Goal: Information Seeking & Learning: Learn about a topic

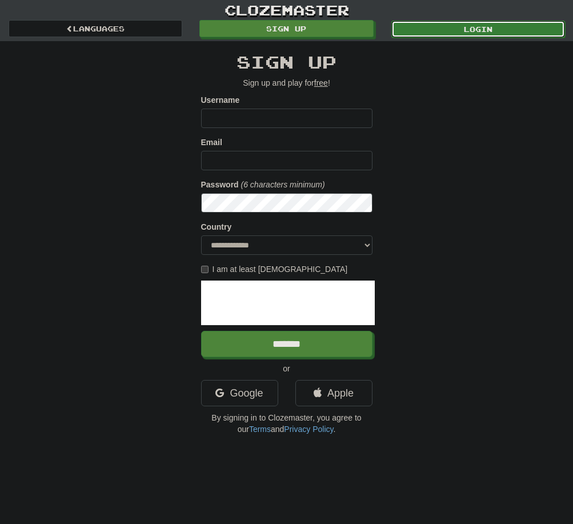
click at [415, 21] on link "Login" at bounding box center [478, 29] width 174 height 17
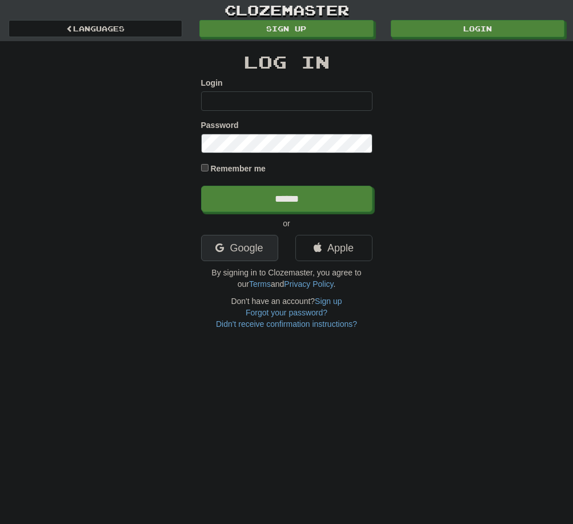
click at [268, 249] on link "Google" at bounding box center [239, 248] width 77 height 26
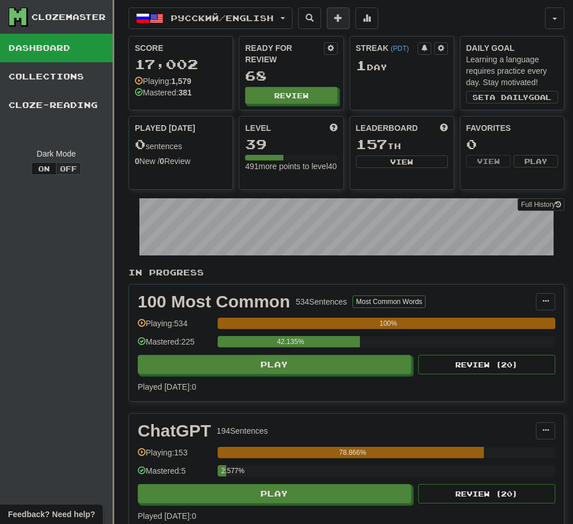
click at [342, 16] on span at bounding box center [338, 18] width 8 height 8
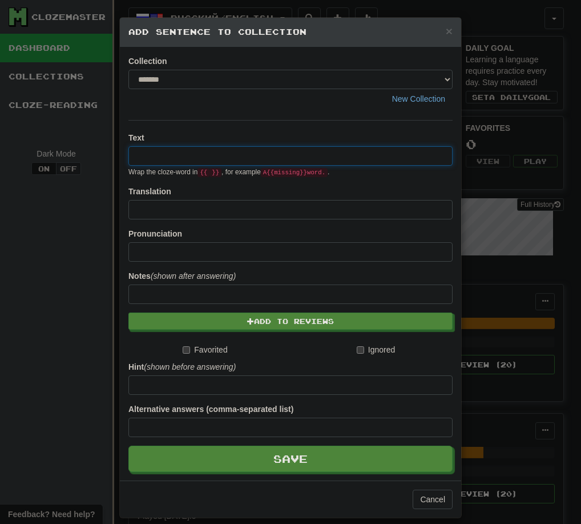
paste input "**********"
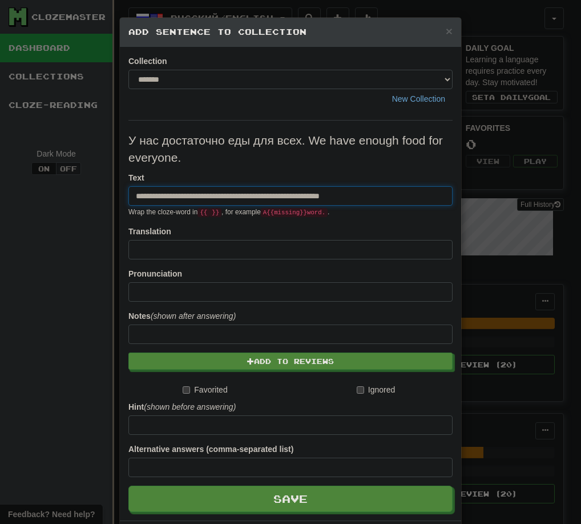
drag, startPoint x: 254, startPoint y: 196, endPoint x: 392, endPoint y: 195, distance: 138.2
click at [392, 195] on input "**********" at bounding box center [291, 195] width 324 height 19
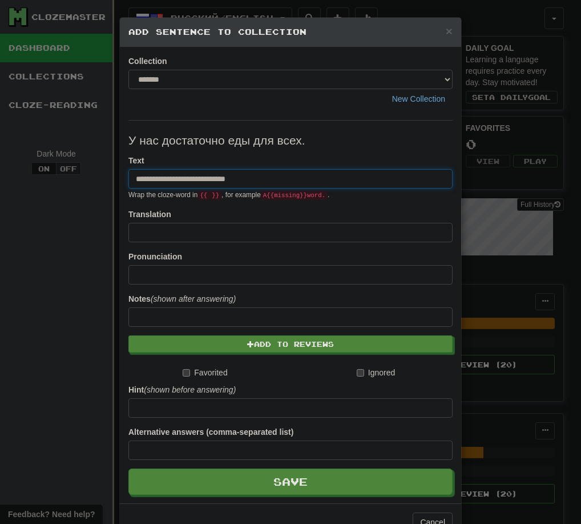
type input "**********"
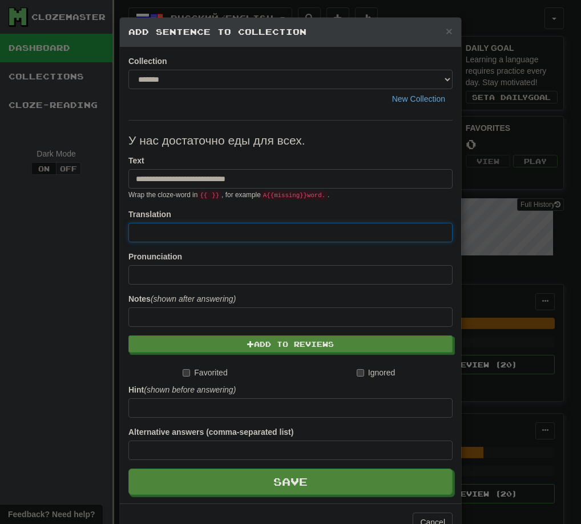
paste input "**********"
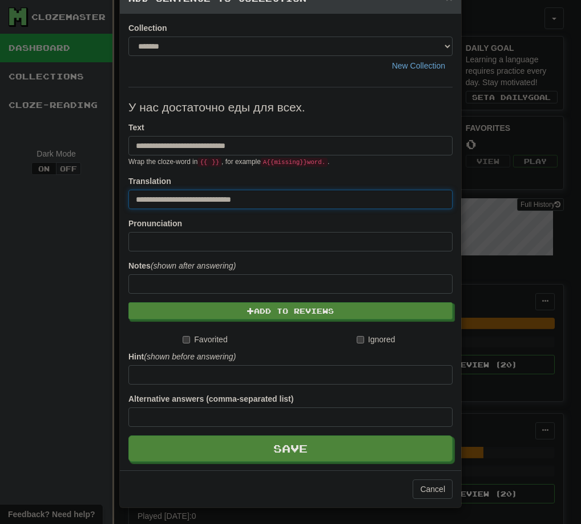
scroll to position [34, 0]
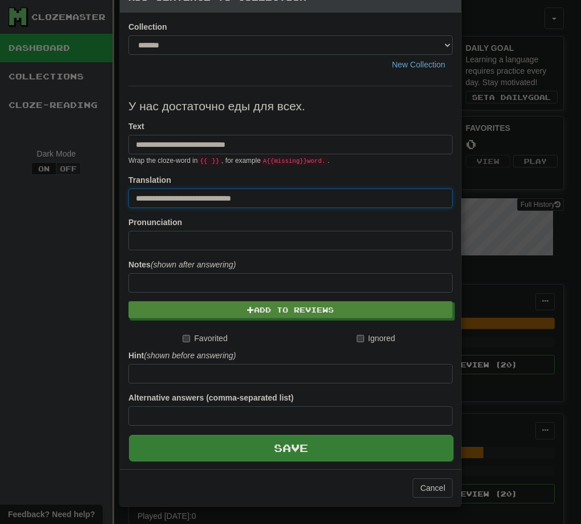
type input "**********"
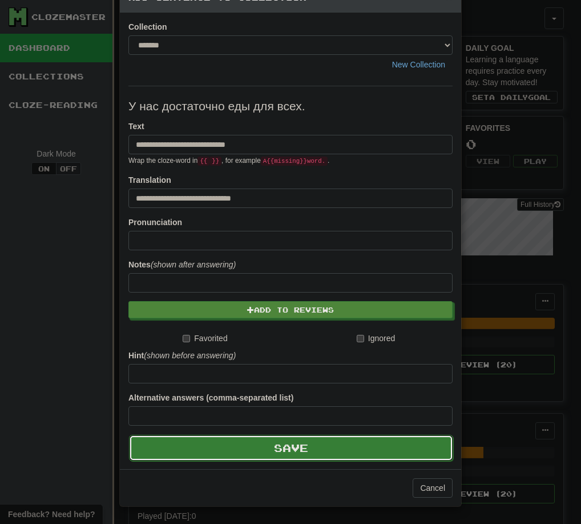
click at [222, 446] on button "Save" at bounding box center [291, 448] width 324 height 26
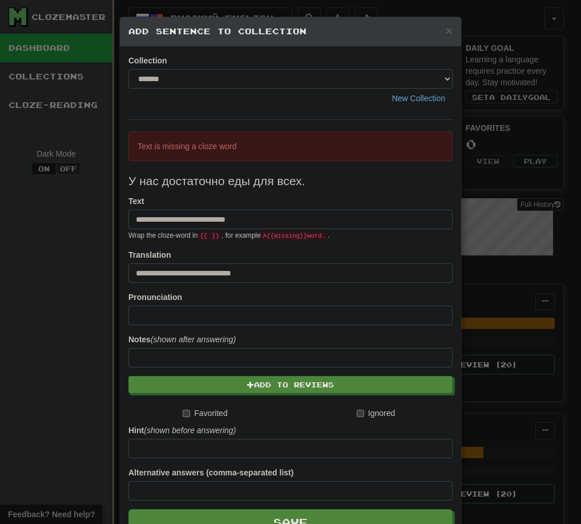
scroll to position [0, 0]
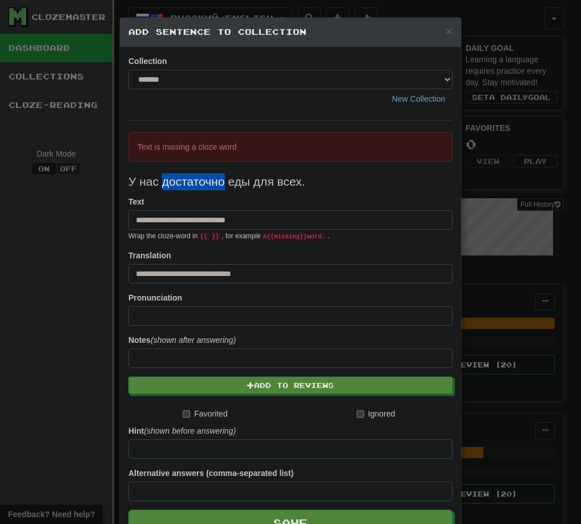
drag, startPoint x: 159, startPoint y: 184, endPoint x: 219, endPoint y: 183, distance: 59.4
click at [219, 183] on p "У нас достаточно еды для всех." at bounding box center [291, 181] width 324 height 17
type input "**********"
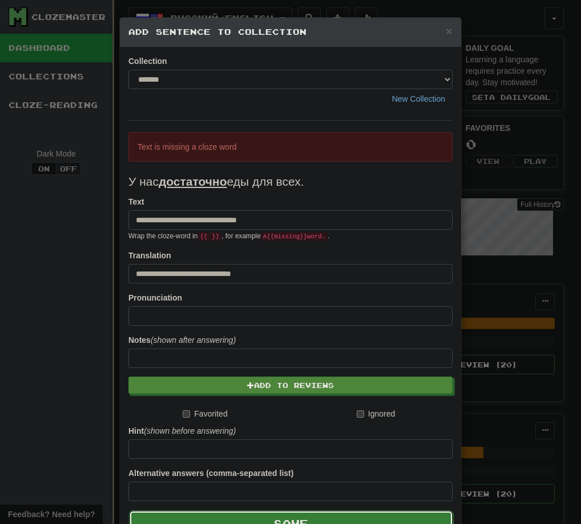
click at [243, 516] on button "Save" at bounding box center [291, 523] width 324 height 26
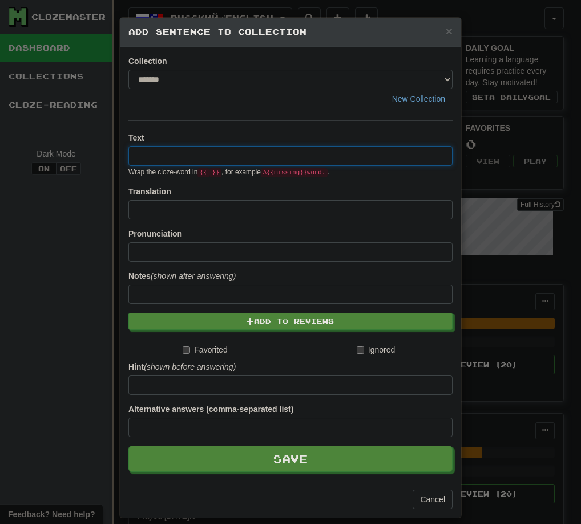
paste input "**********"
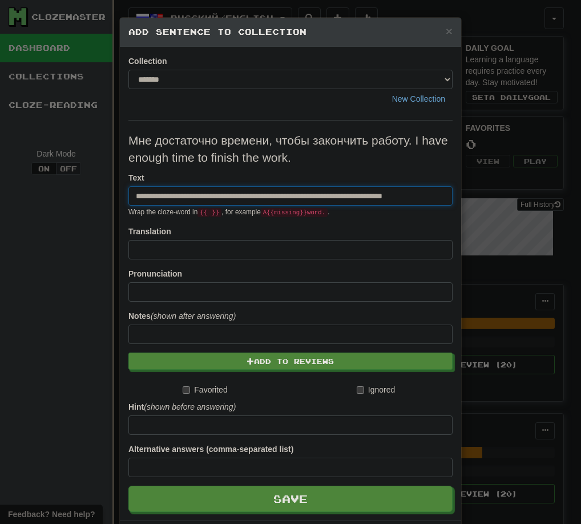
scroll to position [0, 14]
drag, startPoint x: 309, startPoint y: 198, endPoint x: 486, endPoint y: 198, distance: 177.1
click at [486, 198] on div "**********" at bounding box center [290, 262] width 581 height 524
type input "**********"
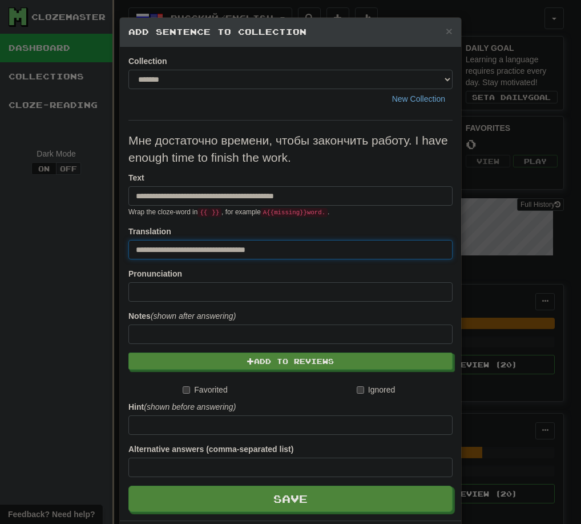
scroll to position [0, 0]
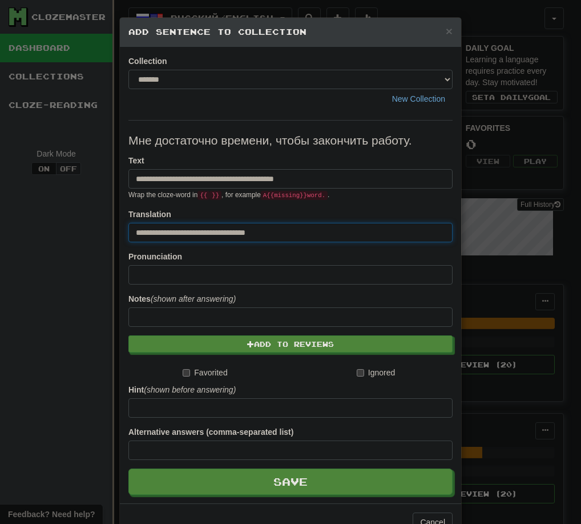
click at [372, 210] on div "**********" at bounding box center [291, 225] width 324 height 34
type input "**********"
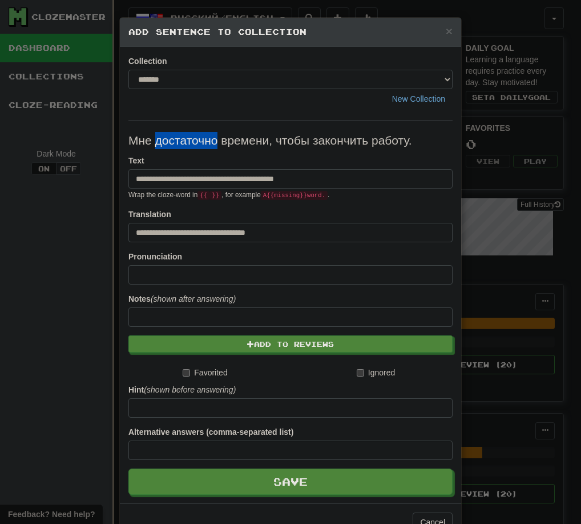
drag, startPoint x: 150, startPoint y: 144, endPoint x: 211, endPoint y: 144, distance: 61.1
click at [211, 144] on p "Мне достаточно времени, чтобы закончить работу." at bounding box center [291, 140] width 324 height 17
type input "**********"
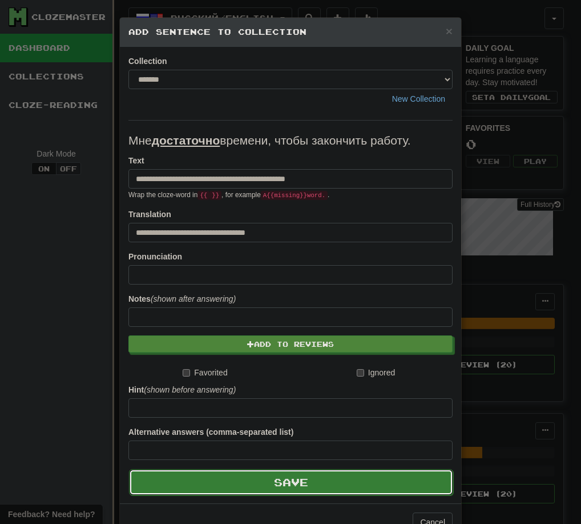
click at [259, 475] on button "Save" at bounding box center [291, 482] width 324 height 26
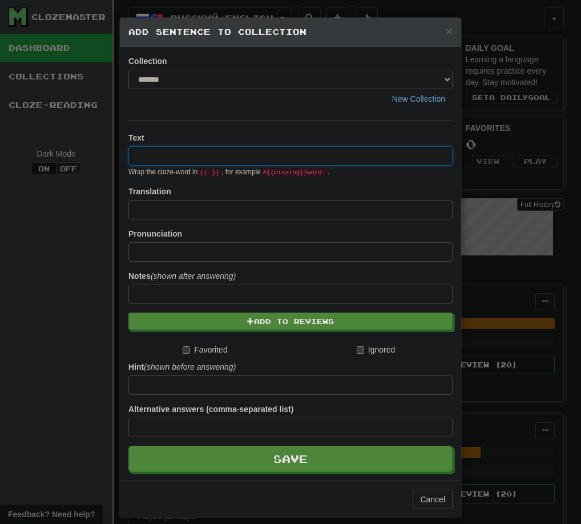
paste input "**********"
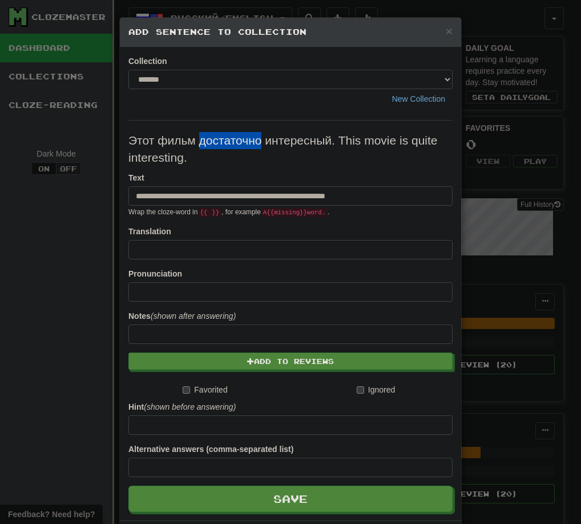
drag, startPoint x: 194, startPoint y: 142, endPoint x: 257, endPoint y: 145, distance: 63.5
click at [257, 145] on p "Этот фильм достаточно интересный. This movie is quite interesting." at bounding box center [291, 149] width 324 height 34
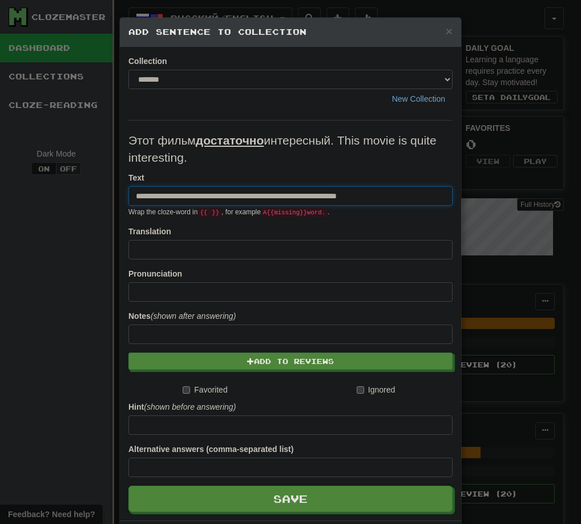
drag, startPoint x: 283, startPoint y: 194, endPoint x: 411, endPoint y: 195, distance: 127.9
click at [428, 195] on input "**********" at bounding box center [291, 195] width 324 height 19
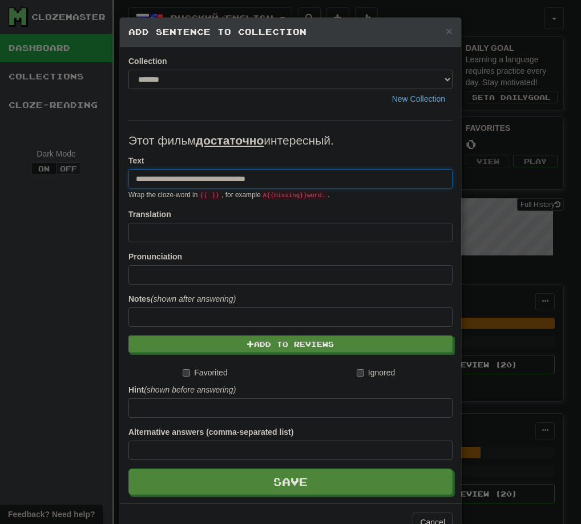
type input "**********"
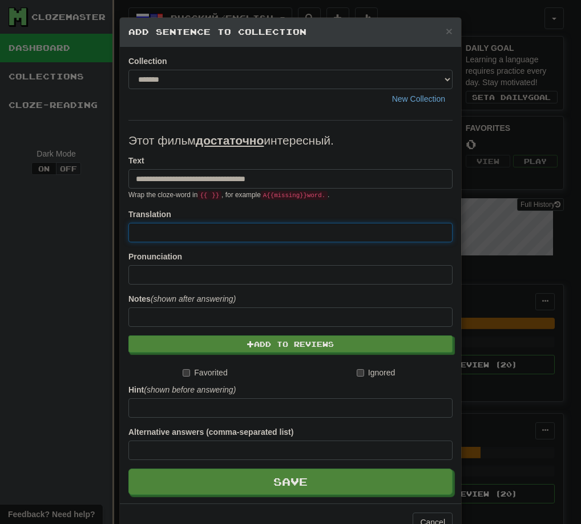
paste input "**********"
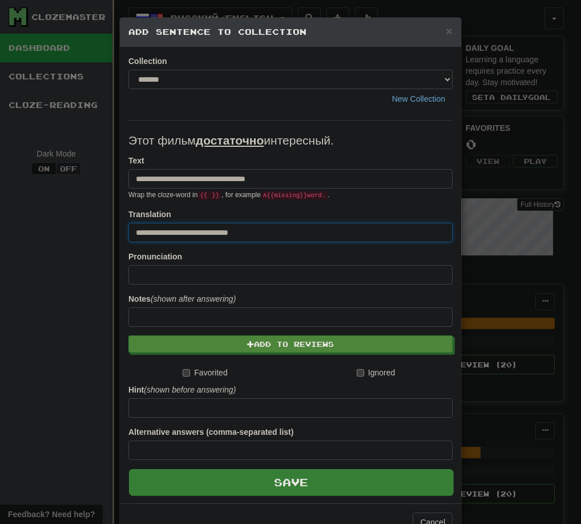
type input "**********"
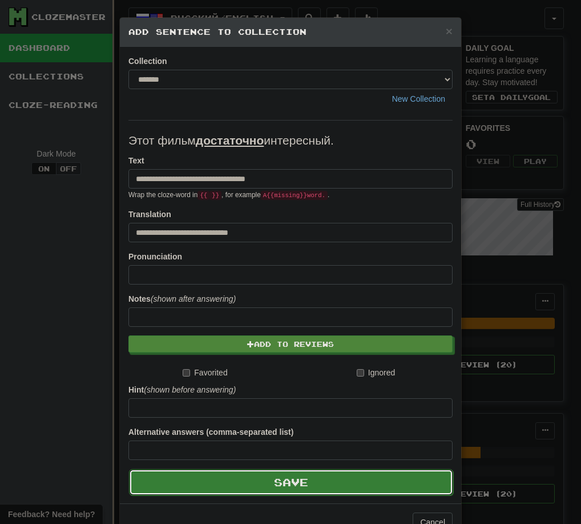
click at [259, 482] on button "Save" at bounding box center [291, 482] width 324 height 26
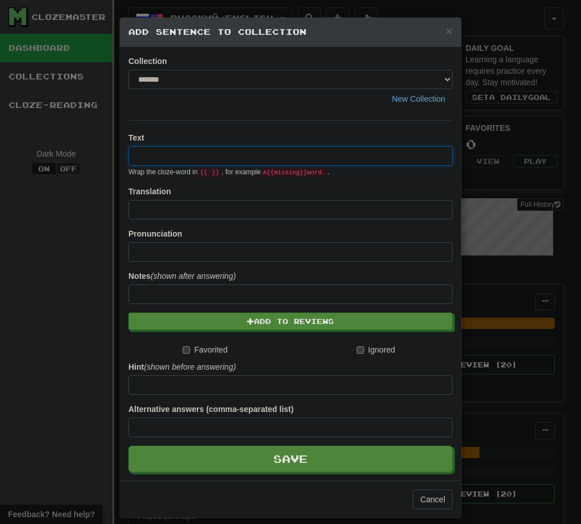
paste input "**********"
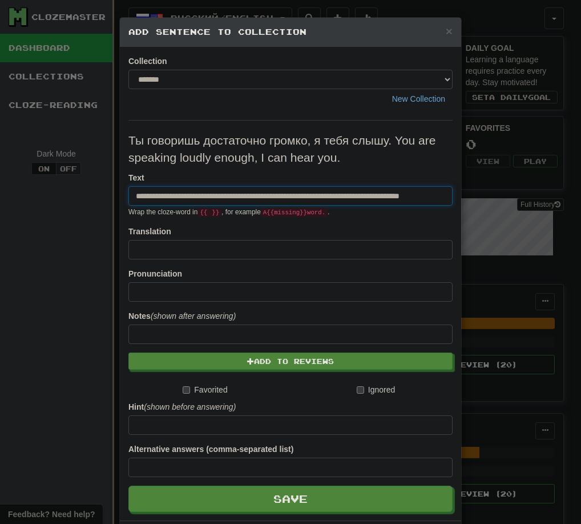
scroll to position [0, 39]
click at [272, 198] on input "**********" at bounding box center [291, 195] width 324 height 19
drag, startPoint x: 271, startPoint y: 200, endPoint x: 491, endPoint y: 189, distance: 220.2
click at [491, 189] on div "**********" at bounding box center [290, 262] width 581 height 524
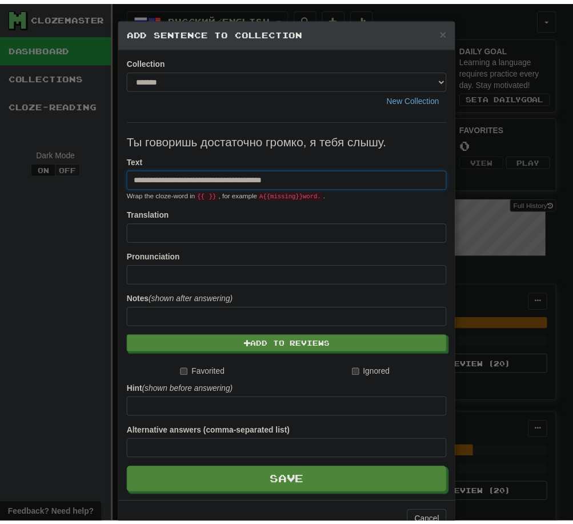
scroll to position [0, 0]
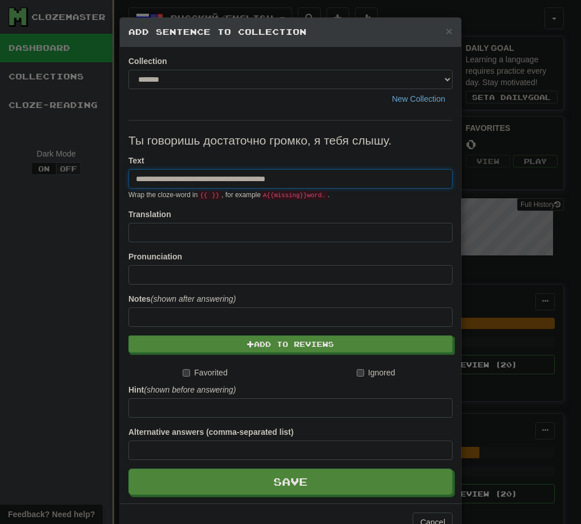
type input "**********"
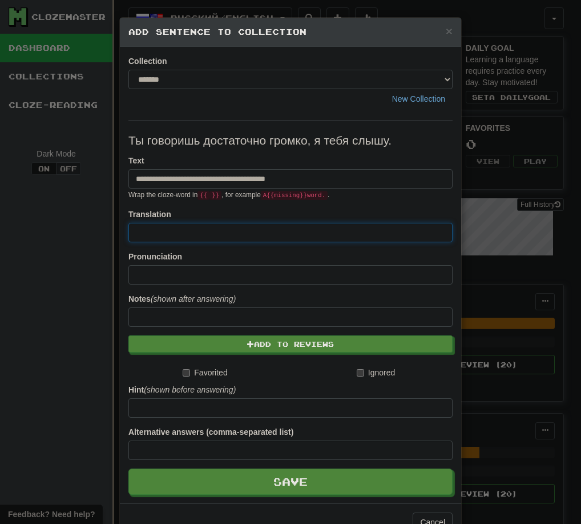
paste input "**********"
type input "**********"
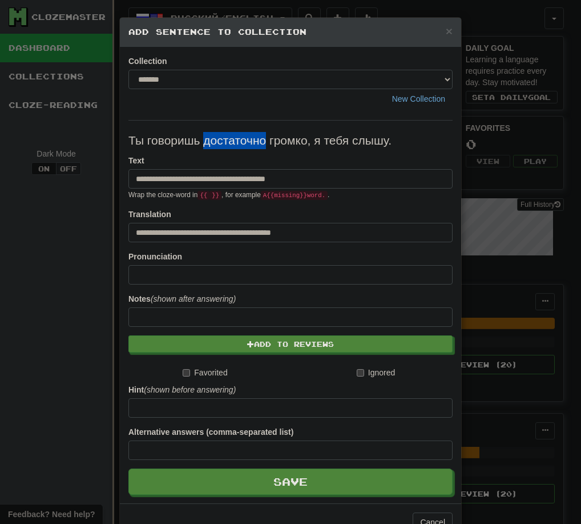
drag, startPoint x: 200, startPoint y: 142, endPoint x: 259, endPoint y: 142, distance: 58.8
click at [259, 142] on p "Ты говоришь достаточно громко, я тебя слышу." at bounding box center [291, 140] width 324 height 17
type input "**********"
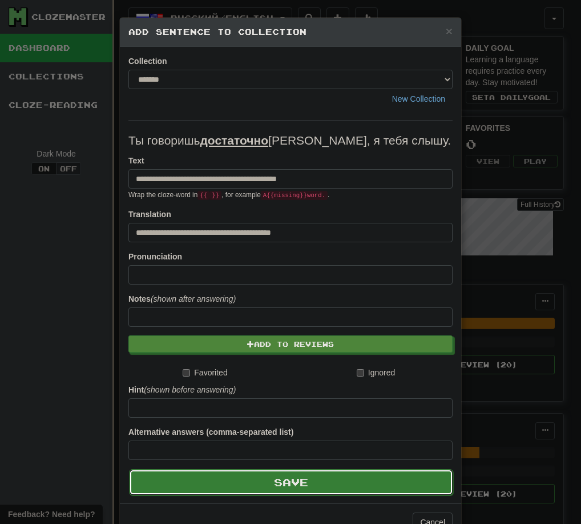
click at [294, 476] on button "Save" at bounding box center [291, 482] width 324 height 26
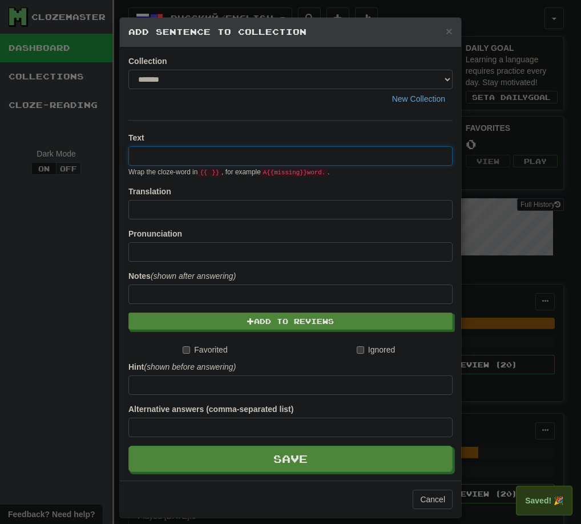
click at [44, 292] on div "× Add Sentence to Collection Collection ******* ******** New Collection Text Wr…" at bounding box center [290, 262] width 581 height 524
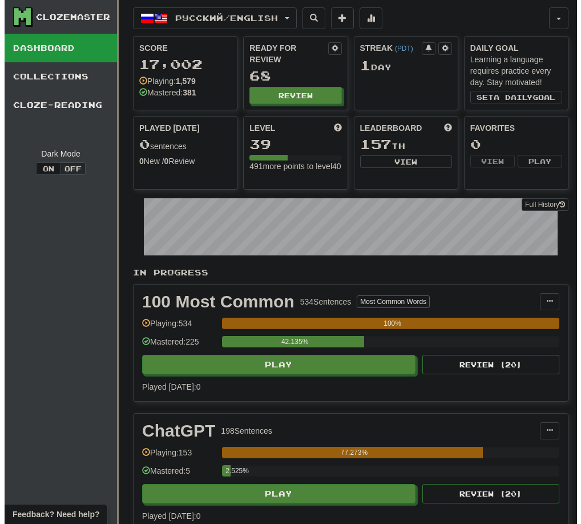
scroll to position [286, 0]
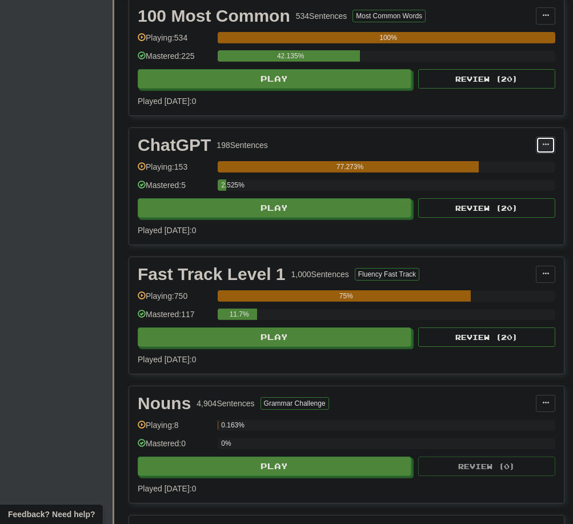
click at [544, 151] on button at bounding box center [545, 145] width 19 height 17
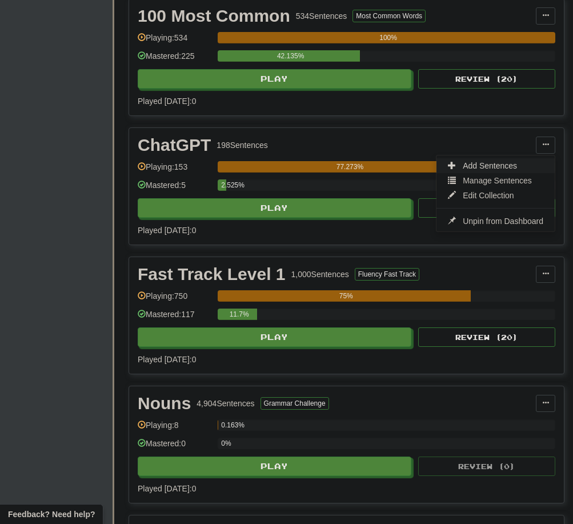
click at [512, 169] on span "Add Sentences" at bounding box center [490, 165] width 54 height 9
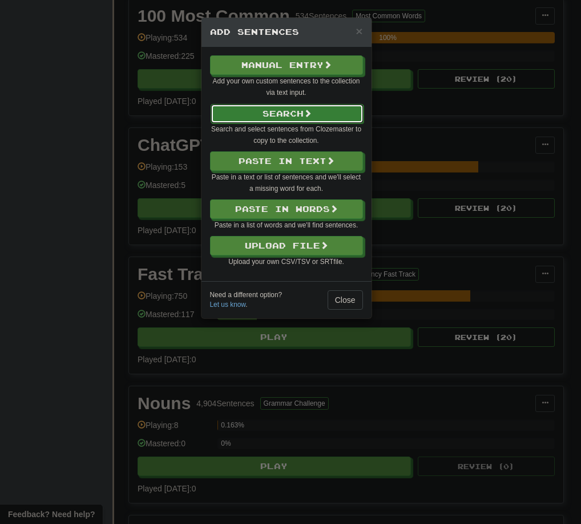
click at [306, 114] on button "Search" at bounding box center [287, 113] width 153 height 19
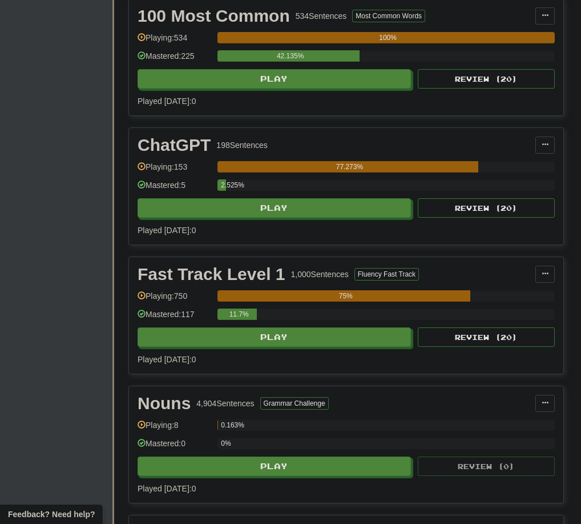
select select "****"
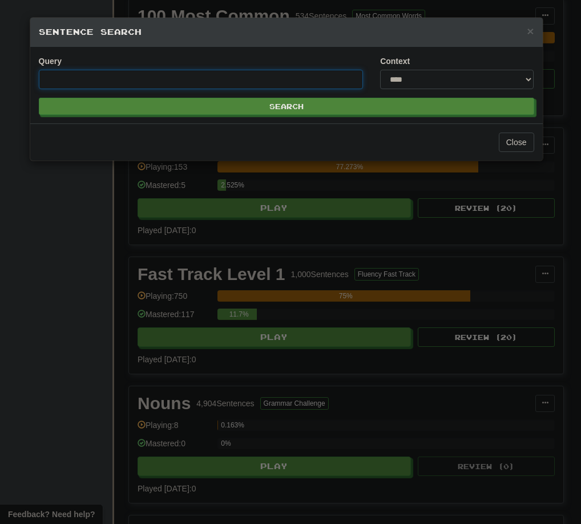
paste input "********"
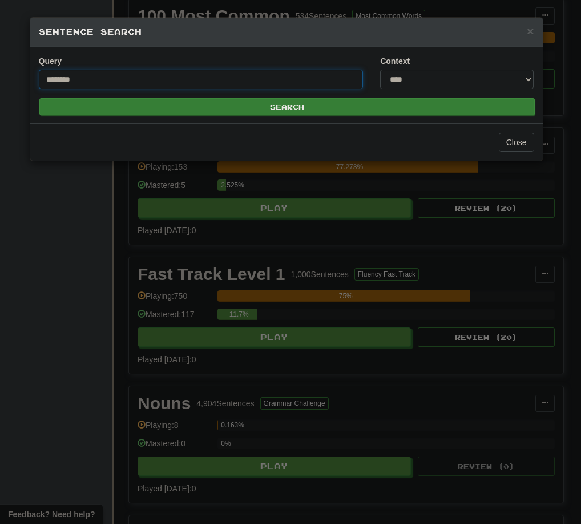
type input "********"
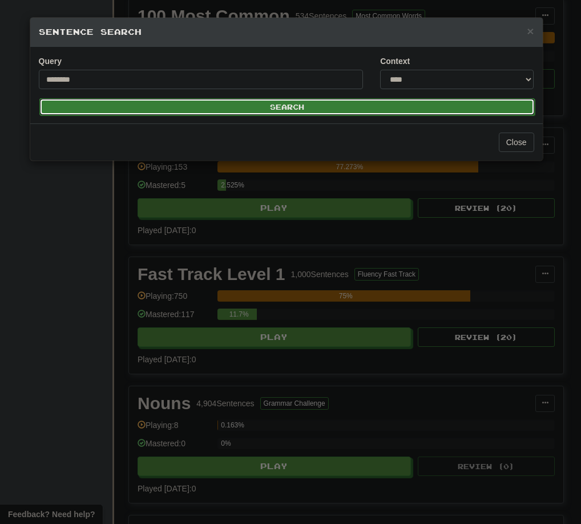
click at [415, 110] on button "Search" at bounding box center [287, 106] width 496 height 17
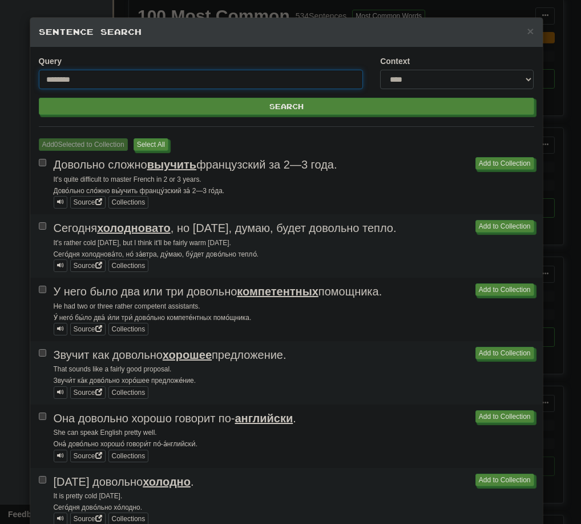
click at [5, 310] on div "**********" at bounding box center [290, 262] width 581 height 524
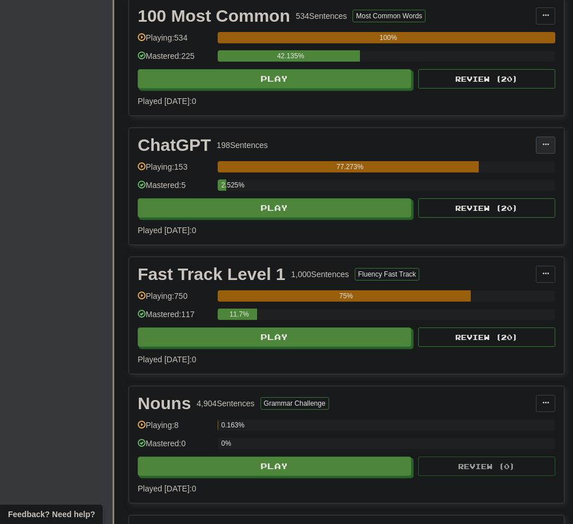
click at [547, 146] on span at bounding box center [545, 144] width 7 height 7
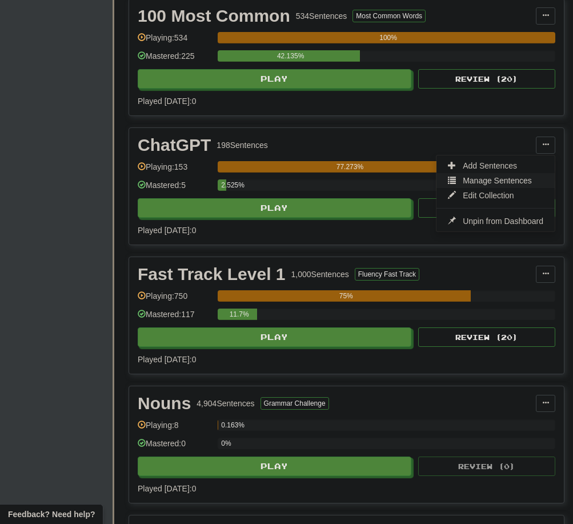
click at [503, 181] on span "Manage Sentences" at bounding box center [497, 180] width 69 height 9
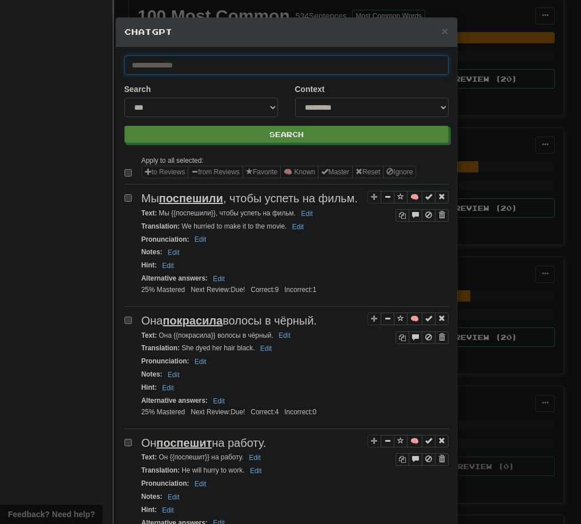
paste input "********"
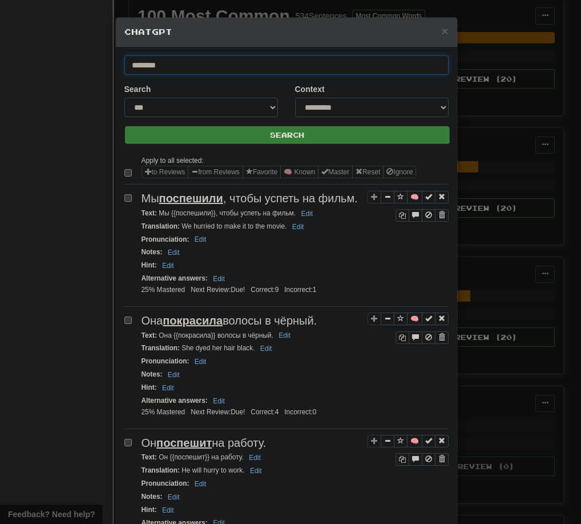
type input "********"
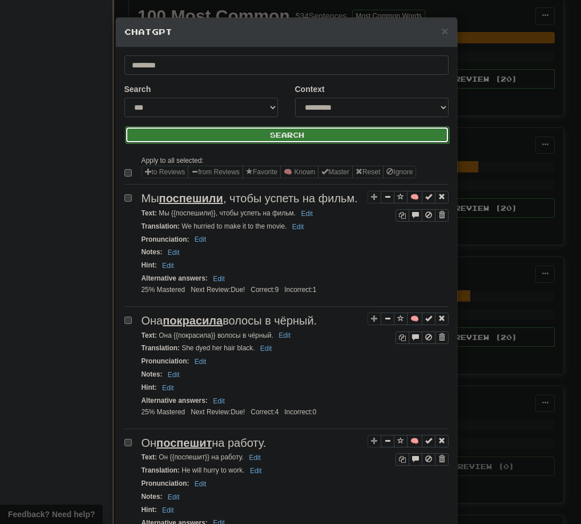
click at [291, 138] on button "Search" at bounding box center [287, 134] width 324 height 17
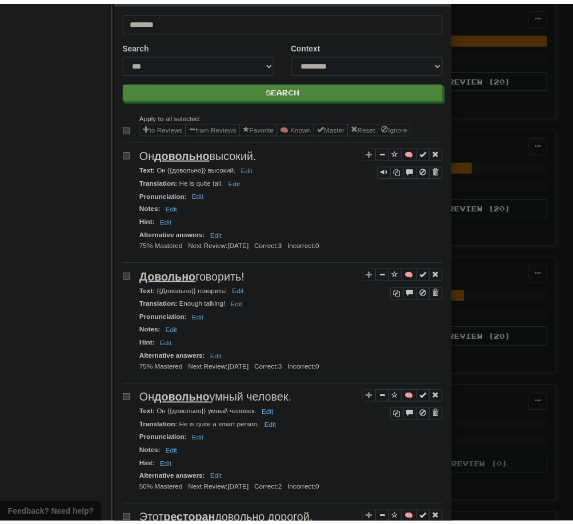
scroll to position [0, 0]
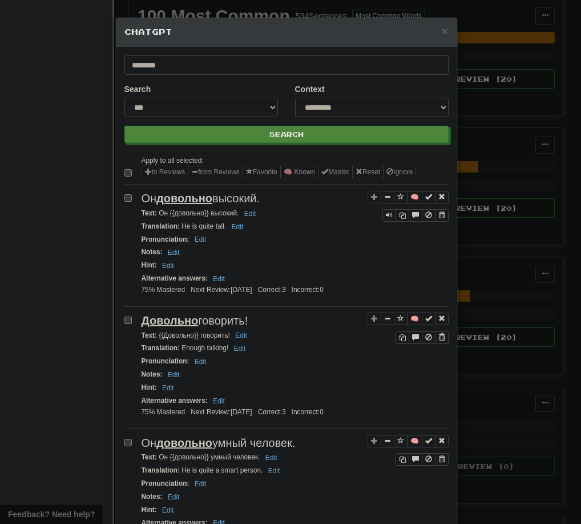
click at [481, 83] on div "**********" at bounding box center [290, 262] width 581 height 524
click at [443, 27] on span "×" at bounding box center [445, 31] width 7 height 13
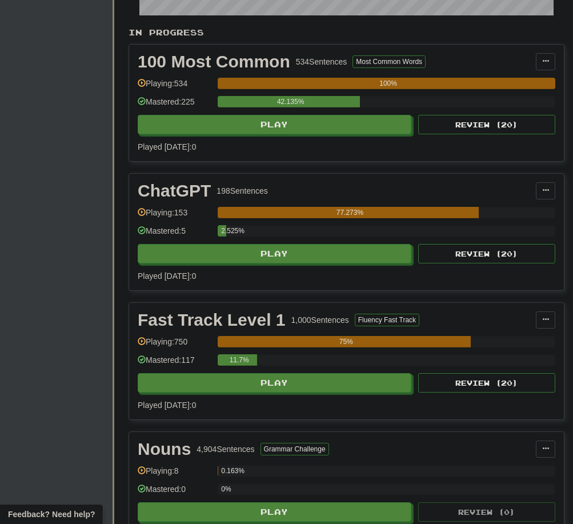
drag, startPoint x: 327, startPoint y: 160, endPoint x: 351, endPoint y: 267, distance: 108.8
click at [341, 161] on div "100 Most Common 534 Sentences Most Common Words Manage Sentences Unpin from Das…" at bounding box center [346, 103] width 435 height 117
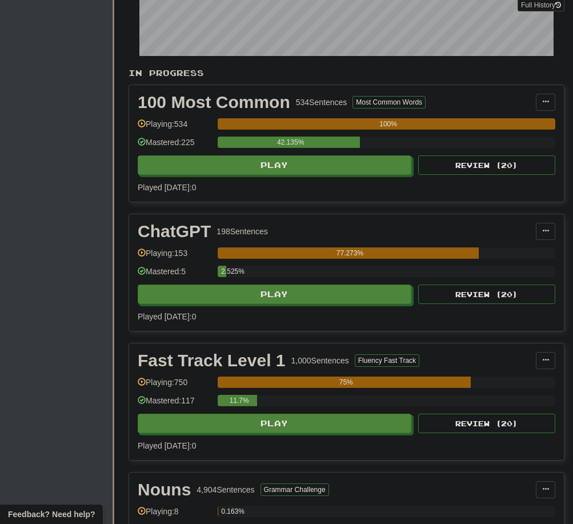
drag, startPoint x: 352, startPoint y: 278, endPoint x: 382, endPoint y: 142, distance: 139.0
click at [382, 142] on div "In Progress 100 Most Common 534 Sentences Most Common Words Manage Sentences Un…" at bounding box center [347, 476] width 436 height 818
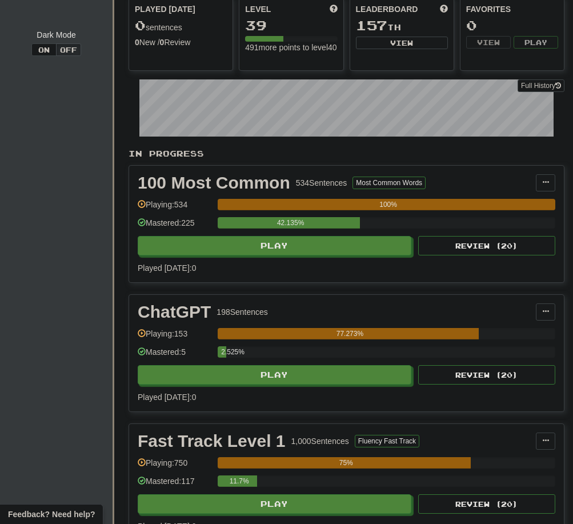
drag, startPoint x: 471, startPoint y: 229, endPoint x: 471, endPoint y: 279, distance: 50.3
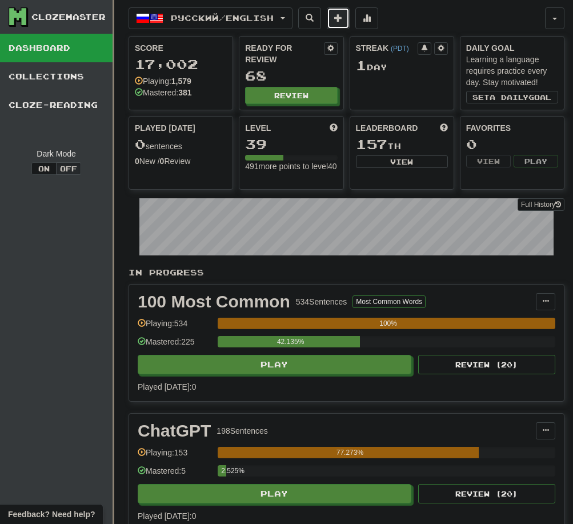
click at [349, 28] on button at bounding box center [338, 18] width 23 height 22
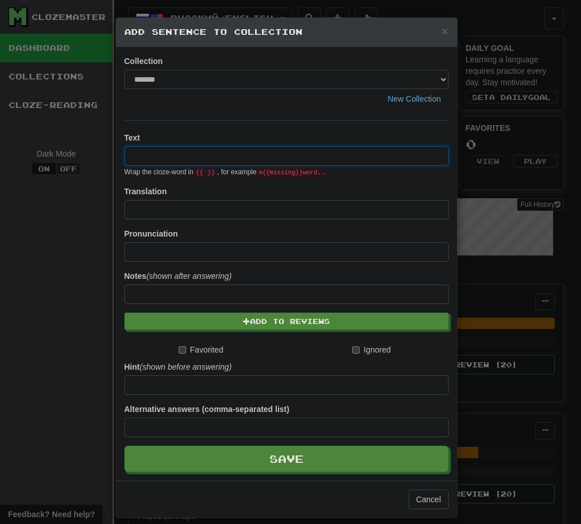
paste input "********"
type input "********"
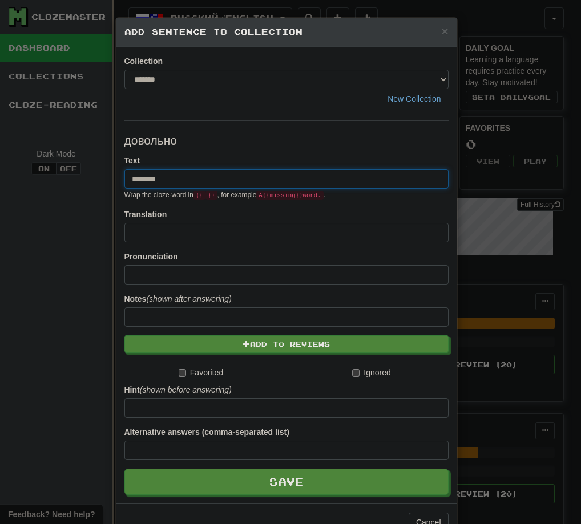
drag, startPoint x: 235, startPoint y: 184, endPoint x: 29, endPoint y: 177, distance: 206.3
click at [38, 178] on div "× Add Sentence to Collection Collection ******* ******** New Collection довольн…" at bounding box center [290, 262] width 581 height 524
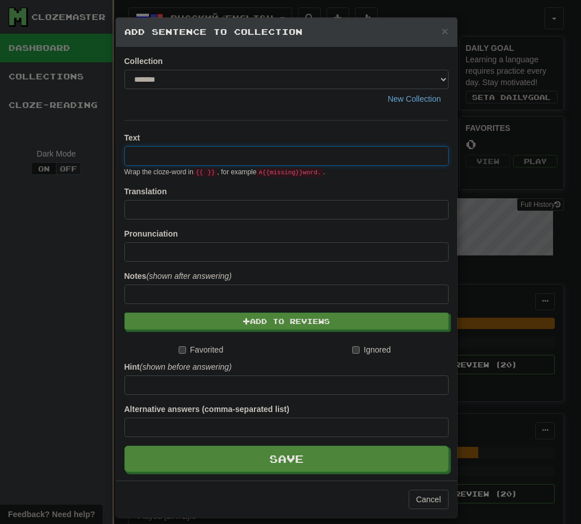
paste input "**********"
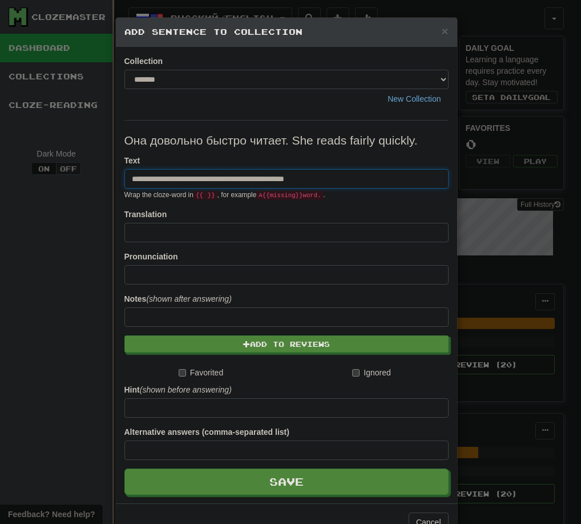
drag, startPoint x: 240, startPoint y: 176, endPoint x: 366, endPoint y: 177, distance: 125.7
click at [372, 177] on input "**********" at bounding box center [287, 178] width 324 height 19
type input "**********"
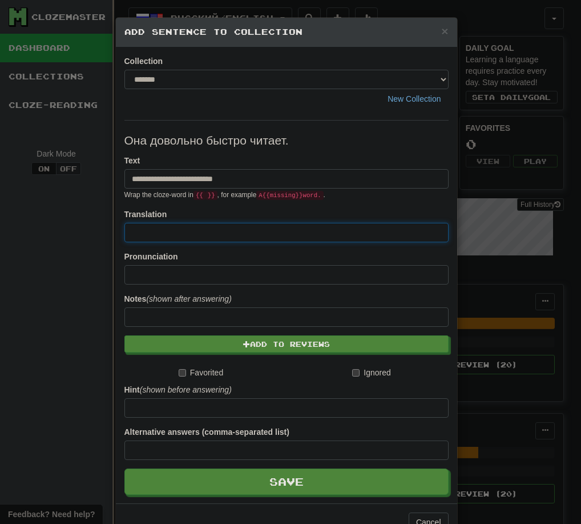
paste input "**********"
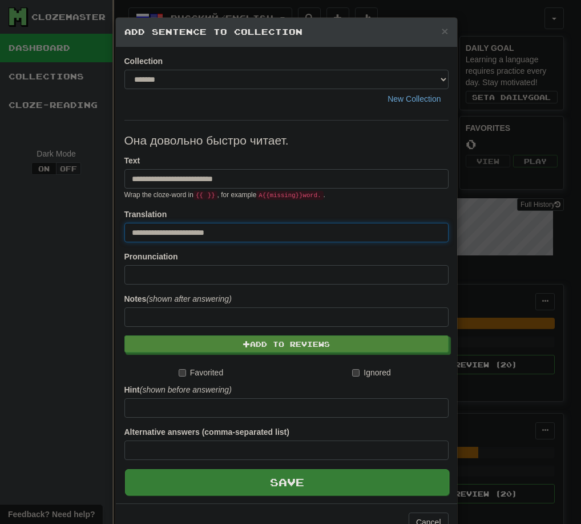
type input "**********"
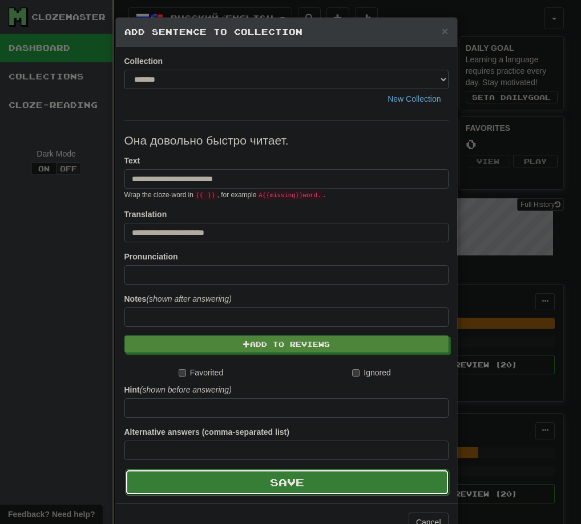
click at [300, 480] on button "Save" at bounding box center [287, 482] width 324 height 26
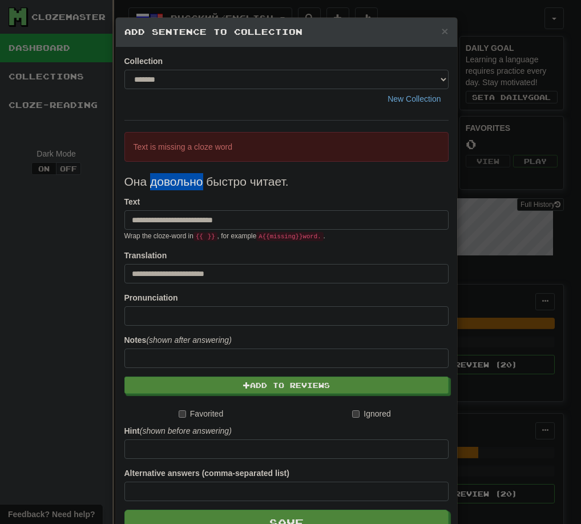
drag, startPoint x: 148, startPoint y: 185, endPoint x: 196, endPoint y: 185, distance: 48.0
click at [196, 185] on p "Она довольно быстро читает." at bounding box center [287, 181] width 324 height 17
type input "**********"
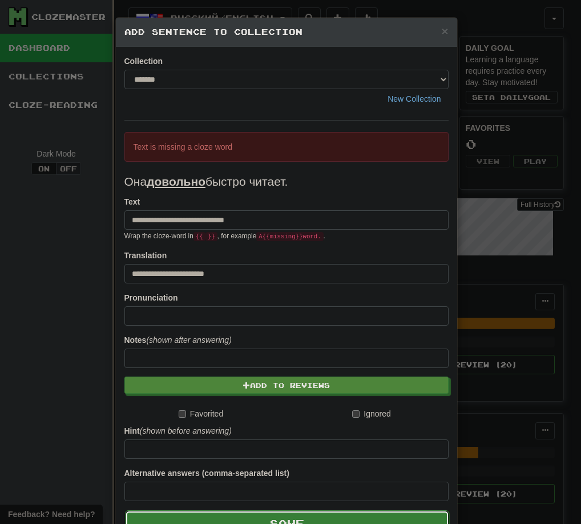
click at [259, 518] on button "Save" at bounding box center [287, 523] width 324 height 26
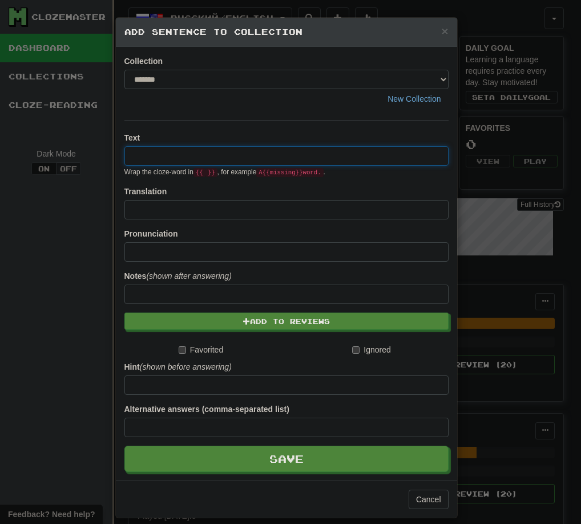
paste input "**********"
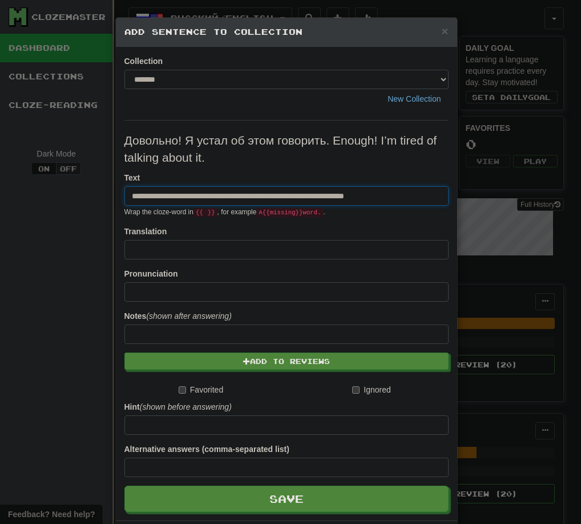
drag, startPoint x: 267, startPoint y: 195, endPoint x: 427, endPoint y: 195, distance: 159.4
click at [427, 195] on input "**********" at bounding box center [287, 195] width 324 height 19
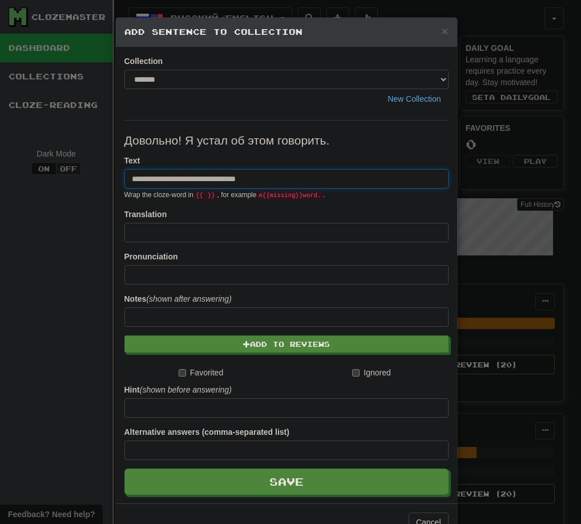
type input "**********"
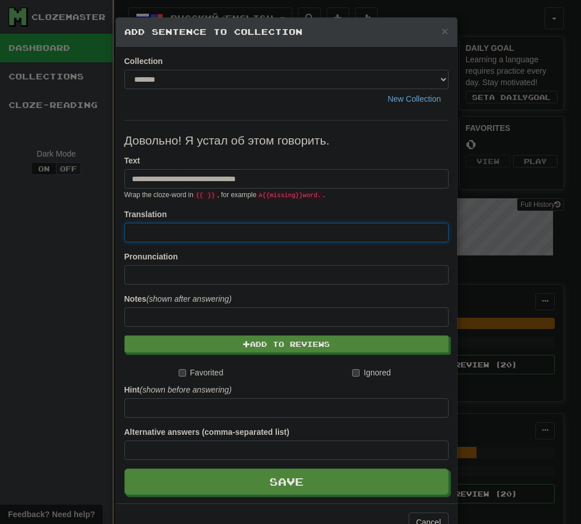
paste input "**********"
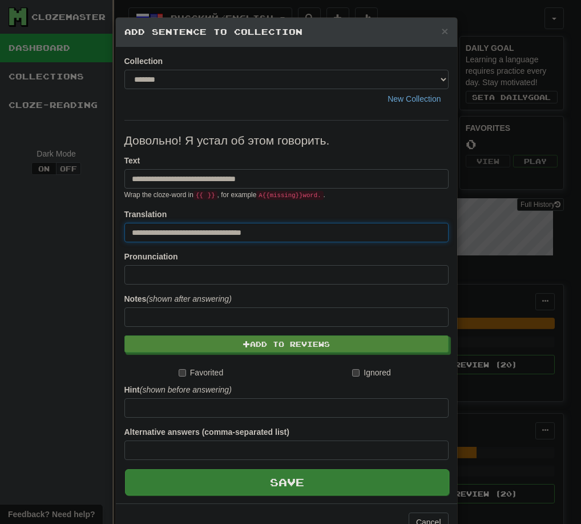
type input "**********"
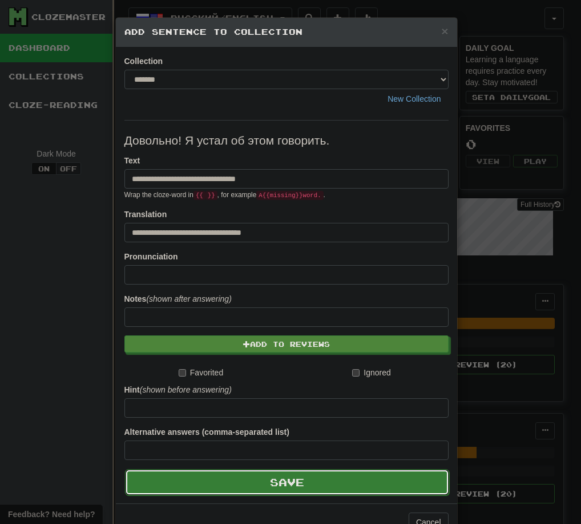
click at [292, 489] on button "Save" at bounding box center [287, 482] width 324 height 26
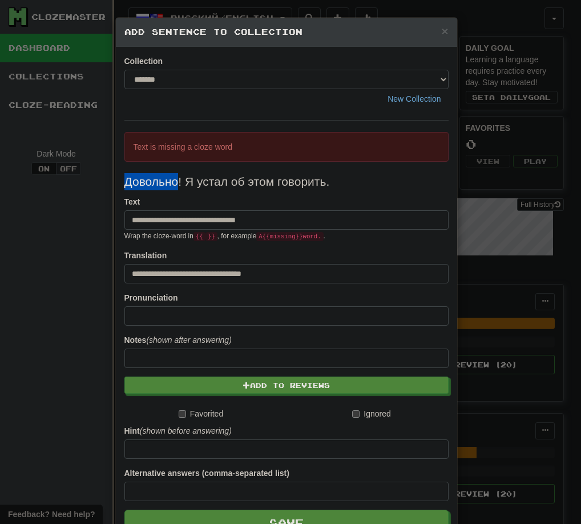
drag, startPoint x: 122, startPoint y: 184, endPoint x: 175, endPoint y: 184, distance: 53.1
click at [175, 184] on p "Довольно! Я устал об этом говорить." at bounding box center [287, 181] width 324 height 17
type input "**********"
click at [259, 508] on form "**********" at bounding box center [287, 334] width 324 height 404
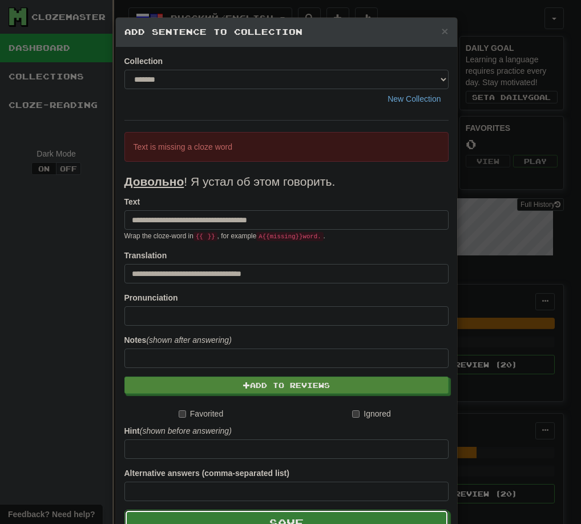
click at [260, 520] on button "Save" at bounding box center [287, 522] width 324 height 26
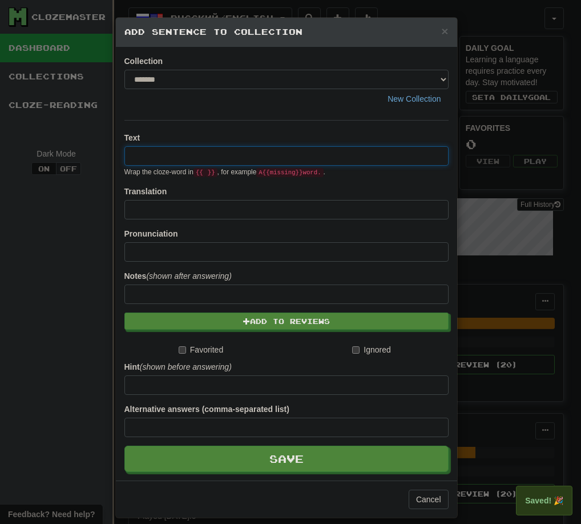
click at [39, 311] on div "× Add Sentence to Collection Collection ******* ******** New Collection Text Wr…" at bounding box center [290, 262] width 581 height 524
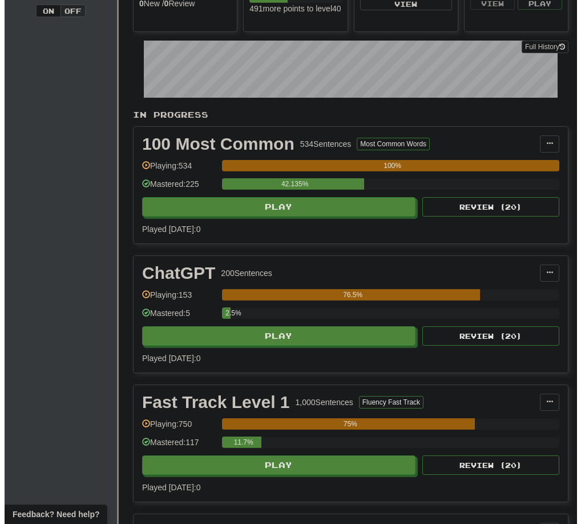
scroll to position [171, 0]
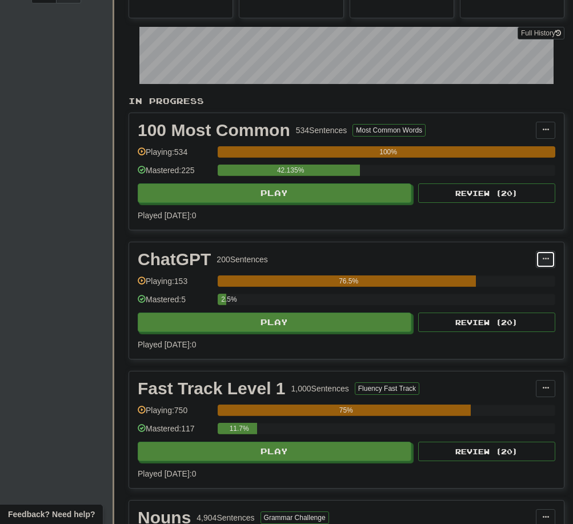
click at [546, 266] on button at bounding box center [545, 259] width 19 height 17
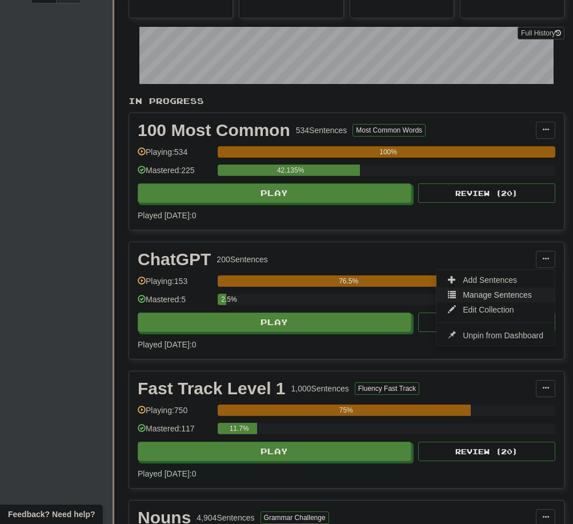
click at [496, 294] on span "Manage Sentences" at bounding box center [497, 294] width 69 height 9
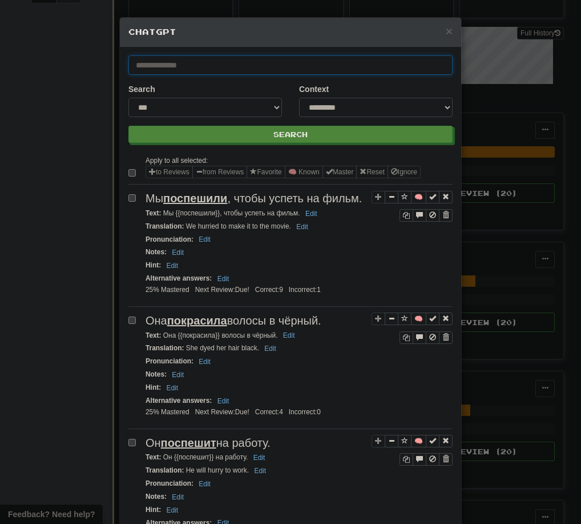
paste input "**********"
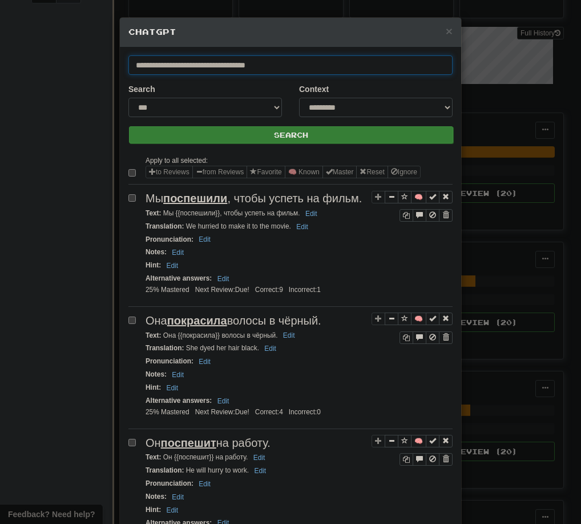
type input "**********"
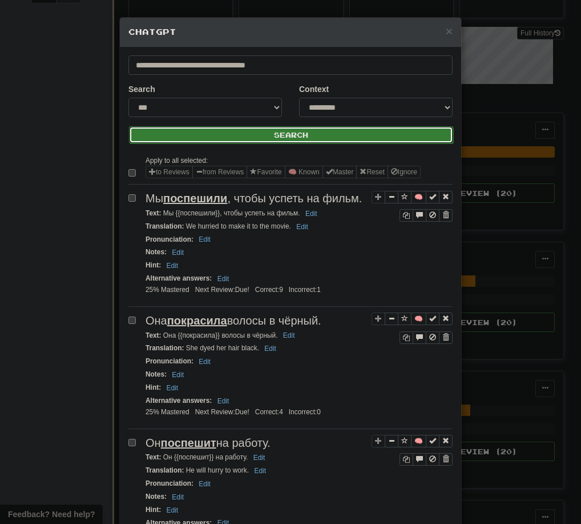
click at [256, 127] on button "Search" at bounding box center [291, 134] width 324 height 17
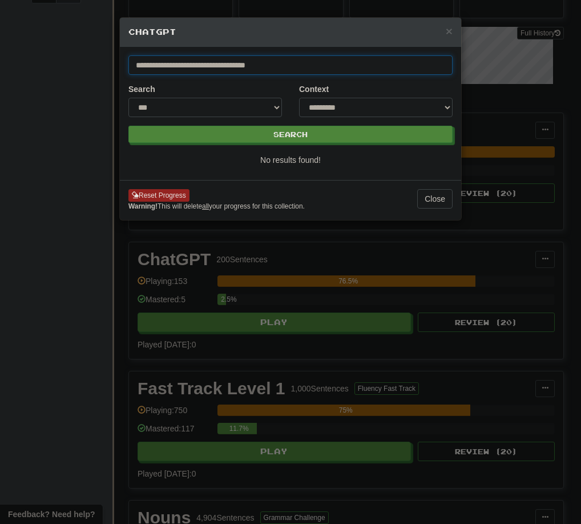
drag, startPoint x: 284, startPoint y: 69, endPoint x: 57, endPoint y: 69, distance: 227.9
click at [57, 69] on div "**********" at bounding box center [290, 262] width 581 height 524
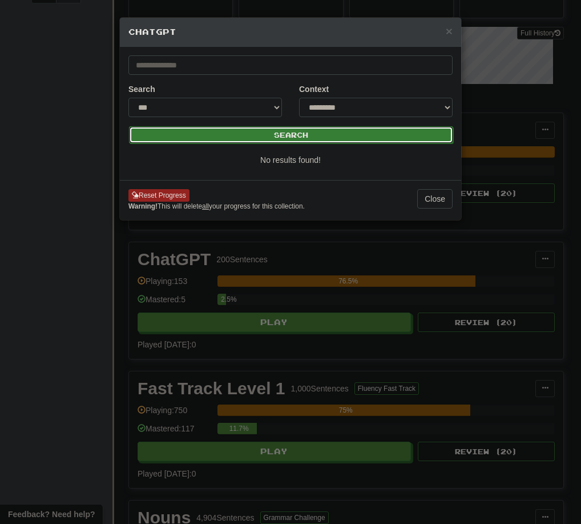
click at [236, 131] on button "Search" at bounding box center [291, 134] width 324 height 17
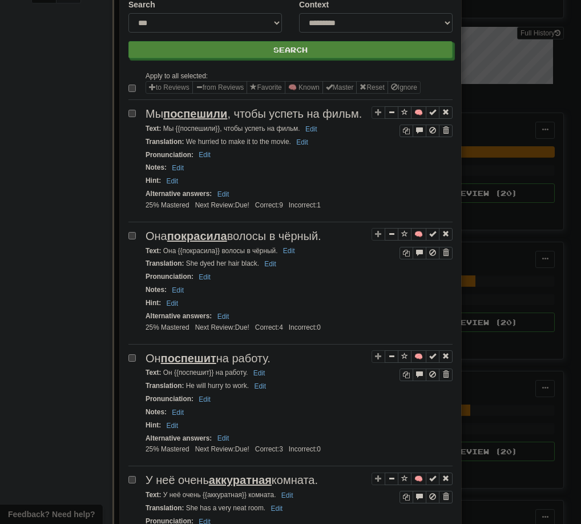
scroll to position [57, 0]
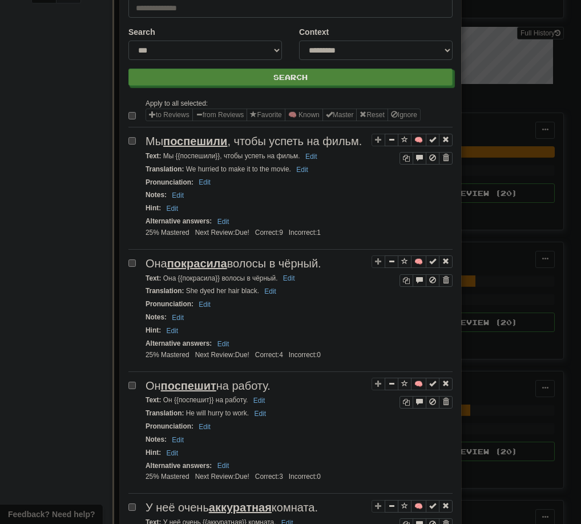
click at [482, 48] on div "**********" at bounding box center [290, 262] width 581 height 524
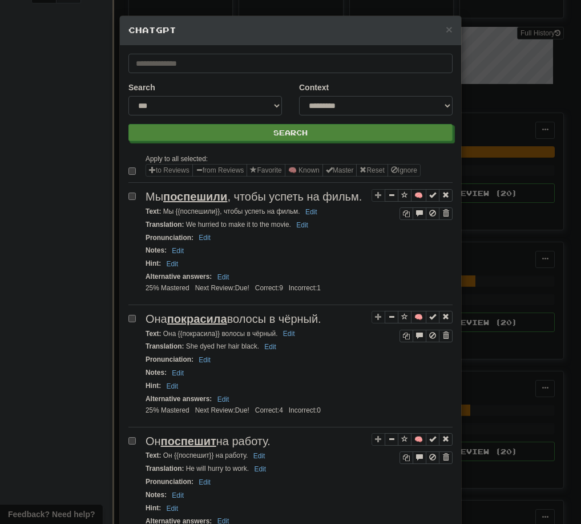
scroll to position [0, 0]
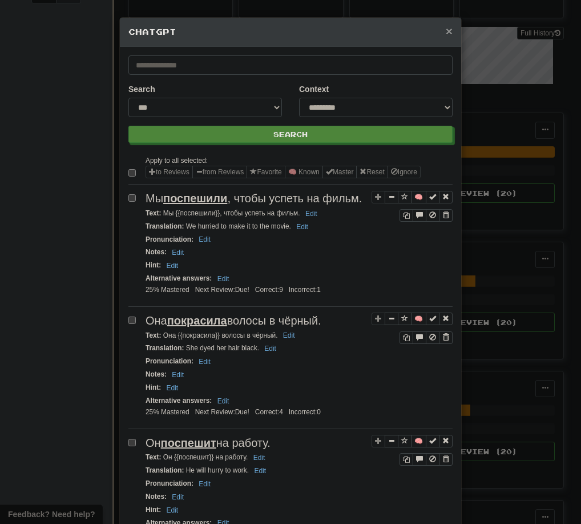
click at [446, 31] on span "×" at bounding box center [449, 31] width 7 height 13
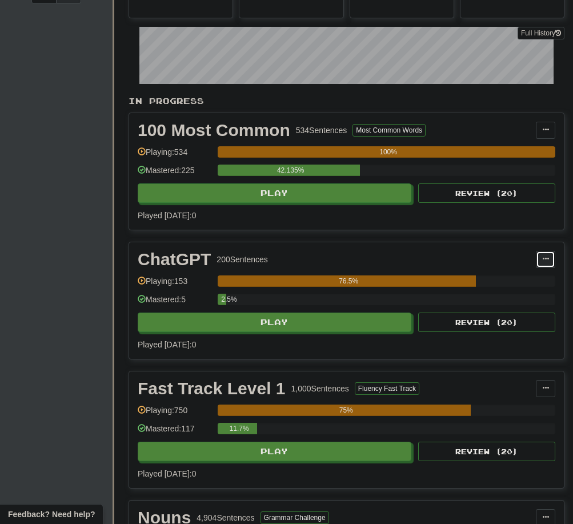
click at [548, 266] on button at bounding box center [545, 259] width 19 height 17
click at [527, 312] on link "Edit Collection" at bounding box center [495, 309] width 118 height 15
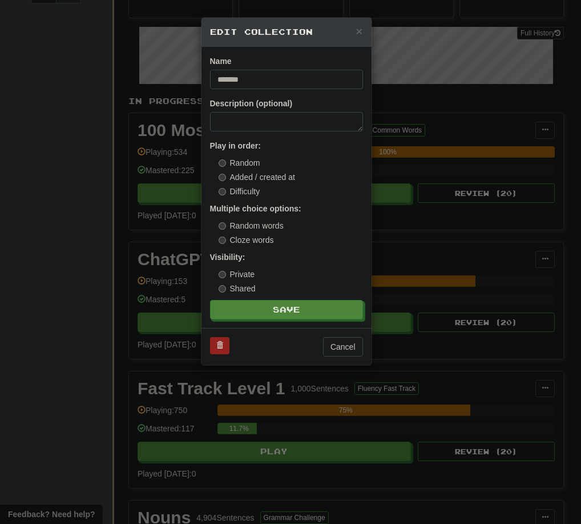
click at [527, 312] on div "× Edit Collection Name ******* Description (optional) Play in order: Random Add…" at bounding box center [290, 262] width 581 height 524
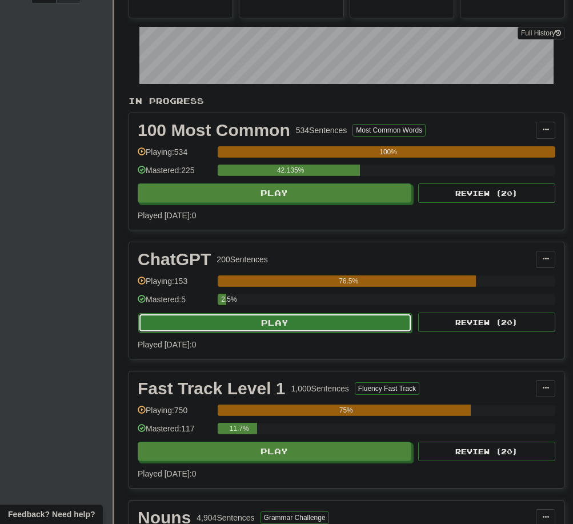
click at [272, 321] on button "Play" at bounding box center [275, 322] width 274 height 19
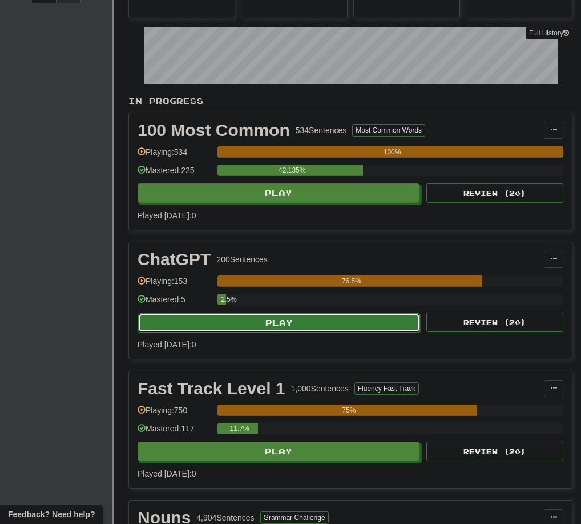
select select "**"
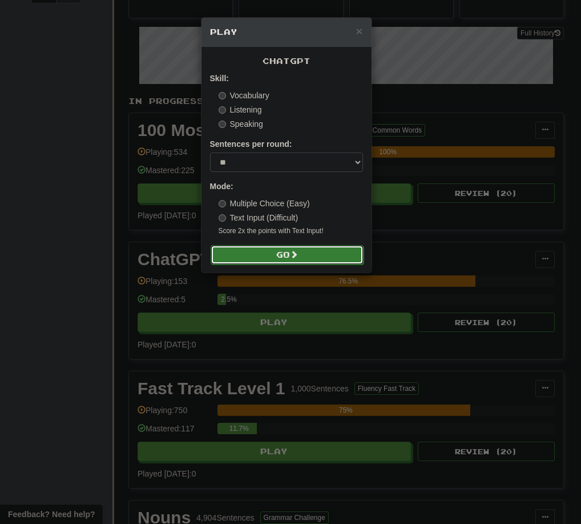
click at [312, 258] on button "Go" at bounding box center [287, 254] width 153 height 19
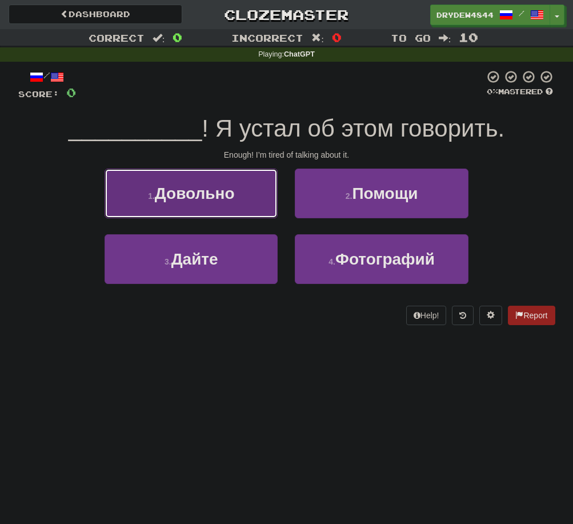
click at [179, 194] on span "Довольно" at bounding box center [195, 193] width 80 height 18
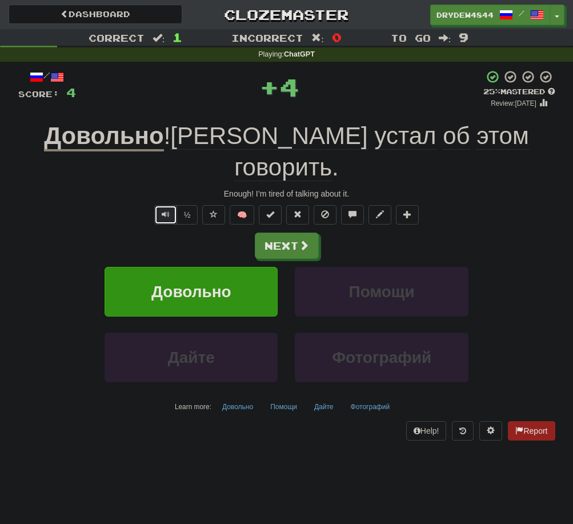
click at [171, 205] on button "Text-to-speech controls" at bounding box center [165, 214] width 23 height 19
click at [167, 205] on button "Text-to-speech controls" at bounding box center [165, 214] width 23 height 19
click at [363, 232] on div "Next" at bounding box center [286, 245] width 537 height 26
click at [232, 398] on button "Довольно" at bounding box center [237, 406] width 43 height 17
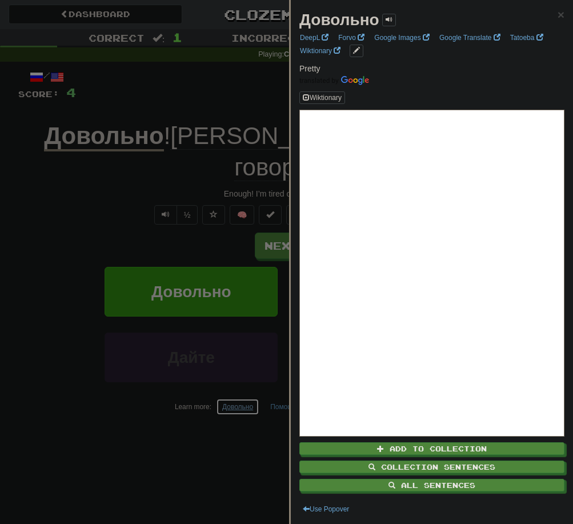
click at [86, 385] on div at bounding box center [286, 262] width 573 height 524
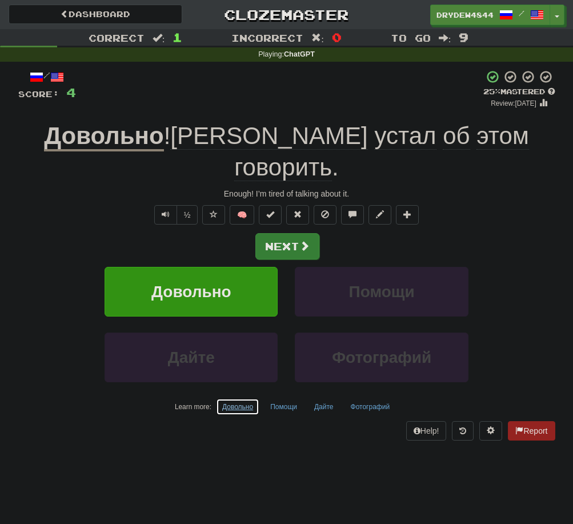
click at [304, 240] on span at bounding box center [304, 245] width 10 height 10
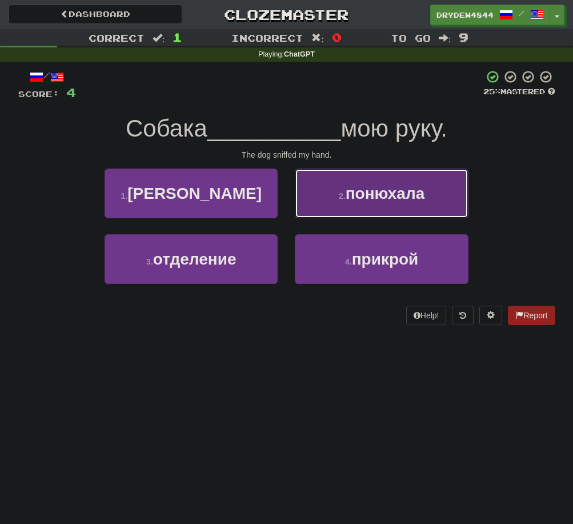
click at [451, 207] on button "2 . понюхала" at bounding box center [381, 193] width 173 height 50
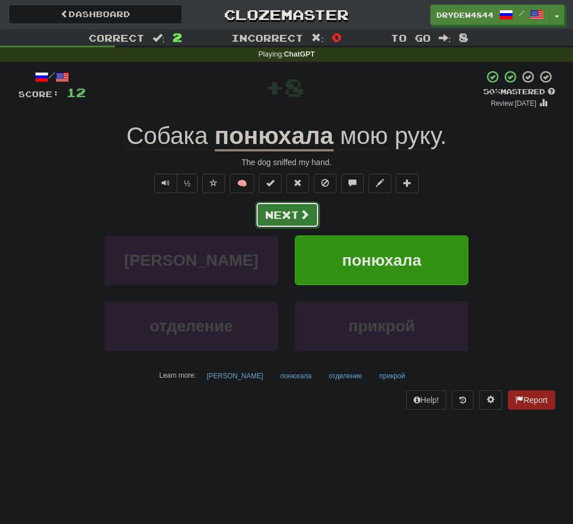
click at [286, 208] on button "Next" at bounding box center [287, 215] width 64 height 26
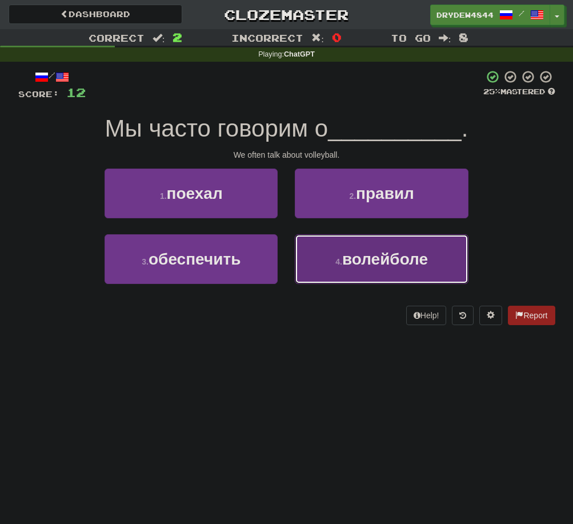
click at [341, 244] on button "4 . волейболе" at bounding box center [381, 259] width 173 height 50
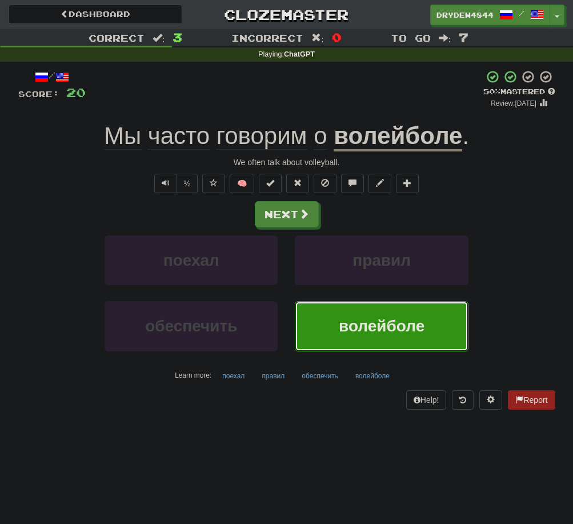
click at [248, 195] on div "/ Score: 20 + 8 50 % Mastered Review: 2025-08-26 Мы часто говорим о волейболе .…" at bounding box center [286, 239] width 537 height 339
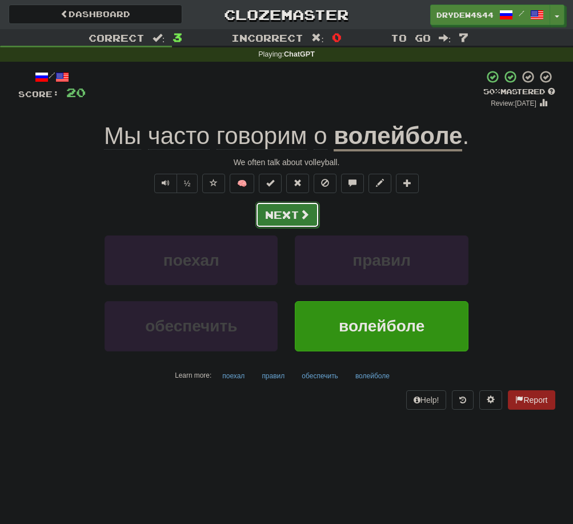
click at [267, 218] on button "Next" at bounding box center [287, 215] width 64 height 26
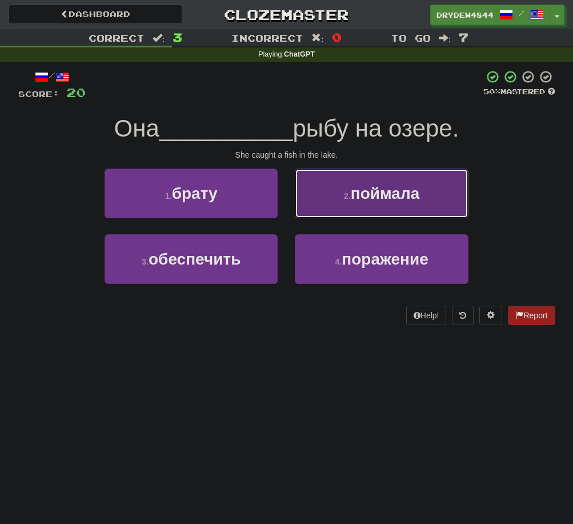
click at [366, 207] on button "2 . поймала" at bounding box center [381, 193] width 173 height 50
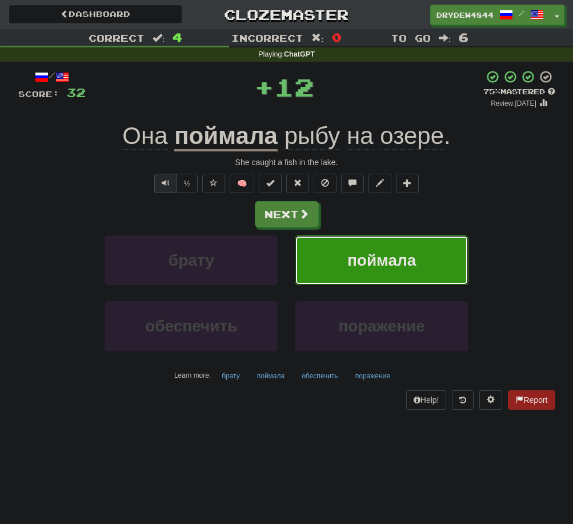
click at [163, 179] on span "Text-to-speech controls" at bounding box center [166, 183] width 8 height 8
click at [165, 185] on span "Text-to-speech controls" at bounding box center [166, 183] width 8 height 8
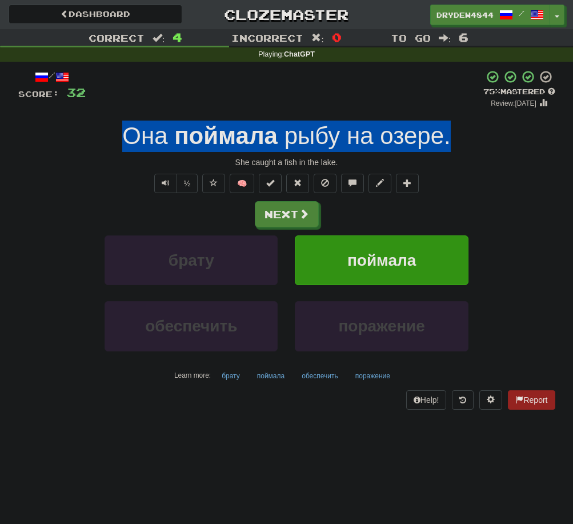
drag, startPoint x: 126, startPoint y: 127, endPoint x: 457, endPoint y: 131, distance: 331.3
click at [457, 131] on div "Она поймала рыбу на озере ." at bounding box center [286, 136] width 537 height 31
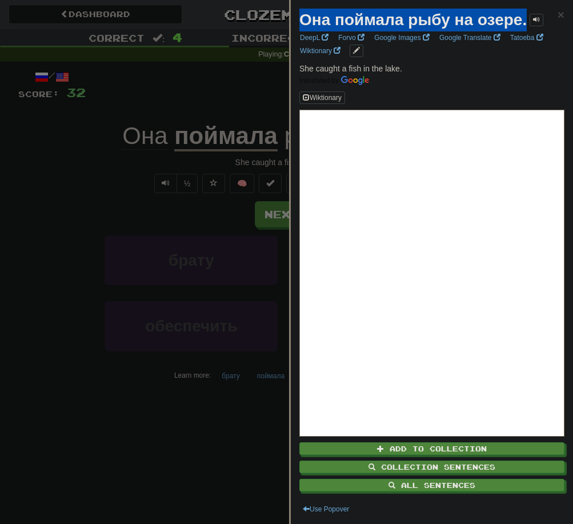
drag, startPoint x: 304, startPoint y: 17, endPoint x: 527, endPoint y: 17, distance: 222.8
click at [527, 17] on strong "Она поймала рыбу на озере." at bounding box center [412, 20] width 227 height 18
copy strong "Она поймала рыбу на озере."
click at [118, 111] on div at bounding box center [286, 262] width 573 height 524
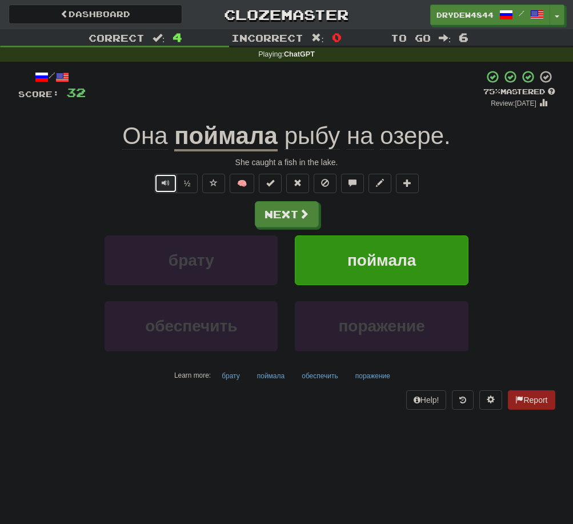
click at [154, 176] on button "Text-to-speech controls" at bounding box center [165, 183] width 23 height 19
click at [158, 176] on button "Text-to-speech controls" at bounding box center [165, 183] width 23 height 19
click at [263, 212] on button "Next" at bounding box center [287, 215] width 64 height 26
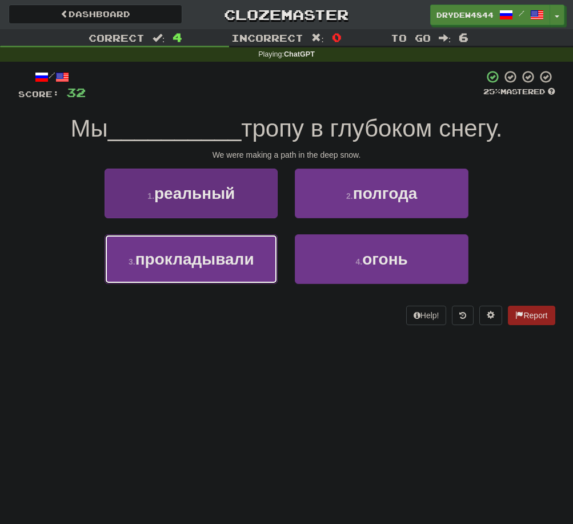
click at [239, 255] on span "прокладывали" at bounding box center [194, 259] width 119 height 18
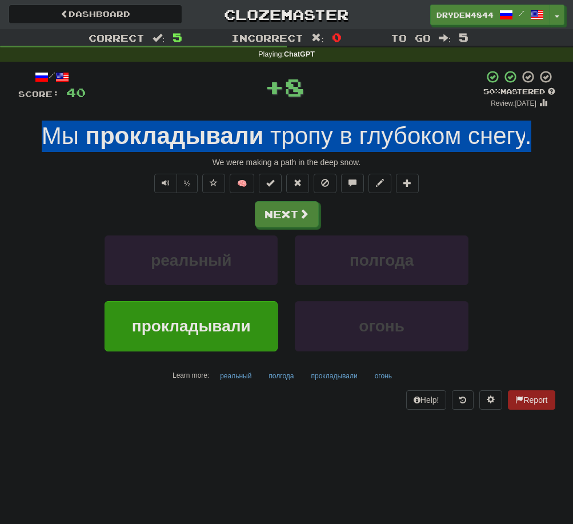
drag, startPoint x: 47, startPoint y: 139, endPoint x: 531, endPoint y: 142, distance: 483.8
click at [531, 142] on div "Мы прокладывали тропу в глубоком снегу ." at bounding box center [286, 136] width 537 height 31
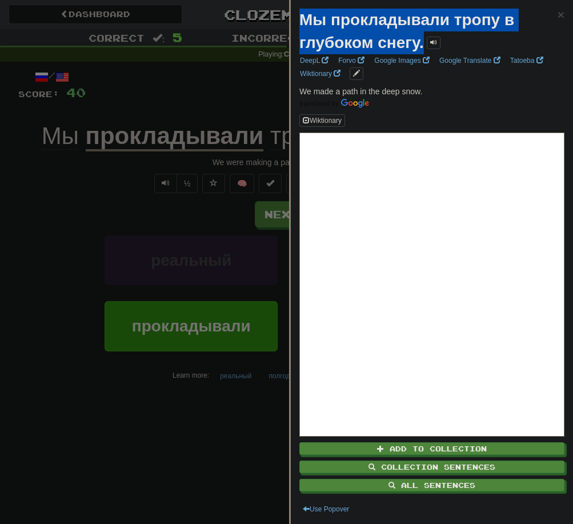
drag, startPoint x: 304, startPoint y: 18, endPoint x: 456, endPoint y: 40, distance: 153.5
click at [456, 40] on div "Мы прокладывали тропу в глубоком снегу." at bounding box center [428, 32] width 258 height 46
copy div "Мы прокладывали тропу в глубоком снегу."
click at [435, 46] on span at bounding box center [433, 42] width 7 height 7
click at [80, 231] on div at bounding box center [286, 262] width 573 height 524
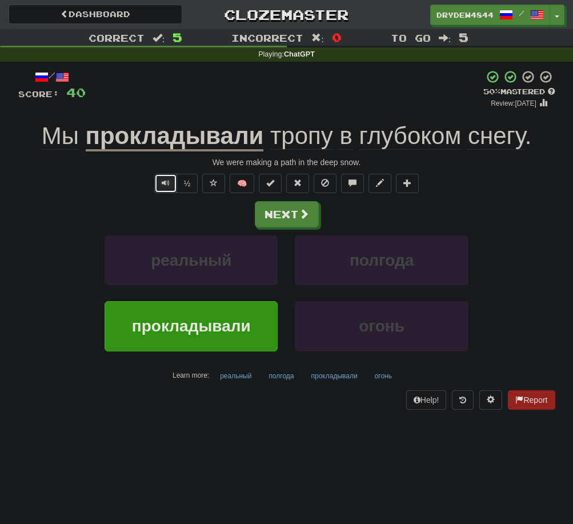
click at [154, 182] on button "Text-to-speech controls" at bounding box center [165, 183] width 23 height 19
click at [162, 182] on span "Text-to-speech controls" at bounding box center [166, 183] width 8 height 8
click at [320, 142] on span "тропу" at bounding box center [301, 135] width 63 height 27
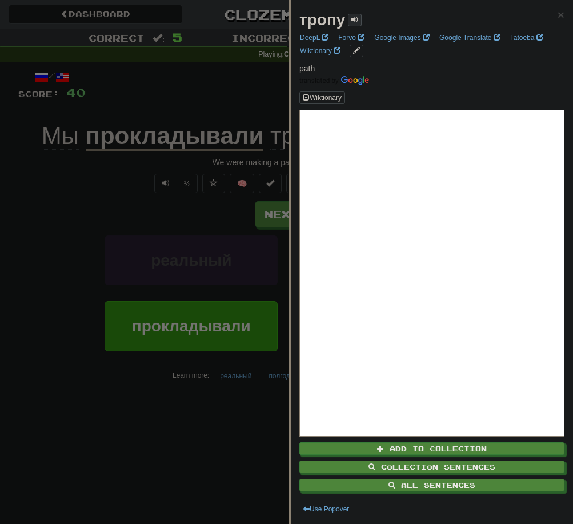
click at [355, 21] on span at bounding box center [354, 19] width 7 height 7
click at [67, 196] on div at bounding box center [286, 262] width 573 height 524
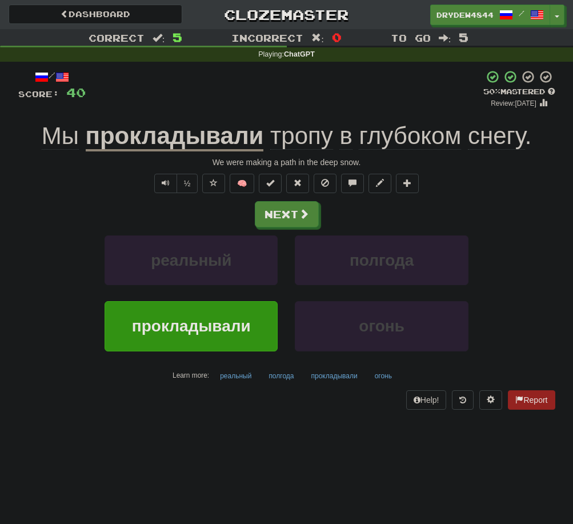
click at [288, 144] on span "тропу" at bounding box center [301, 135] width 63 height 27
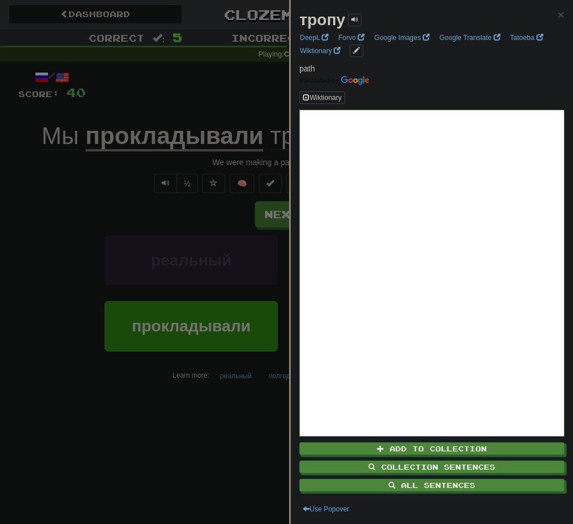
click at [320, 19] on strong "тропу" at bounding box center [322, 20] width 46 height 18
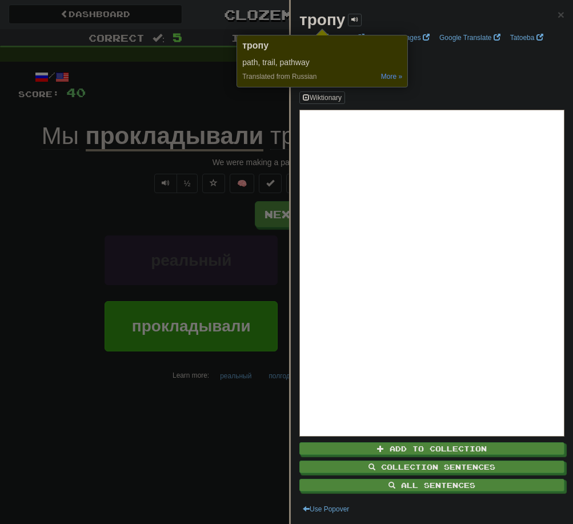
click at [320, 19] on strong "тропу" at bounding box center [322, 20] width 46 height 18
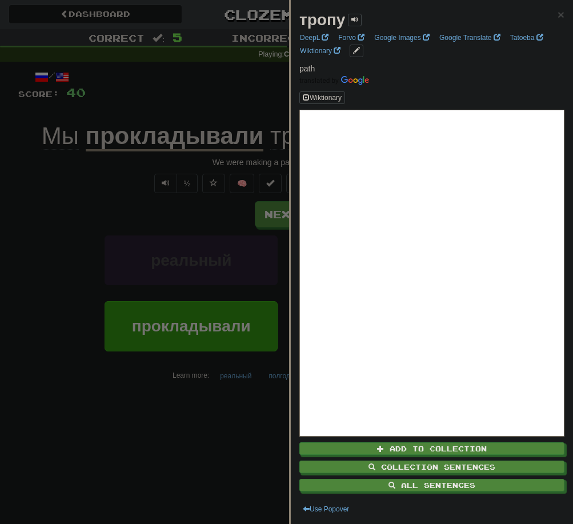
copy strong "тропу"
click at [29, 269] on div at bounding box center [286, 262] width 573 height 524
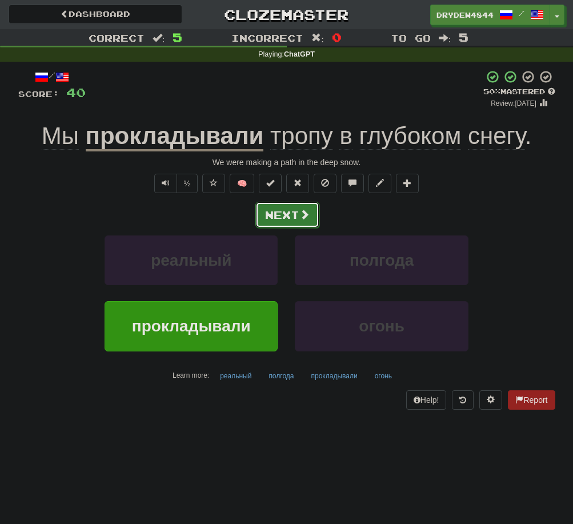
click at [281, 219] on button "Next" at bounding box center [287, 215] width 64 height 26
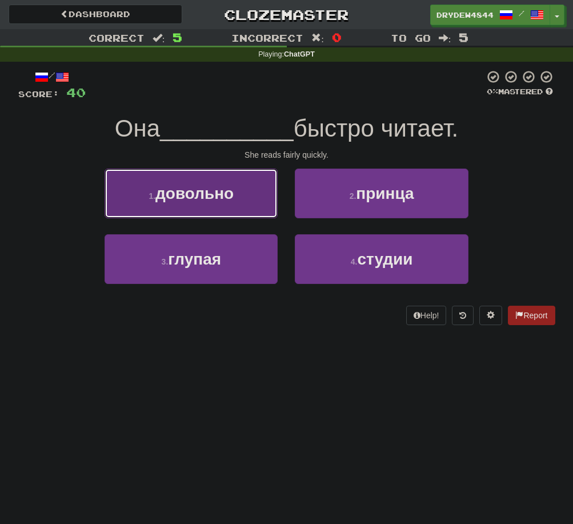
click at [218, 209] on button "1 . довольно" at bounding box center [191, 193] width 173 height 50
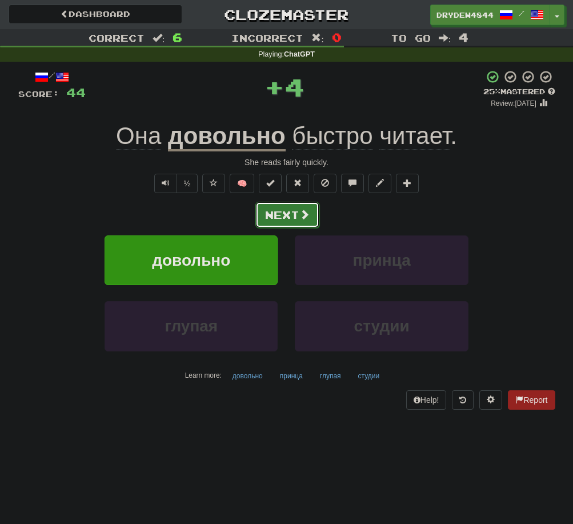
click at [266, 209] on button "Next" at bounding box center [287, 215] width 64 height 26
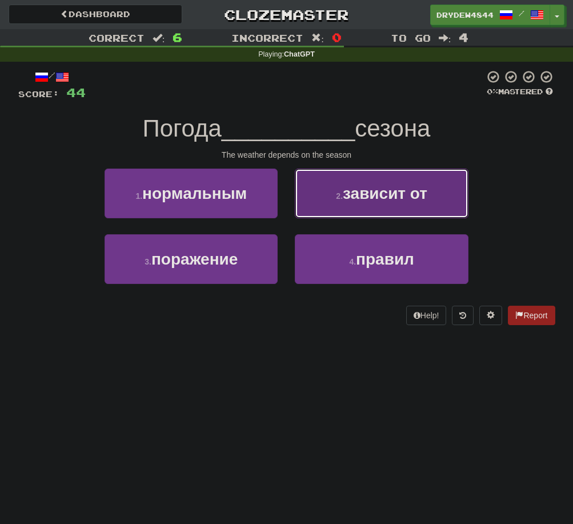
click at [351, 200] on span "зависит от" at bounding box center [385, 193] width 85 height 18
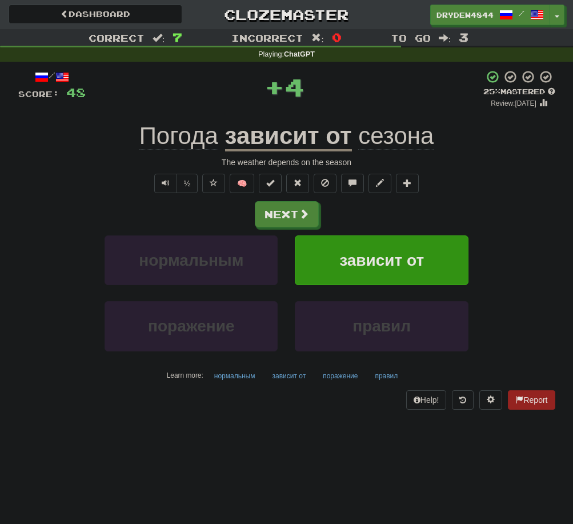
click at [279, 145] on u "зависит от" at bounding box center [288, 136] width 127 height 29
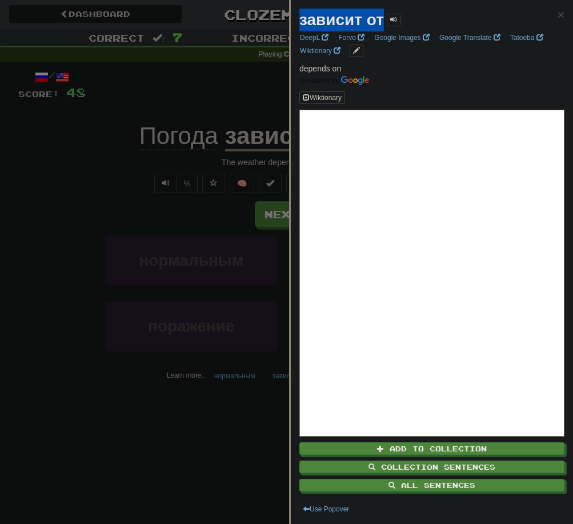
drag, startPoint x: 299, startPoint y: 23, endPoint x: 385, endPoint y: 17, distance: 85.9
click at [385, 17] on div "зависит от" at bounding box center [349, 20] width 101 height 23
copy strong "зависит от"
click at [80, 167] on div at bounding box center [286, 262] width 573 height 524
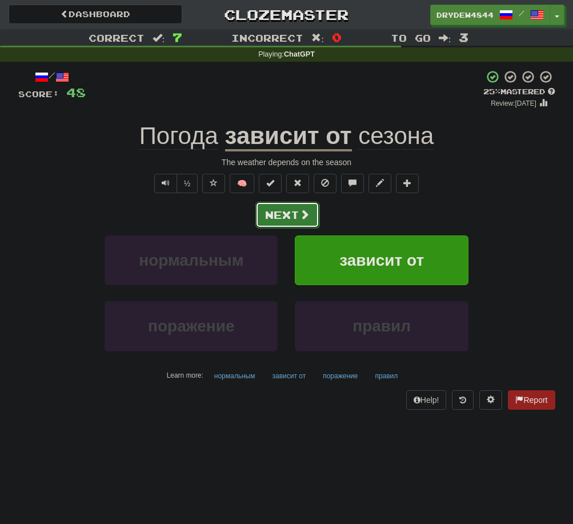
click at [282, 211] on button "Next" at bounding box center [287, 215] width 64 height 26
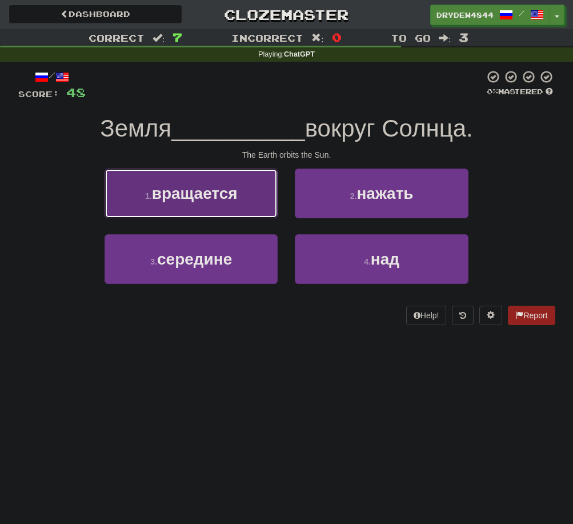
click at [147, 206] on button "1 . вращается" at bounding box center [191, 193] width 173 height 50
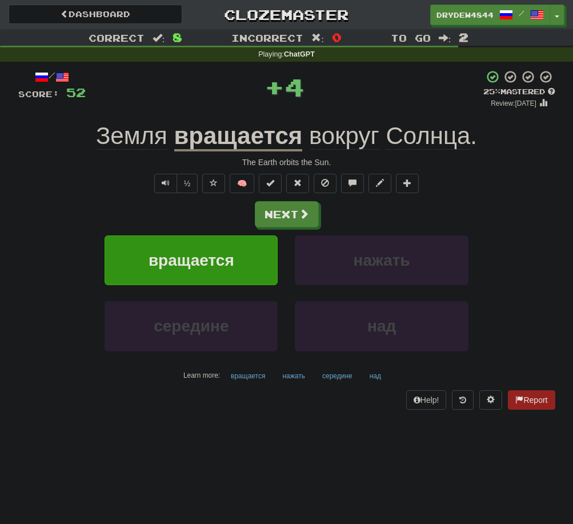
click at [235, 139] on u "вращается" at bounding box center [238, 136] width 129 height 29
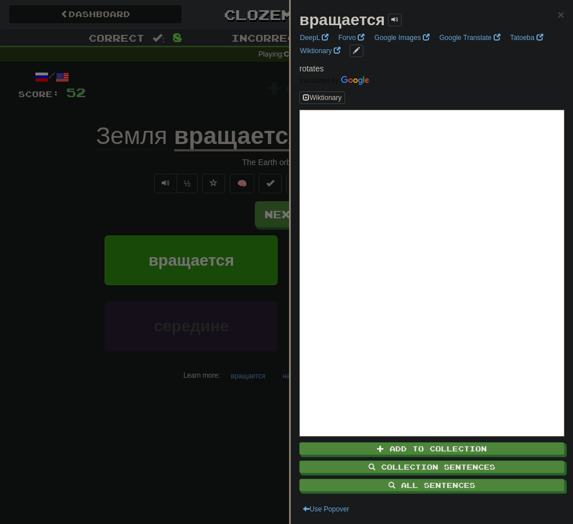
click at [350, 23] on strong "вращается" at bounding box center [342, 20] width 86 height 18
click at [61, 180] on div at bounding box center [286, 262] width 573 height 524
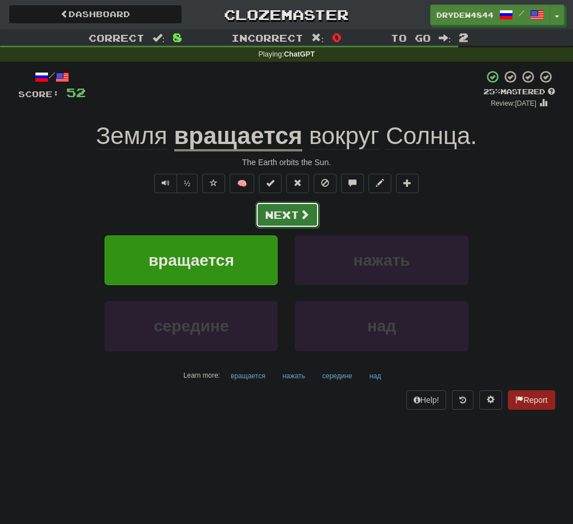
click at [270, 206] on button "Next" at bounding box center [287, 215] width 64 height 26
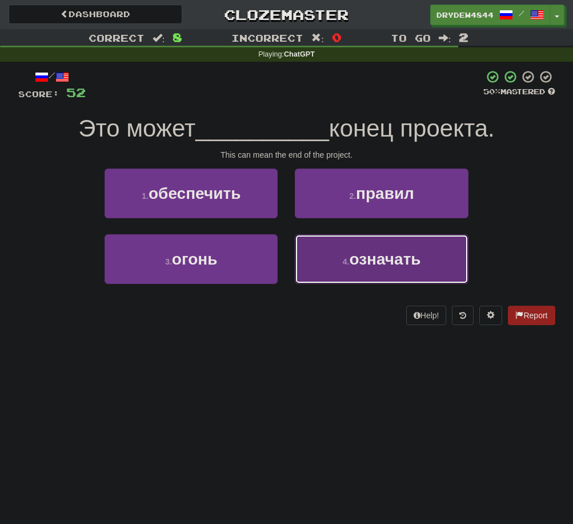
click at [358, 257] on span "означать" at bounding box center [384, 259] width 71 height 18
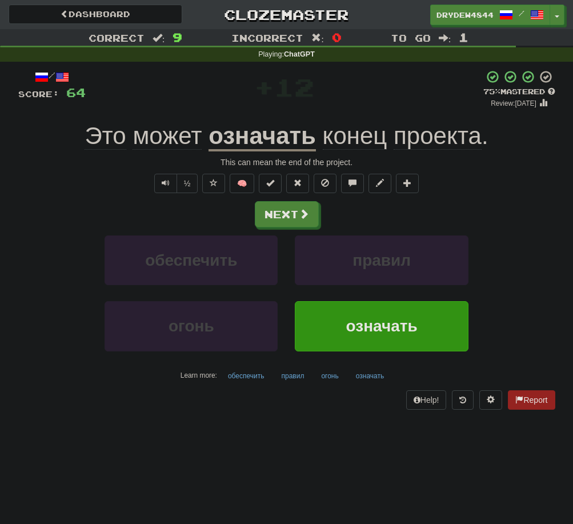
click at [459, 134] on span "проекта" at bounding box center [438, 135] width 88 height 27
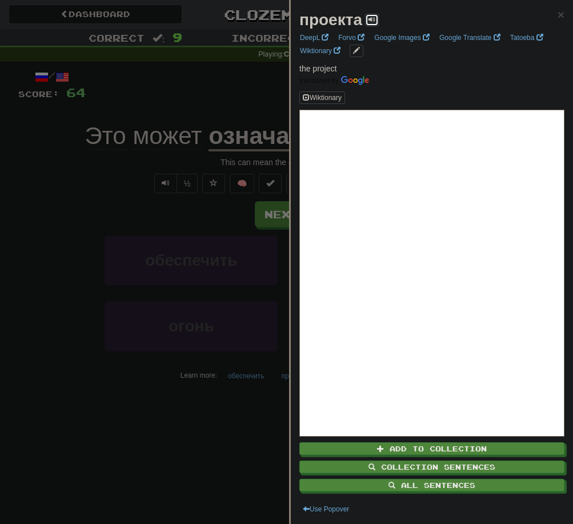
click at [374, 14] on button at bounding box center [372, 20] width 14 height 13
click at [22, 214] on div at bounding box center [286, 262] width 573 height 524
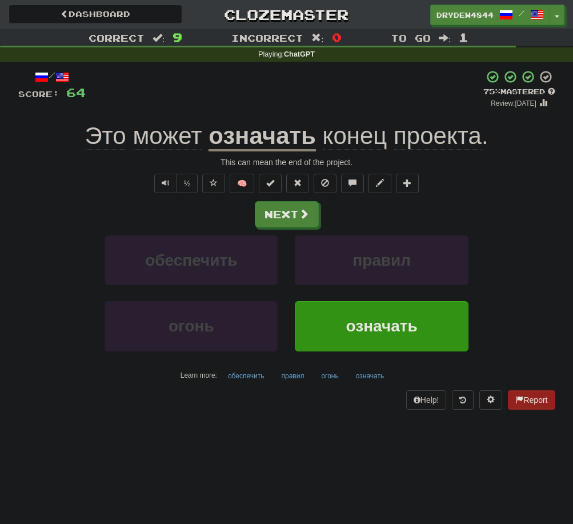
click at [271, 233] on div "Next обеспечить правил огонь означать Learn more: обеспечить правил огонь означ…" at bounding box center [286, 292] width 537 height 183
click at [282, 218] on button "Next" at bounding box center [287, 215] width 64 height 26
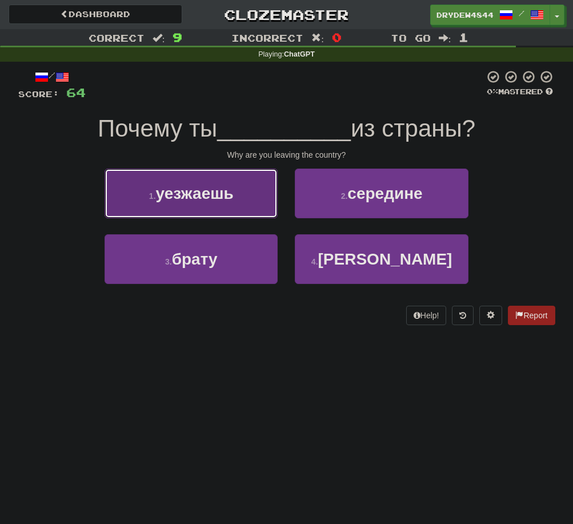
click at [226, 173] on button "1 . уезжаешь" at bounding box center [191, 193] width 173 height 50
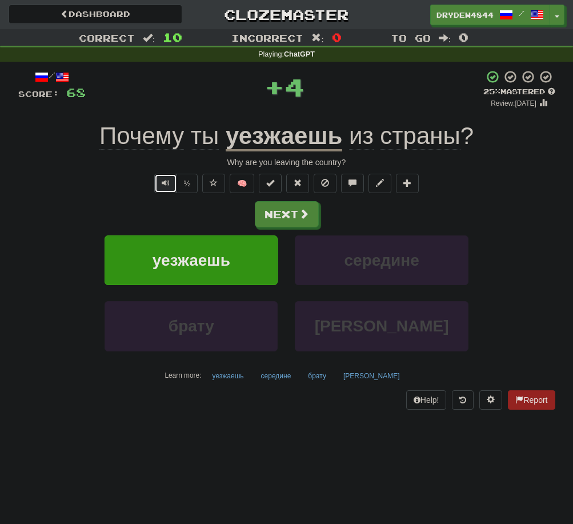
click at [168, 191] on button "Text-to-speech controls" at bounding box center [165, 183] width 23 height 19
click at [308, 211] on span at bounding box center [304, 214] width 10 height 10
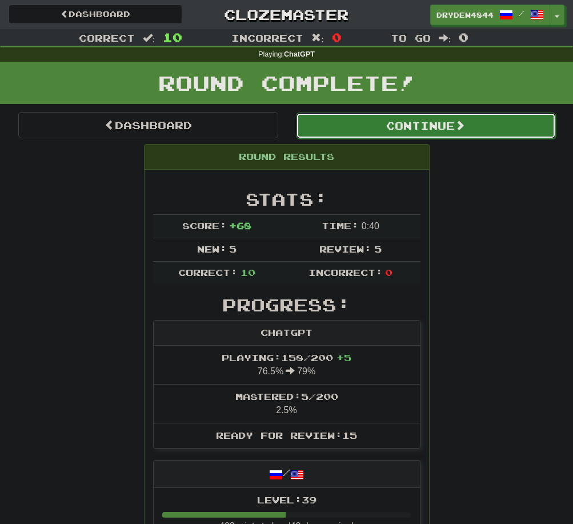
click at [416, 122] on button "Continue" at bounding box center [426, 126] width 260 height 26
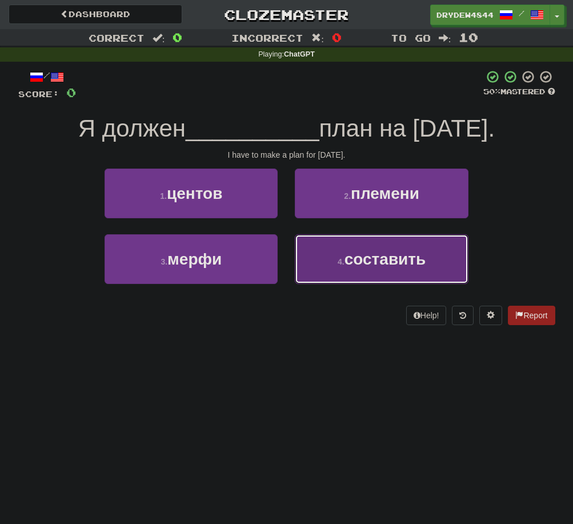
click at [347, 258] on span "составить" at bounding box center [385, 259] width 82 height 18
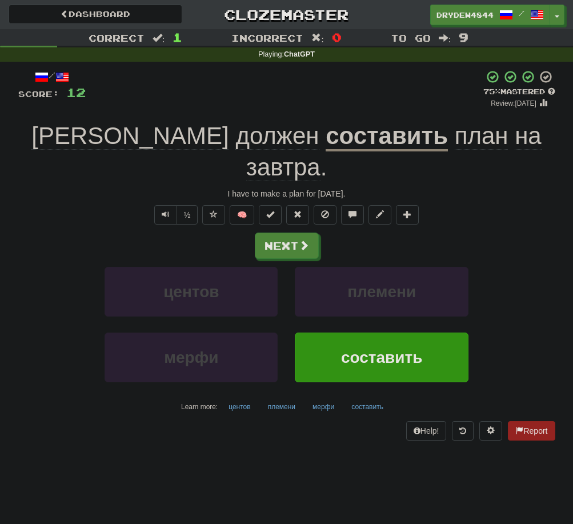
click at [326, 138] on u "составить" at bounding box center [387, 136] width 122 height 29
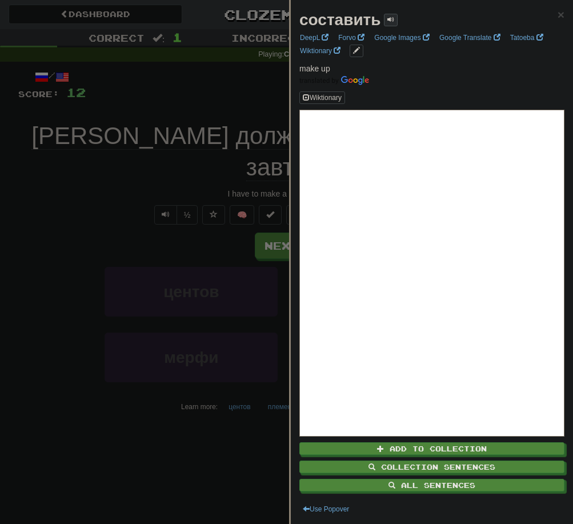
click at [392, 19] on span at bounding box center [390, 19] width 7 height 7
click at [348, 20] on strong "составить" at bounding box center [340, 20] width 82 height 18
copy strong "составить"
click at [103, 236] on div at bounding box center [286, 262] width 573 height 524
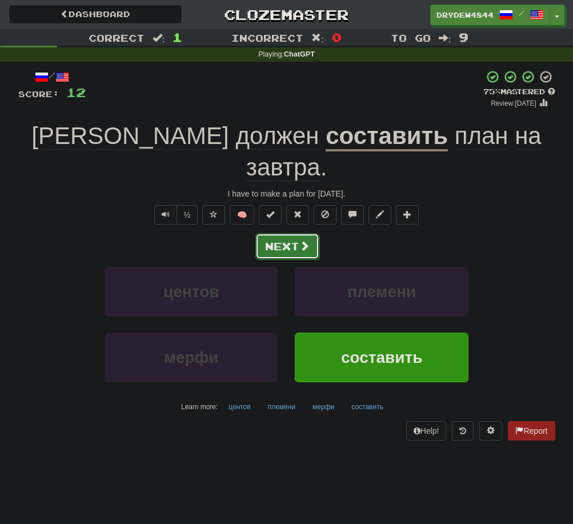
click at [280, 233] on button "Next" at bounding box center [287, 246] width 64 height 26
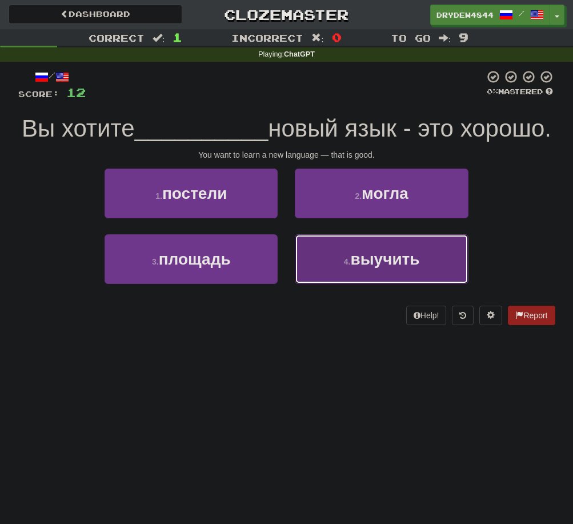
click at [344, 284] on button "4 . выучить" at bounding box center [381, 259] width 173 height 50
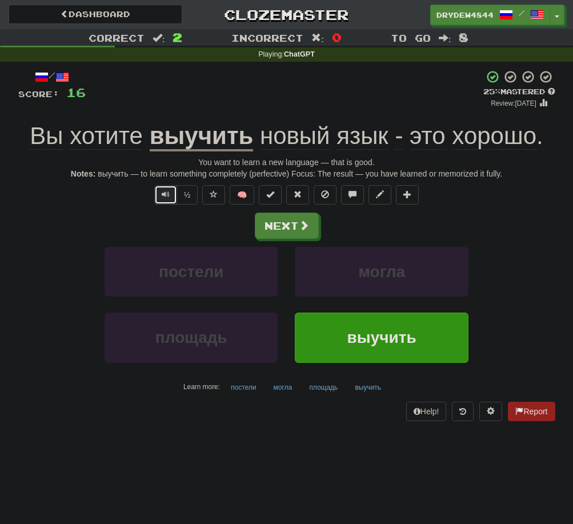
click at [166, 201] on button "Text-to-speech controls" at bounding box center [165, 194] width 23 height 19
click at [195, 150] on u "выучить" at bounding box center [202, 136] width 104 height 29
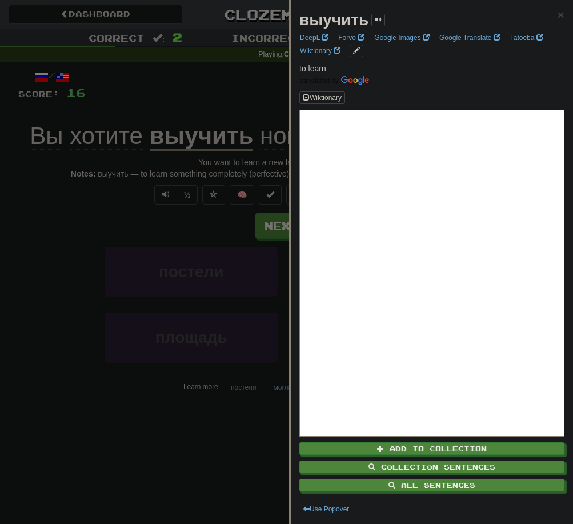
click at [341, 15] on strong "выучить" at bounding box center [333, 20] width 69 height 18
copy strong "выучить"
click at [90, 260] on div at bounding box center [286, 262] width 573 height 524
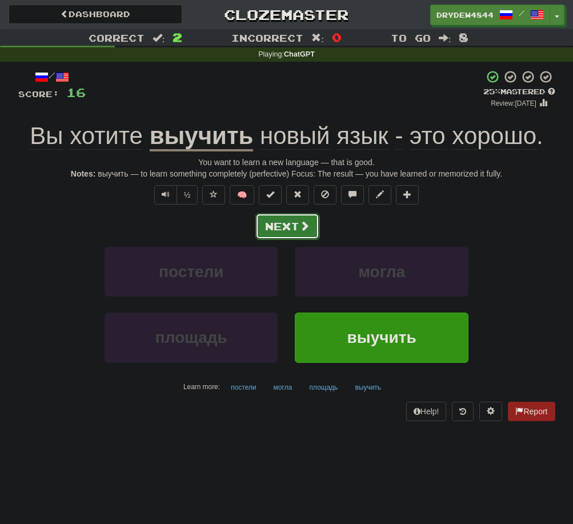
click at [291, 218] on button "Next" at bounding box center [287, 226] width 64 height 26
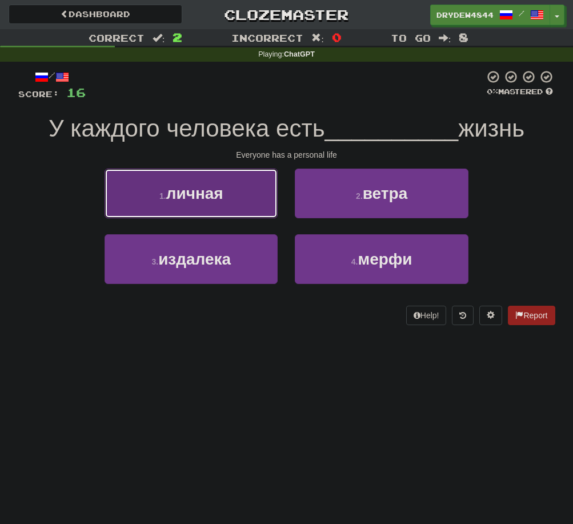
click at [253, 215] on button "1 . личная" at bounding box center [191, 193] width 173 height 50
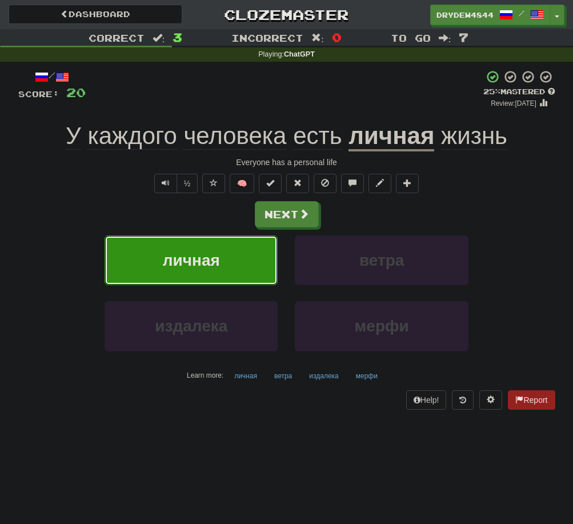
click at [386, 150] on u "личная" at bounding box center [391, 136] width 86 height 29
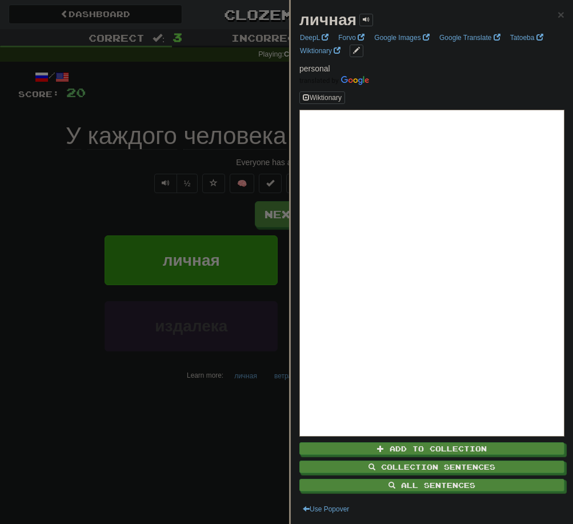
click at [335, 16] on strong "личная" at bounding box center [327, 20] width 57 height 18
copy strong "личная"
click at [86, 209] on div at bounding box center [286, 262] width 573 height 524
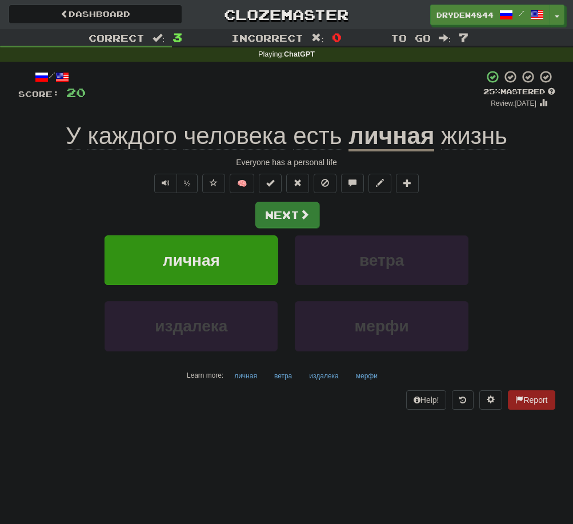
click at [303, 218] on span at bounding box center [304, 214] width 10 height 10
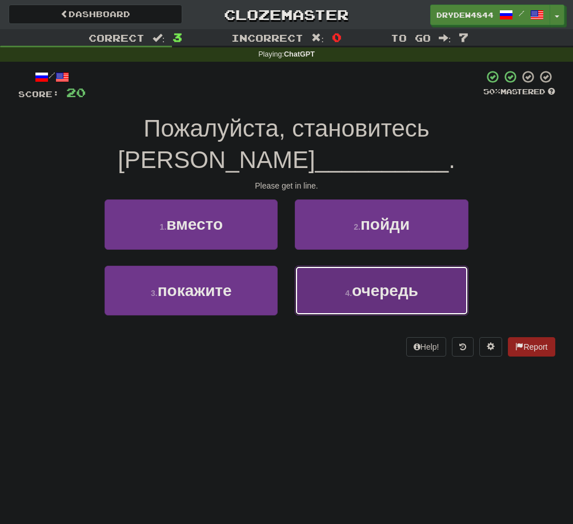
click at [345, 266] on button "4 . очередь" at bounding box center [381, 291] width 173 height 50
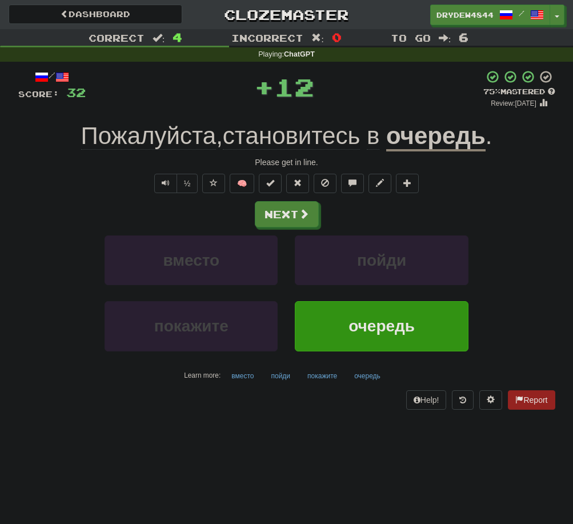
click at [367, 142] on span "становитесь" at bounding box center [373, 135] width 13 height 27
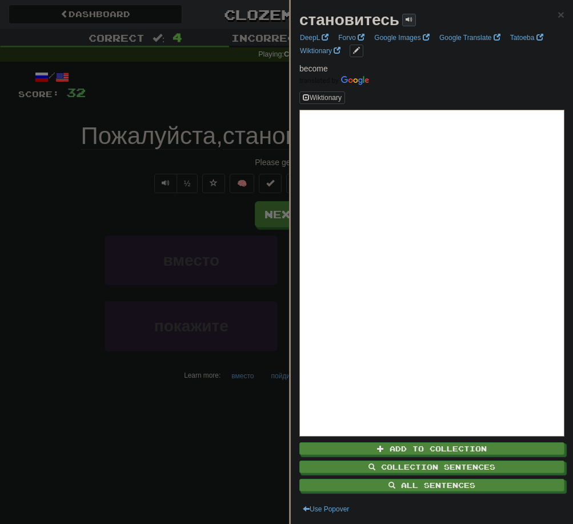
click at [411, 22] on span at bounding box center [409, 19] width 7 height 7
click at [346, 19] on strong "становитесь" at bounding box center [349, 20] width 100 height 18
click at [263, 131] on div at bounding box center [286, 262] width 573 height 524
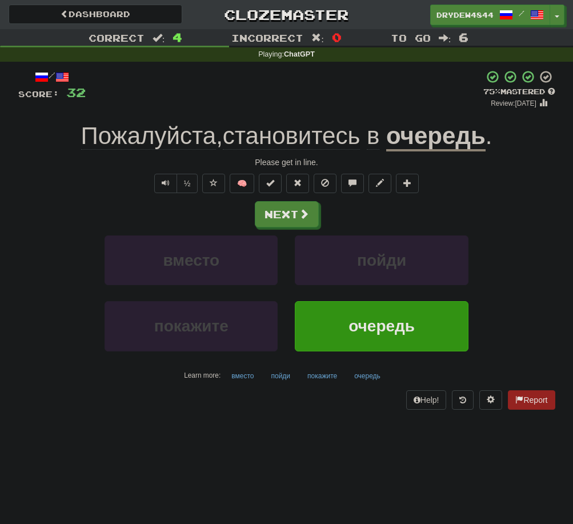
click at [367, 139] on span "становитесь" at bounding box center [373, 135] width 13 height 27
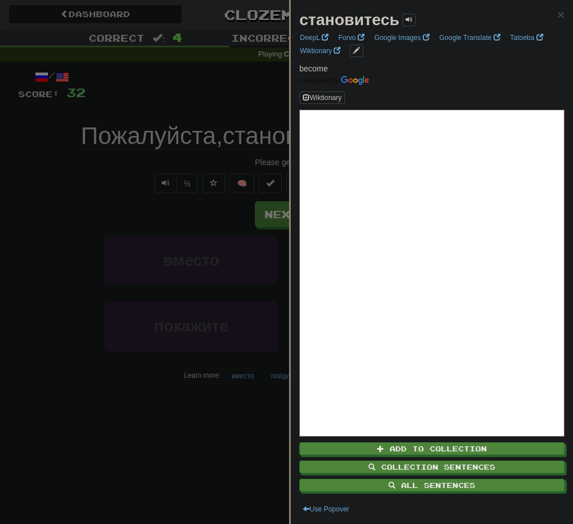
click at [320, 20] on strong "становитесь" at bounding box center [349, 20] width 100 height 18
copy strong "становитесь"
click at [58, 155] on div at bounding box center [286, 262] width 573 height 524
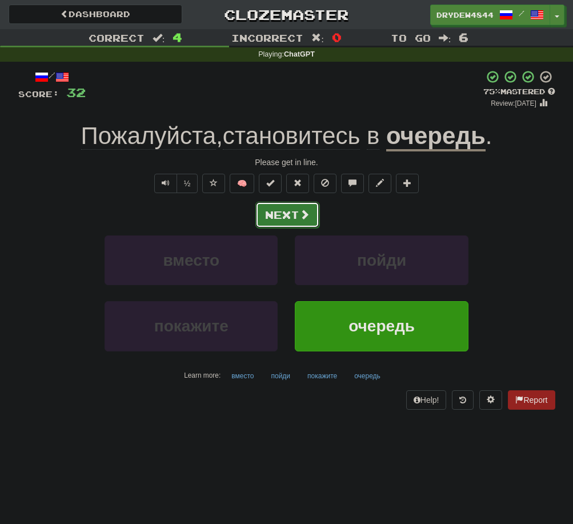
click at [294, 218] on button "Next" at bounding box center [287, 215] width 64 height 26
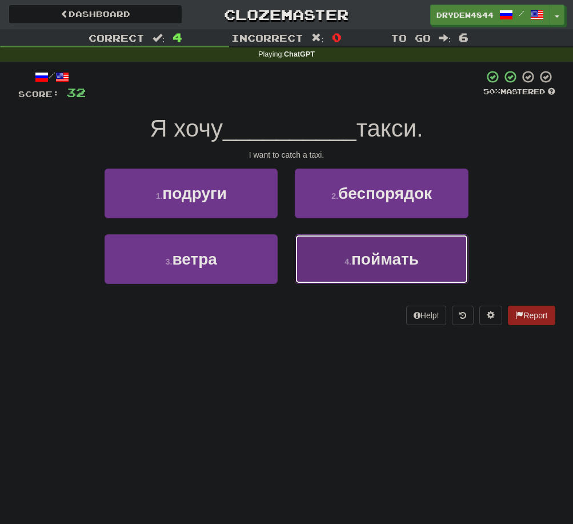
click at [331, 267] on button "4 . поймать" at bounding box center [381, 259] width 173 height 50
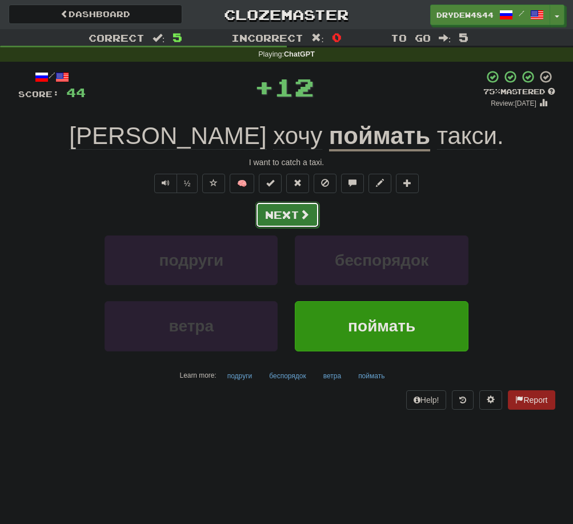
click at [304, 204] on button "Next" at bounding box center [287, 215] width 64 height 26
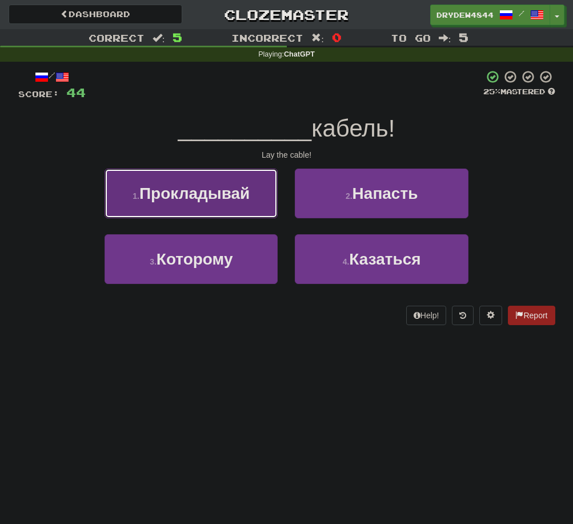
click at [264, 204] on button "1 . Прокладывай" at bounding box center [191, 193] width 173 height 50
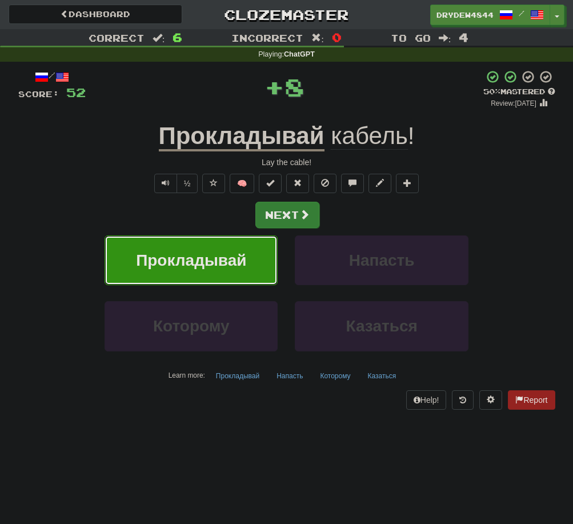
click at [301, 218] on span at bounding box center [304, 214] width 10 height 10
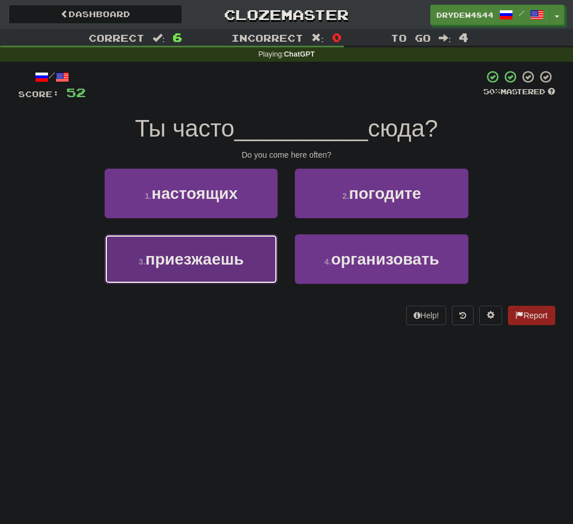
click at [194, 263] on span "приезжаешь" at bounding box center [195, 259] width 98 height 18
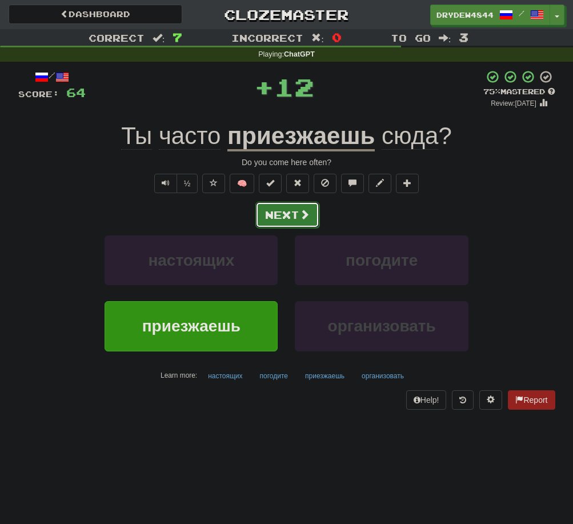
click at [278, 213] on button "Next" at bounding box center [287, 215] width 64 height 26
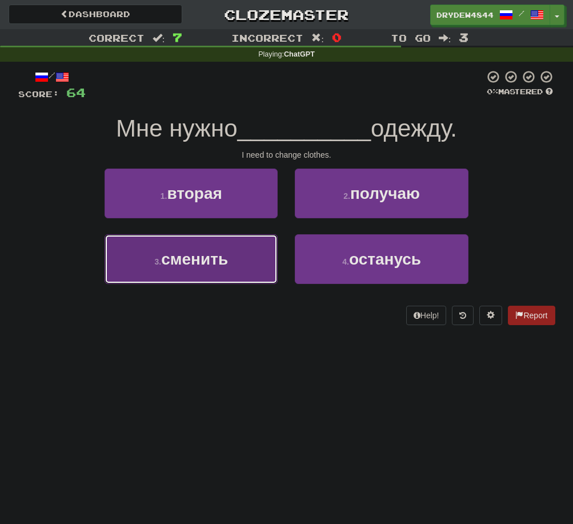
click at [246, 235] on button "3 . сменить" at bounding box center [191, 259] width 173 height 50
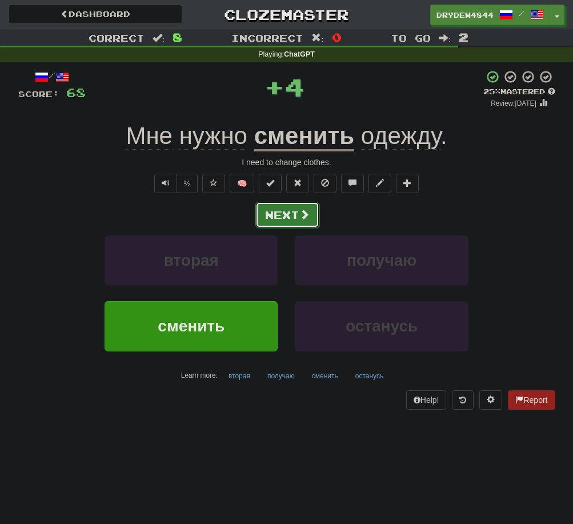
click at [281, 224] on button "Next" at bounding box center [287, 215] width 64 height 26
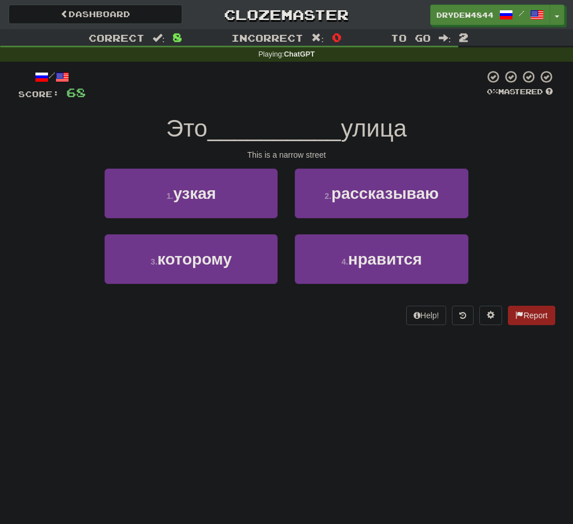
click at [231, 221] on div "1 . узкая" at bounding box center [191, 201] width 190 height 66
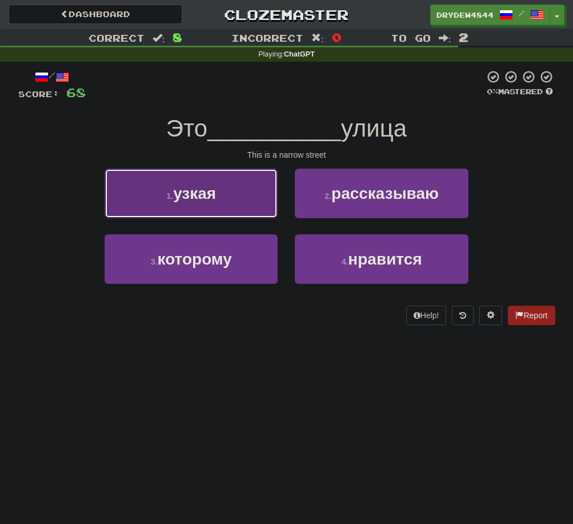
click at [247, 214] on button "1 . узкая" at bounding box center [191, 193] width 173 height 50
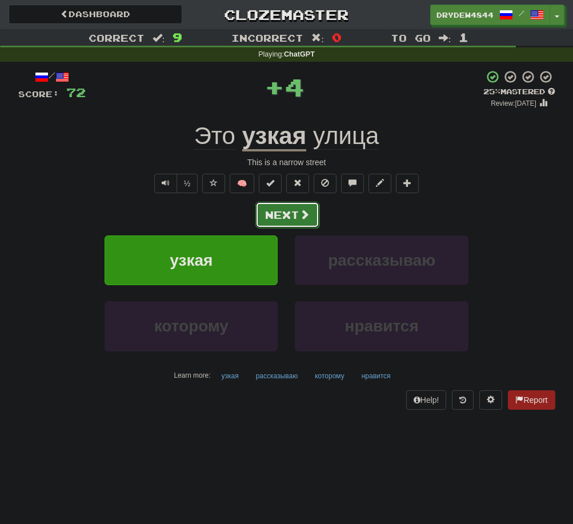
click at [270, 214] on button "Next" at bounding box center [287, 215] width 64 height 26
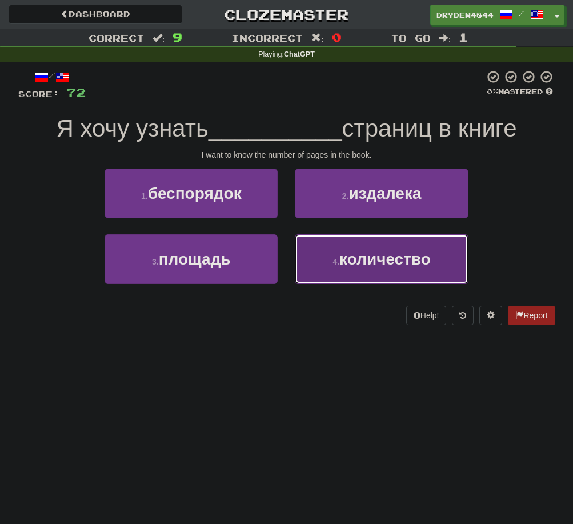
click at [376, 262] on span "количество" at bounding box center [384, 259] width 91 height 18
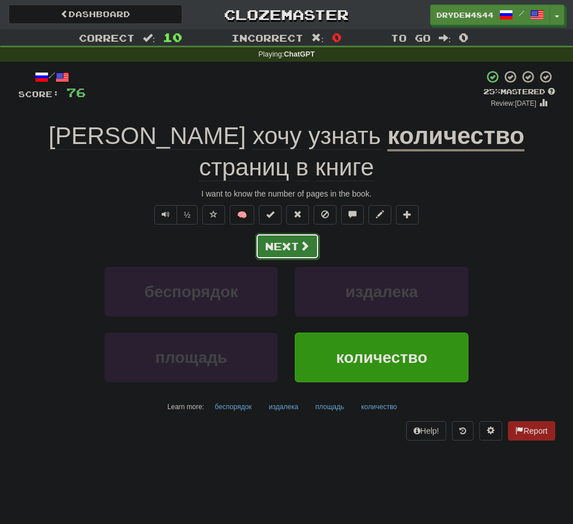
click at [311, 233] on button "Next" at bounding box center [287, 246] width 64 height 26
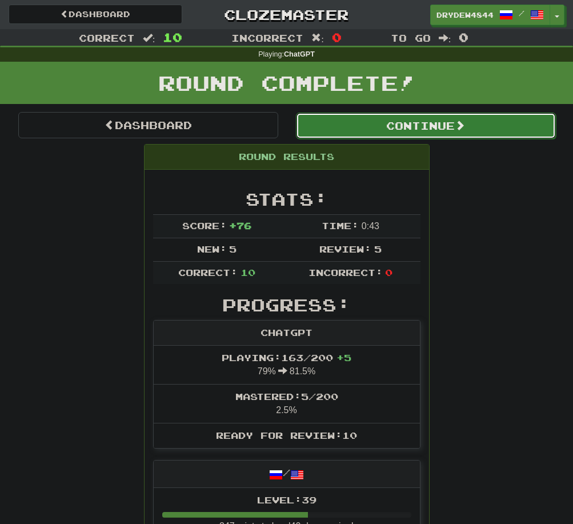
click at [413, 131] on button "Continue" at bounding box center [426, 126] width 260 height 26
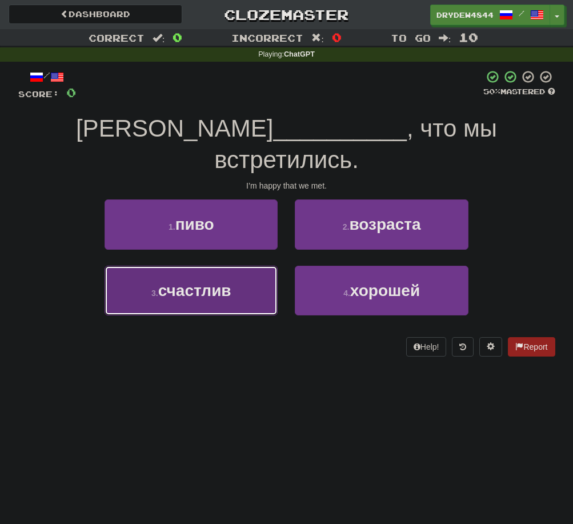
click at [166, 277] on button "3 . счастлив" at bounding box center [191, 291] width 173 height 50
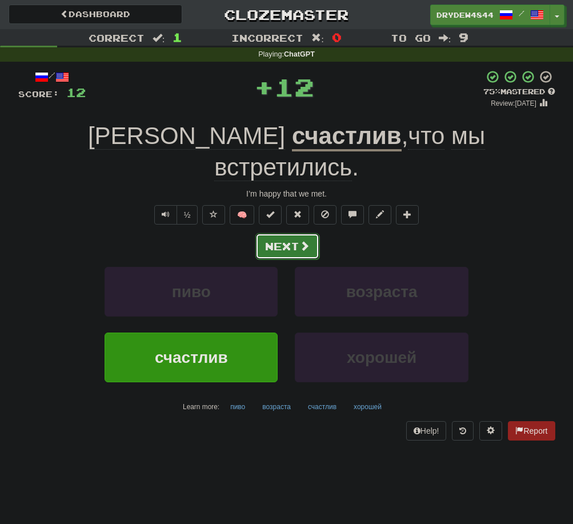
click at [290, 233] on button "Next" at bounding box center [287, 246] width 64 height 26
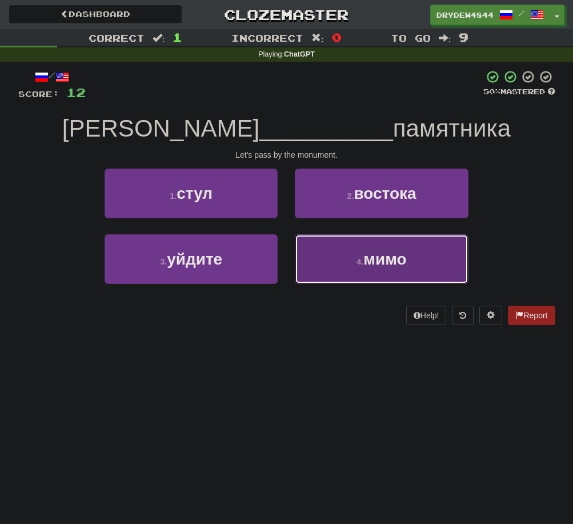
click at [326, 248] on button "4 . мимо" at bounding box center [381, 259] width 173 height 50
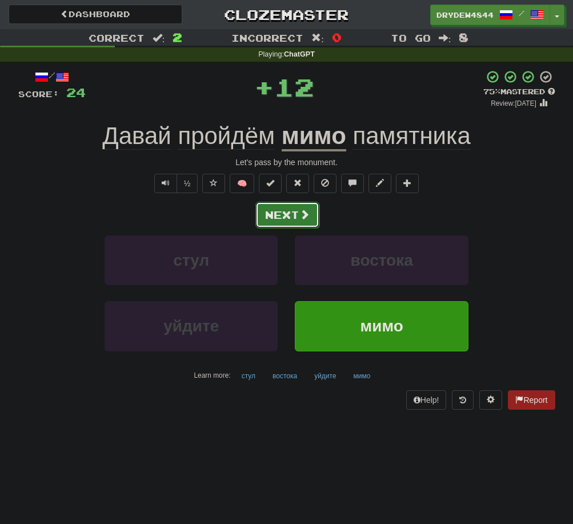
click at [292, 223] on button "Next" at bounding box center [287, 215] width 64 height 26
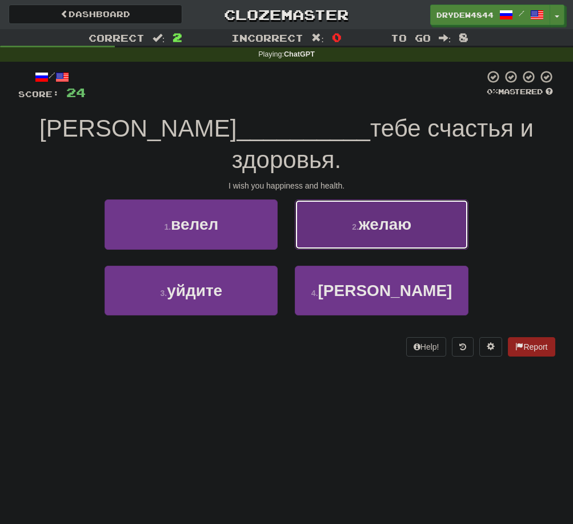
click at [354, 208] on button "2 . желаю" at bounding box center [381, 224] width 173 height 50
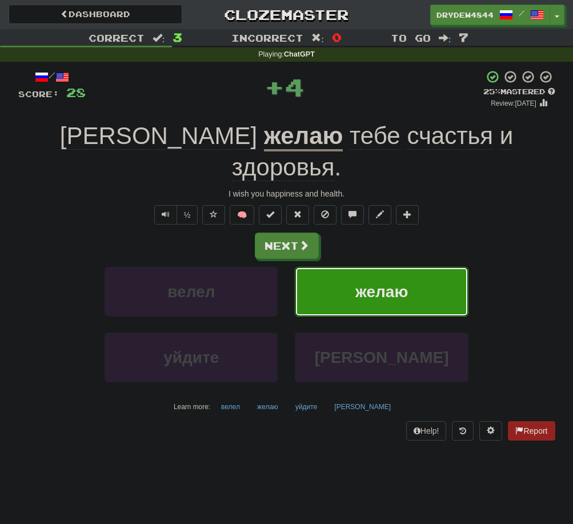
click at [334, 153] on div "/ Score: 28 + 4 25 % Mastered Review: 2025-08-17 Я желаю тебе счастья и здоровь…" at bounding box center [286, 255] width 537 height 371
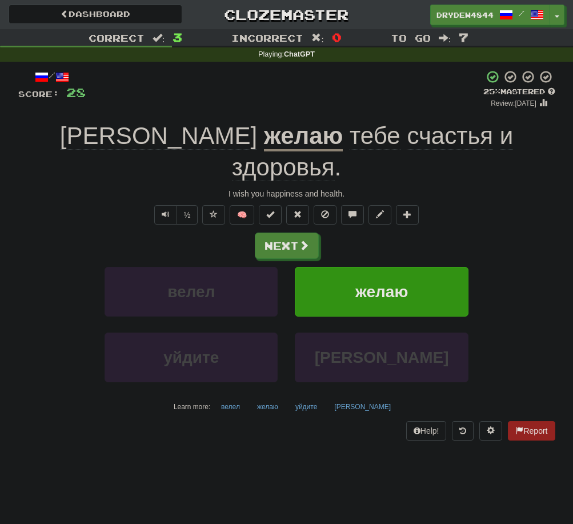
click at [407, 149] on span "счастья" at bounding box center [450, 135] width 86 height 27
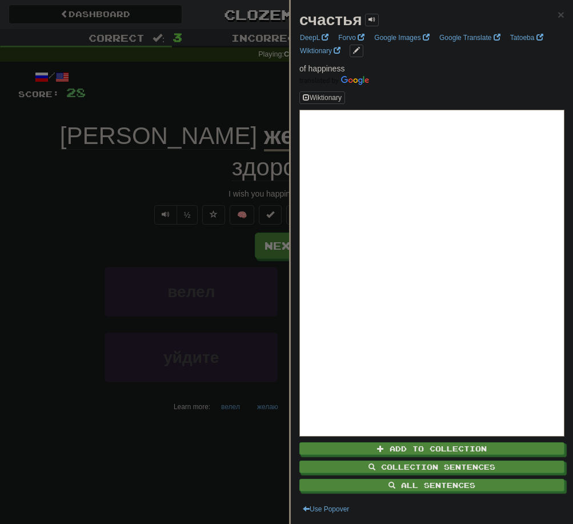
click at [19, 248] on div at bounding box center [286, 262] width 573 height 524
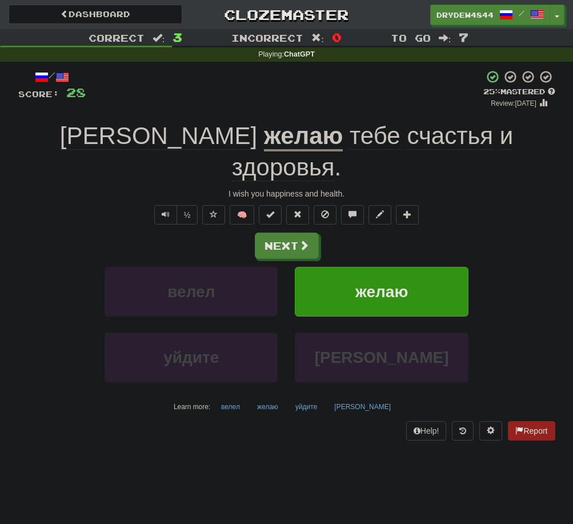
click at [407, 136] on span "счастья" at bounding box center [450, 135] width 86 height 27
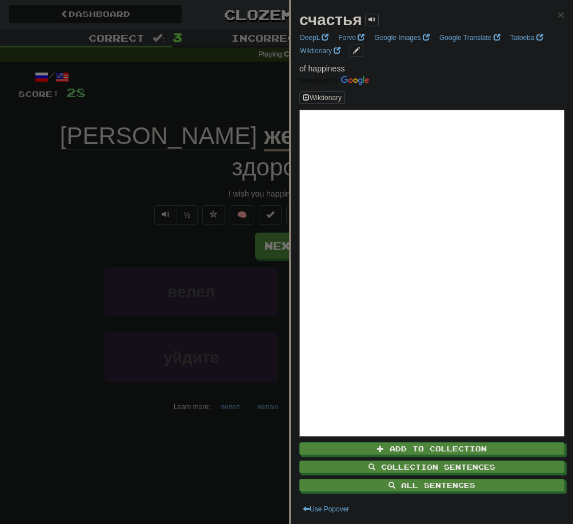
click at [342, 18] on strong "счастья" at bounding box center [330, 20] width 63 height 18
copy strong "счастья"
click at [57, 258] on div at bounding box center [286, 262] width 573 height 524
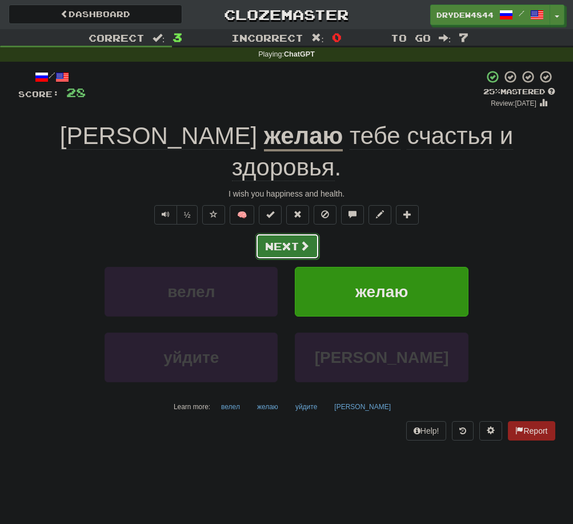
click at [277, 233] on button "Next" at bounding box center [287, 246] width 64 height 26
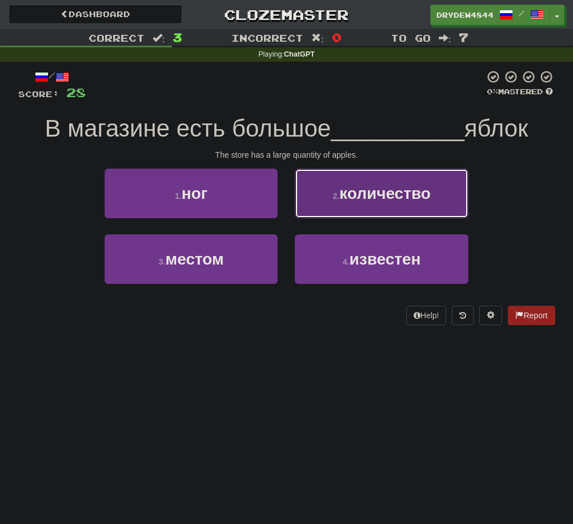
click at [396, 191] on span "количество" at bounding box center [384, 193] width 91 height 18
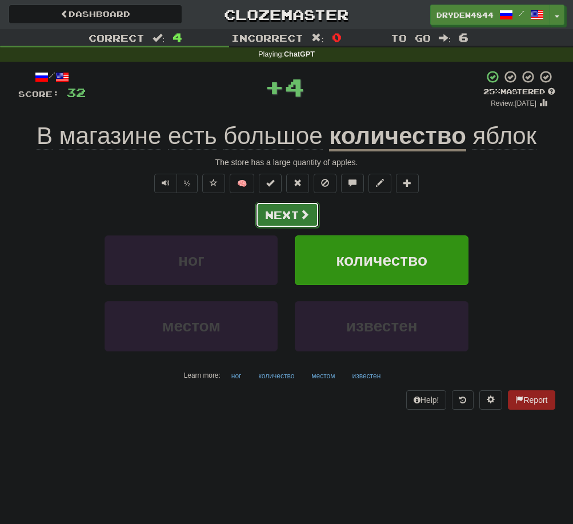
click at [302, 224] on button "Next" at bounding box center [287, 215] width 64 height 26
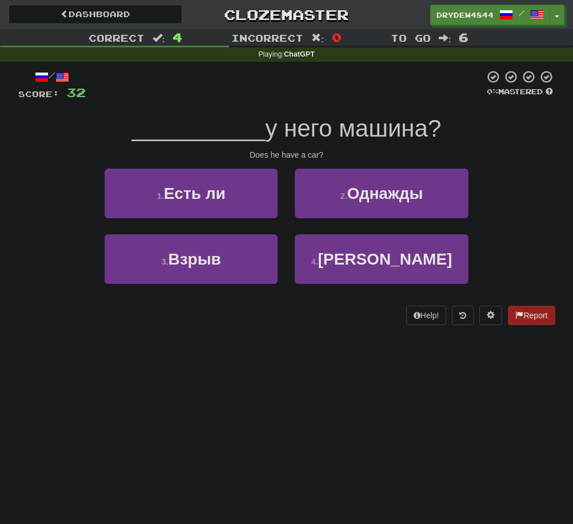
click at [264, 223] on div "1 . Есть ли" at bounding box center [191, 201] width 190 height 66
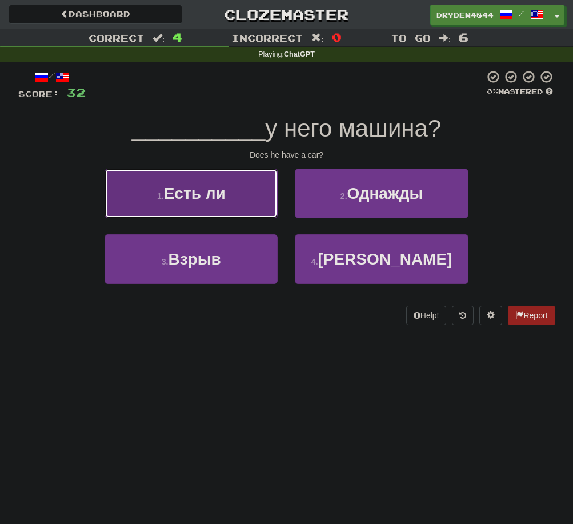
click at [267, 215] on button "1 . Есть ли" at bounding box center [191, 193] width 173 height 50
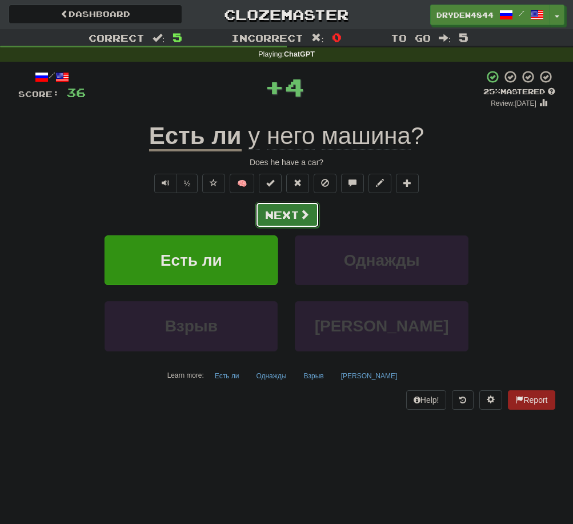
click at [267, 215] on button "Next" at bounding box center [287, 215] width 64 height 26
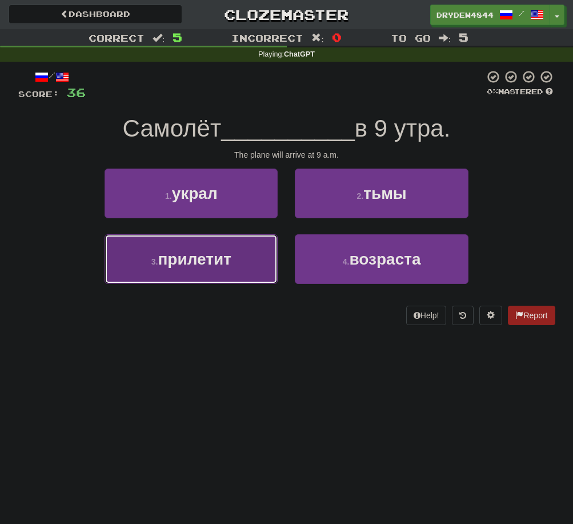
click at [244, 259] on button "3 . прилетит" at bounding box center [191, 259] width 173 height 50
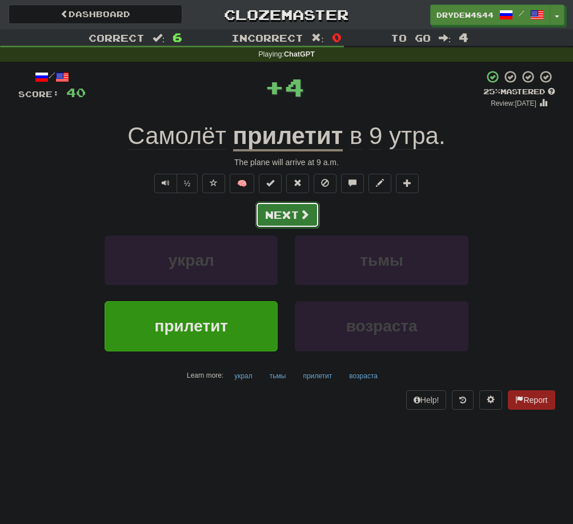
click at [295, 223] on button "Next" at bounding box center [287, 215] width 64 height 26
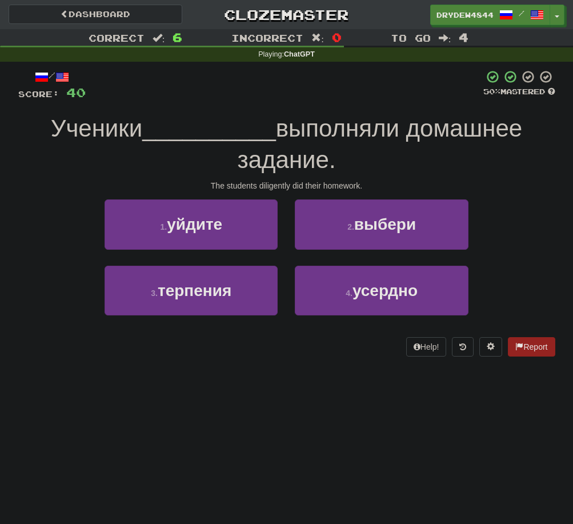
click at [84, 9] on link "Dashboard" at bounding box center [96, 14] width 174 height 19
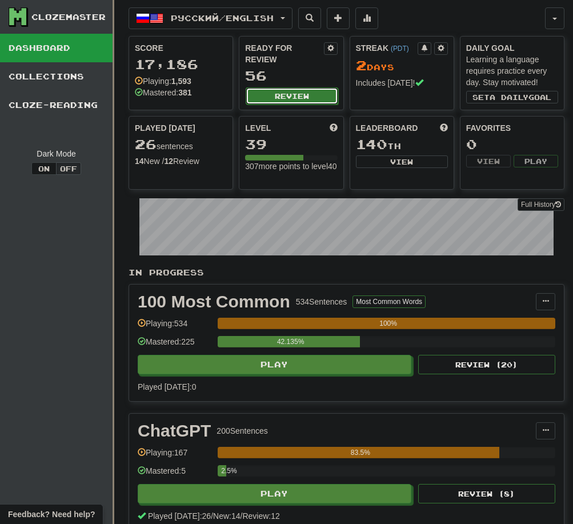
click at [286, 90] on button "Review" at bounding box center [292, 95] width 92 height 17
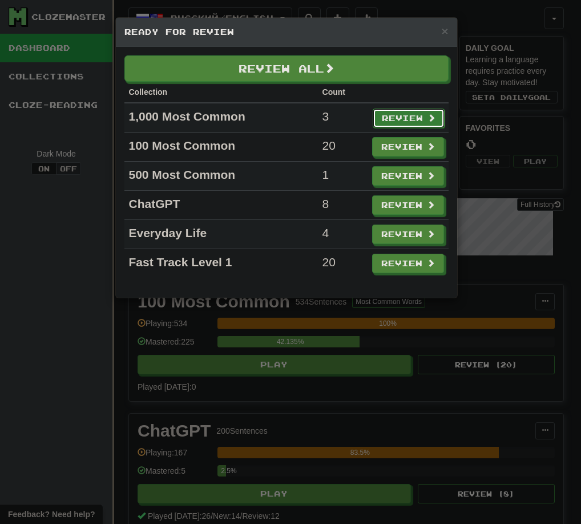
click at [408, 125] on button "Review" at bounding box center [409, 118] width 72 height 19
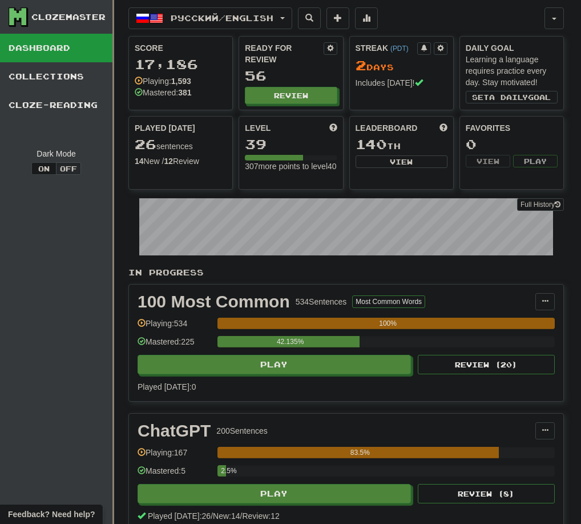
select select "**"
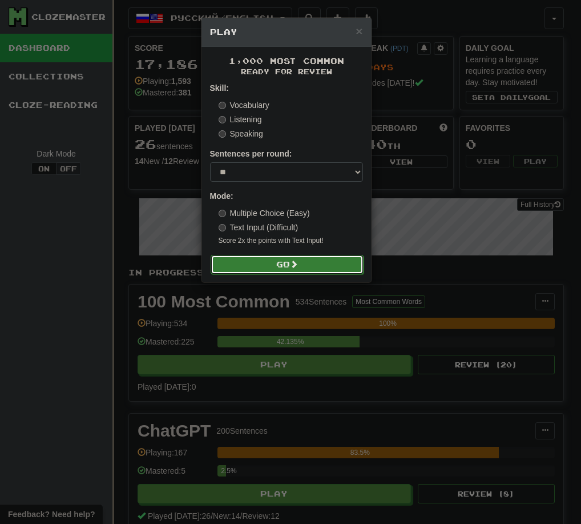
click at [286, 268] on button "Go" at bounding box center [287, 264] width 153 height 19
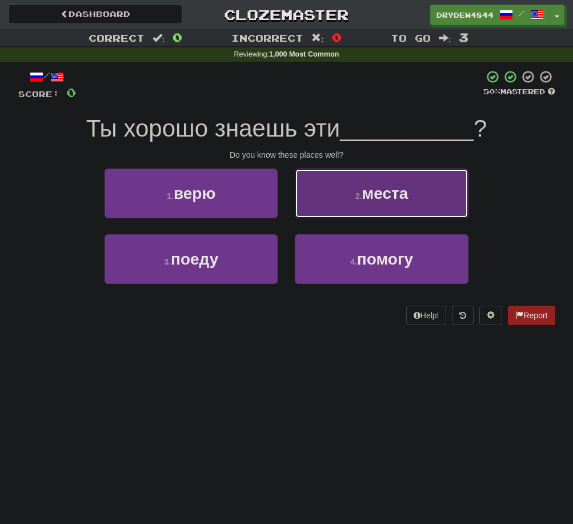
click at [398, 195] on span "места" at bounding box center [385, 193] width 46 height 18
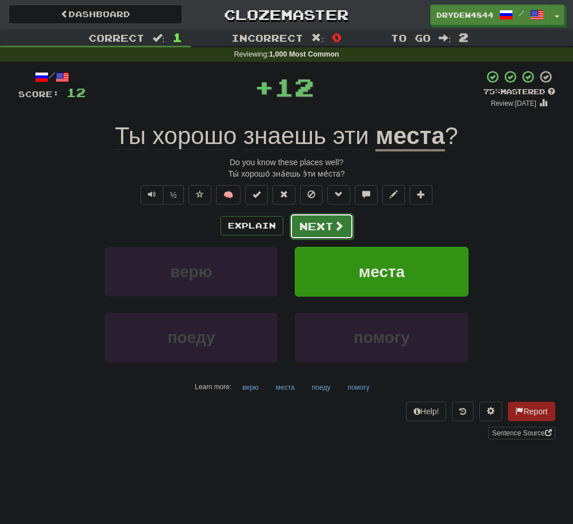
click at [306, 232] on button "Next" at bounding box center [322, 226] width 64 height 26
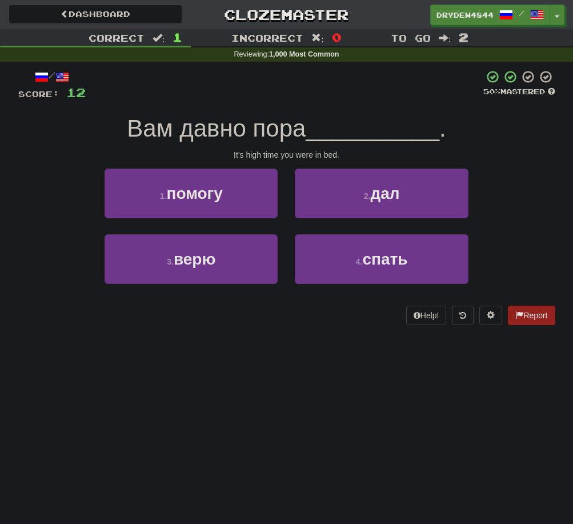
click at [306, 232] on div "2 . дал" at bounding box center [381, 201] width 190 height 66
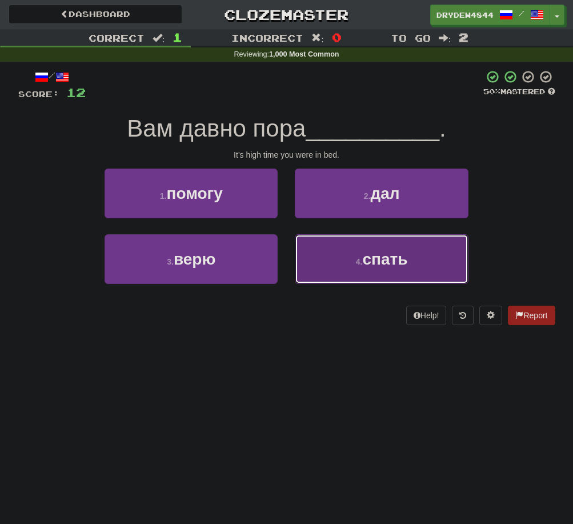
click at [318, 252] on button "4 . спать" at bounding box center [381, 259] width 173 height 50
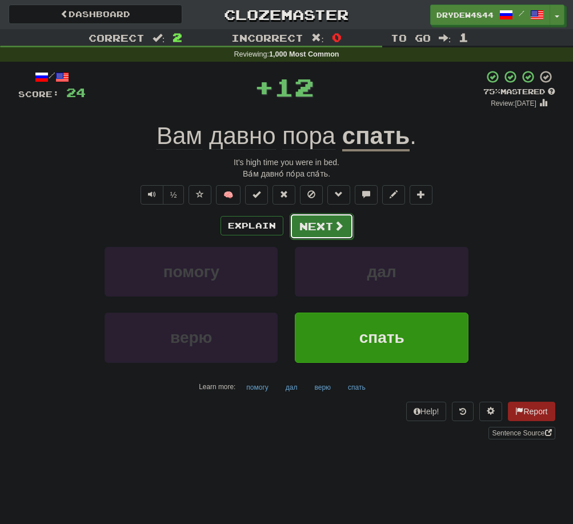
click at [333, 237] on button "Next" at bounding box center [322, 226] width 64 height 26
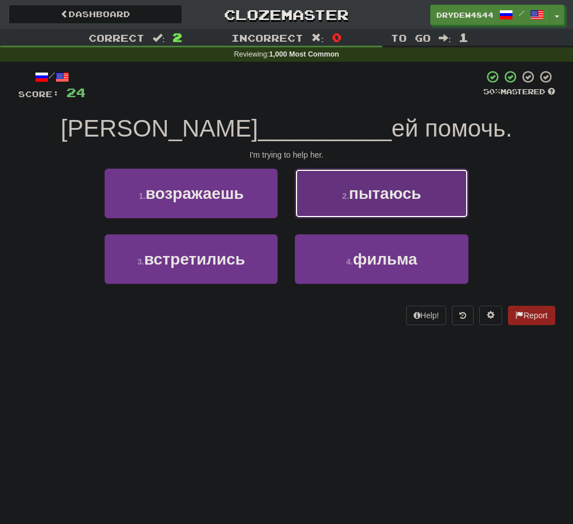
click at [383, 210] on button "2 . пытаюсь" at bounding box center [381, 193] width 173 height 50
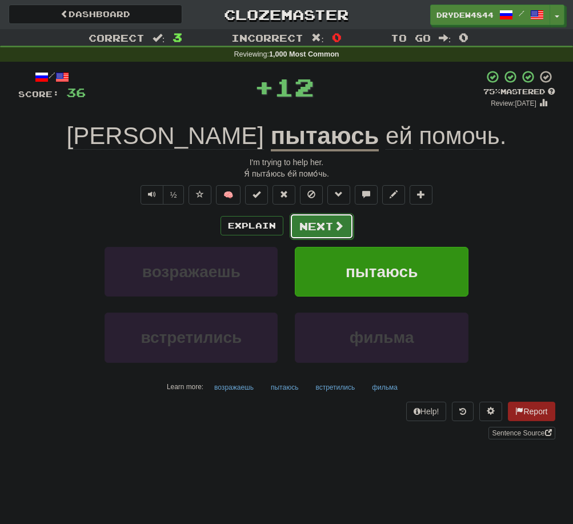
click at [314, 222] on button "Next" at bounding box center [322, 226] width 64 height 26
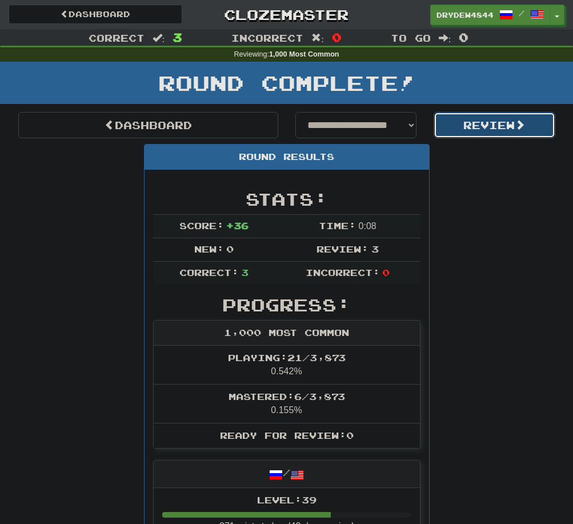
click at [459, 125] on button "Review" at bounding box center [495, 125] width 122 height 26
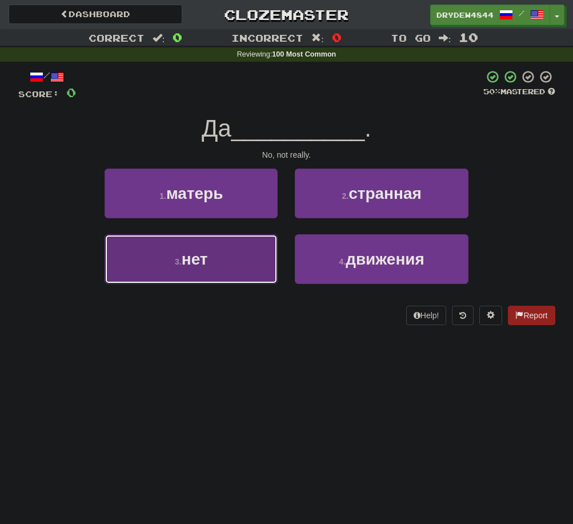
click at [189, 252] on span "нет" at bounding box center [195, 259] width 26 height 18
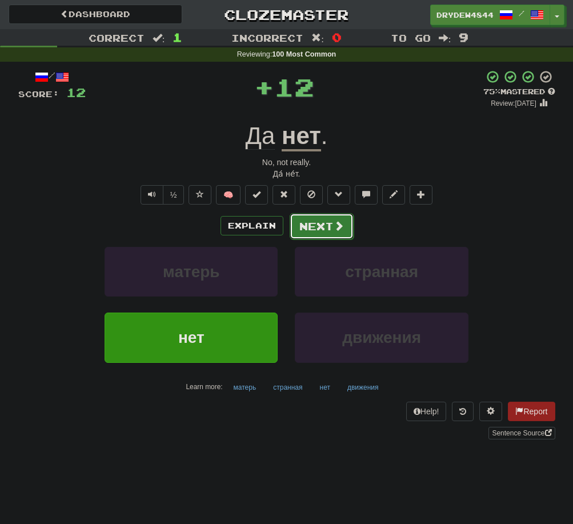
click at [311, 235] on button "Next" at bounding box center [322, 226] width 64 height 26
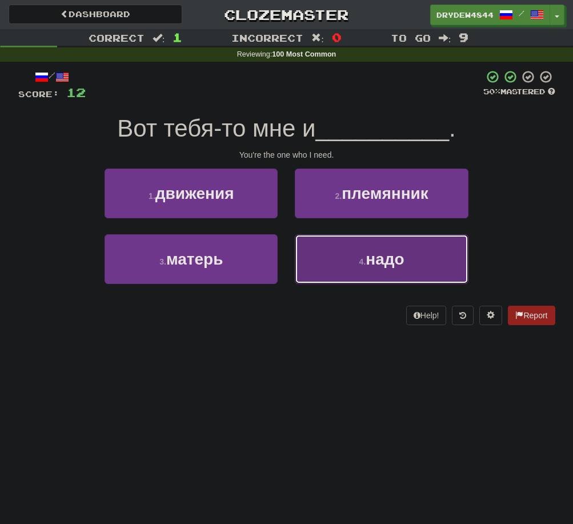
click at [312, 259] on button "4 . надо" at bounding box center [381, 259] width 173 height 50
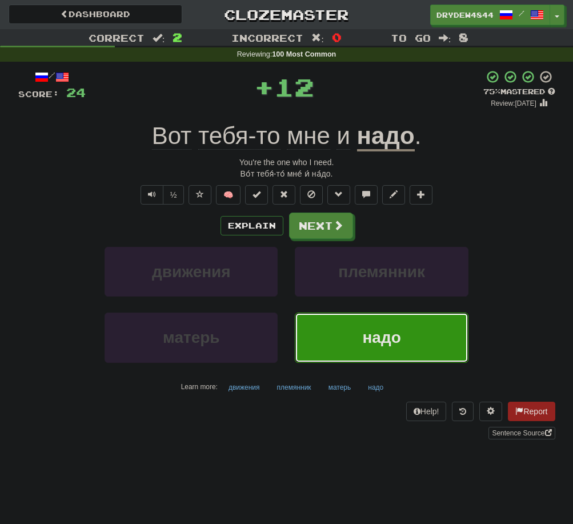
click at [330, 239] on div "Explain Next движения племянник матерь надо Learn more: движения племянник мате…" at bounding box center [286, 303] width 537 height 183
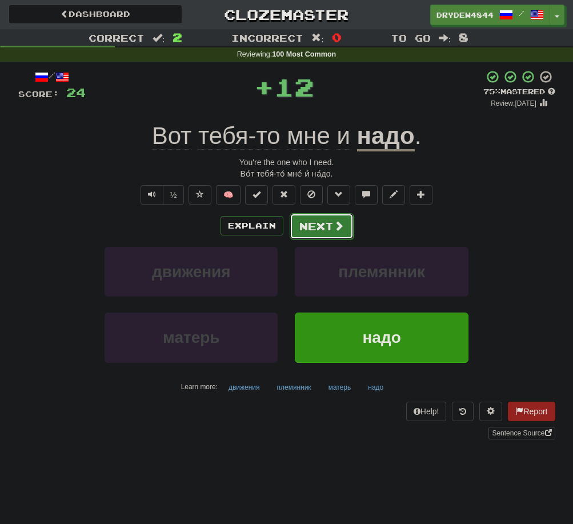
click at [335, 233] on button "Next" at bounding box center [322, 226] width 64 height 26
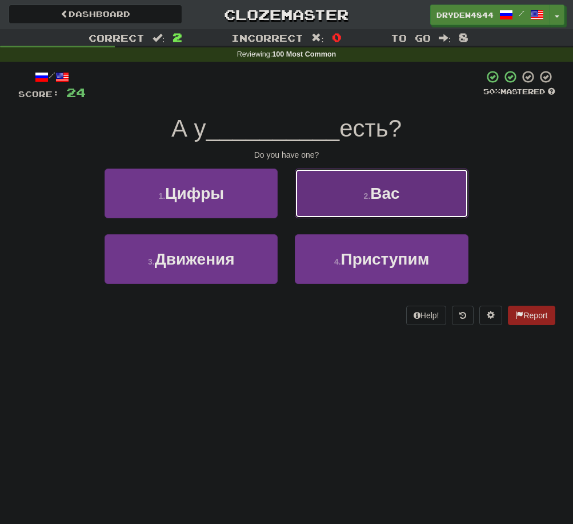
click at [377, 204] on button "2 . Вас" at bounding box center [381, 193] width 173 height 50
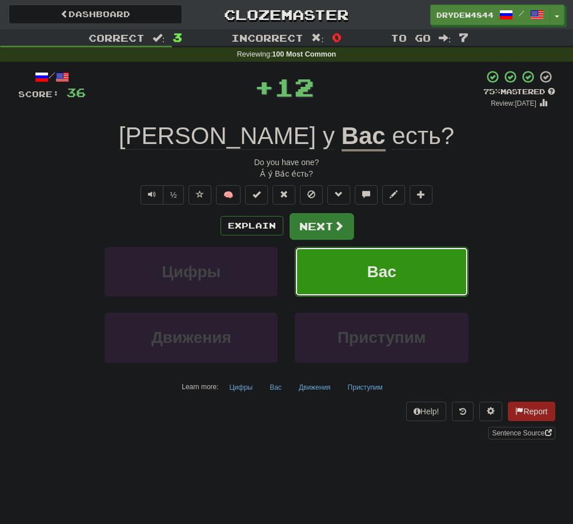
click at [337, 220] on span at bounding box center [339, 225] width 10 height 10
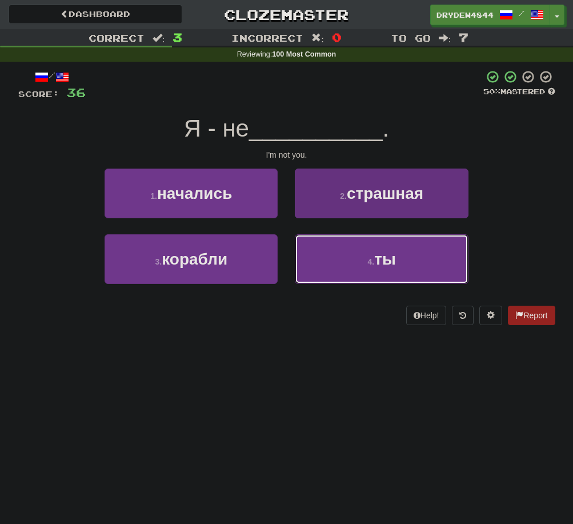
click at [331, 258] on button "4 . ты" at bounding box center [381, 259] width 173 height 50
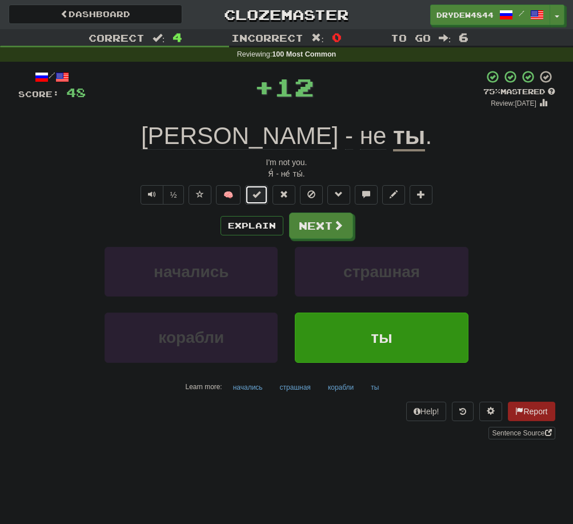
click at [264, 196] on button at bounding box center [256, 194] width 23 height 19
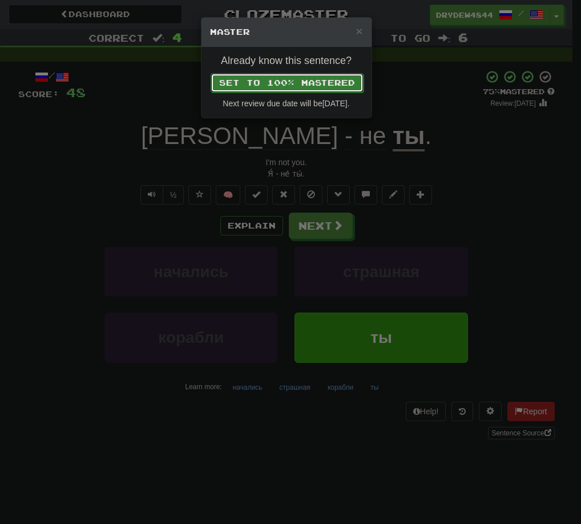
click at [347, 91] on button "Set to 100% Mastered" at bounding box center [287, 82] width 153 height 19
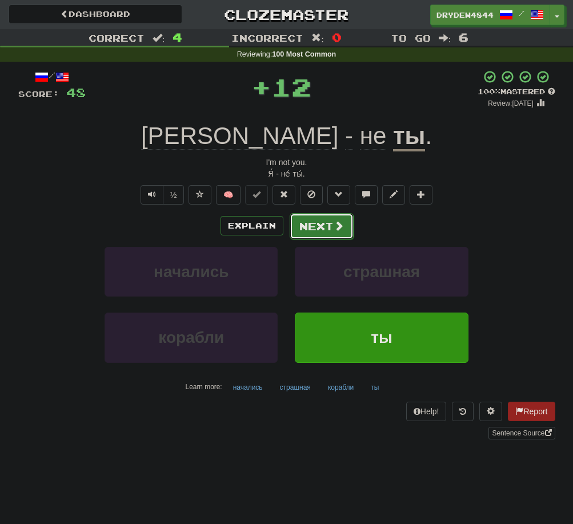
click at [347, 222] on button "Next" at bounding box center [322, 226] width 64 height 26
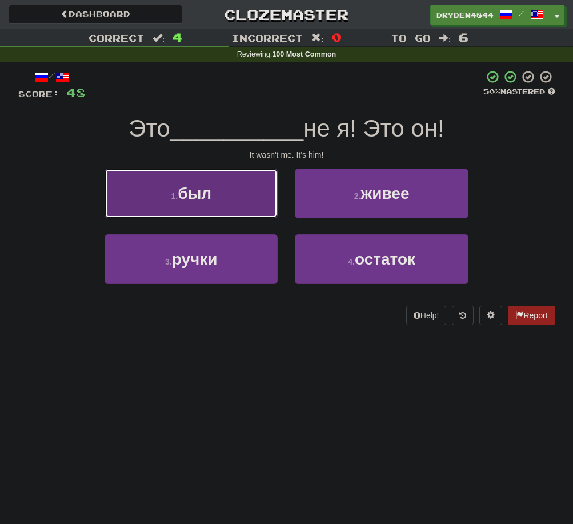
click at [184, 214] on button "1 . был" at bounding box center [191, 193] width 173 height 50
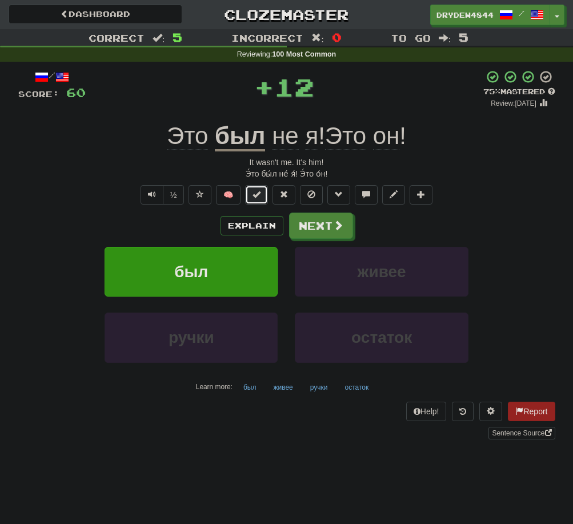
click at [256, 200] on button at bounding box center [256, 194] width 23 height 19
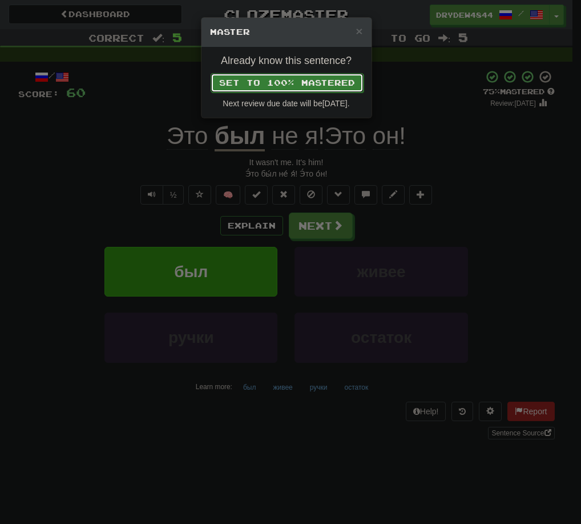
click at [331, 90] on button "Set to 100% Mastered" at bounding box center [287, 82] width 153 height 19
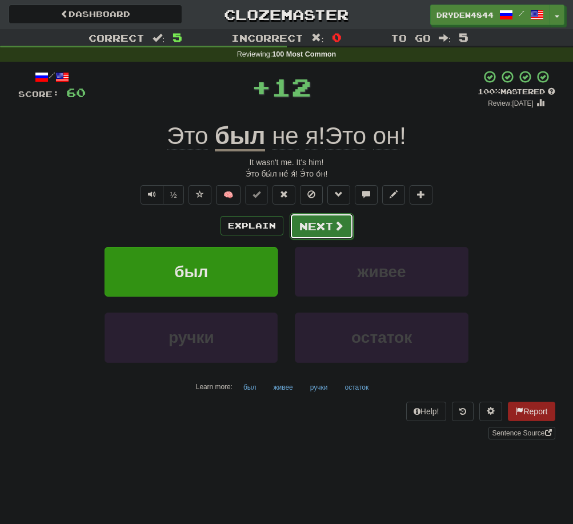
click at [314, 220] on button "Next" at bounding box center [322, 226] width 64 height 26
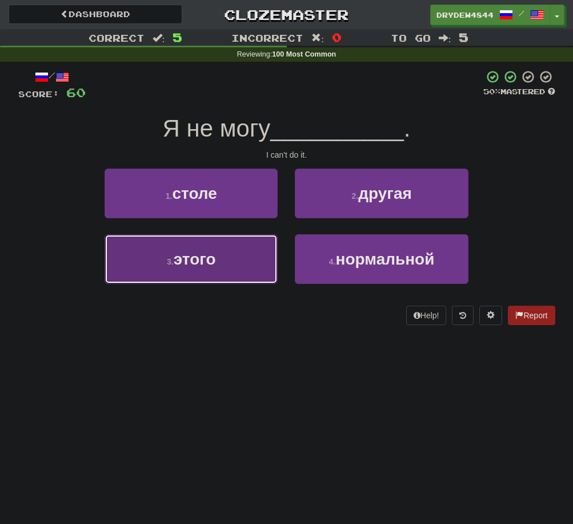
click at [238, 246] on button "3 . этого" at bounding box center [191, 259] width 173 height 50
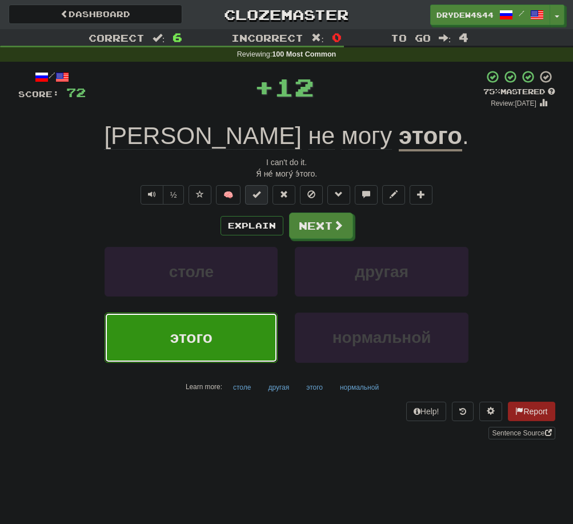
click at [259, 196] on span at bounding box center [256, 194] width 8 height 8
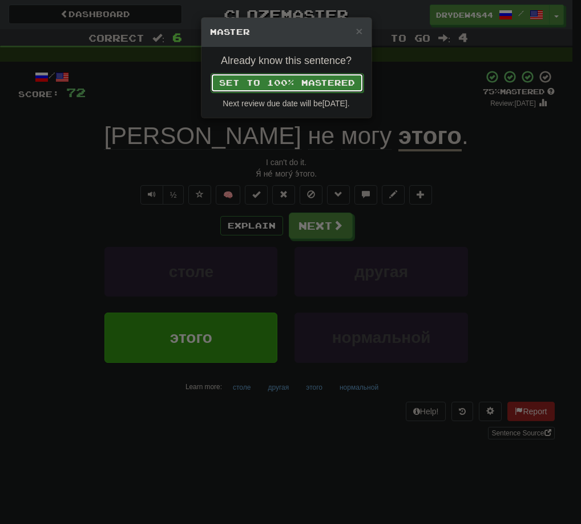
click at [346, 81] on button "Set to 100% Mastered" at bounding box center [287, 82] width 153 height 19
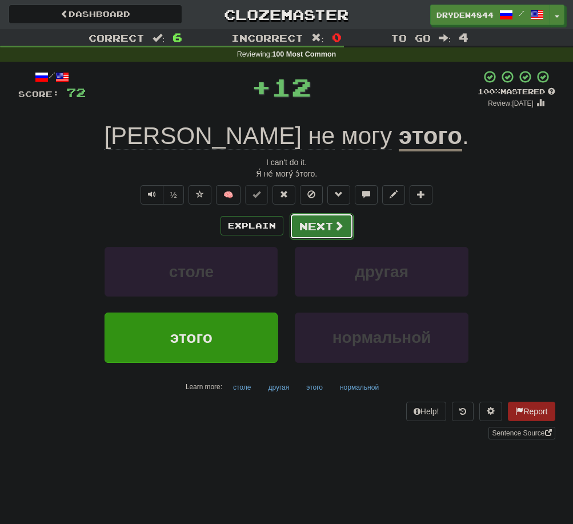
click at [330, 215] on button "Next" at bounding box center [322, 226] width 64 height 26
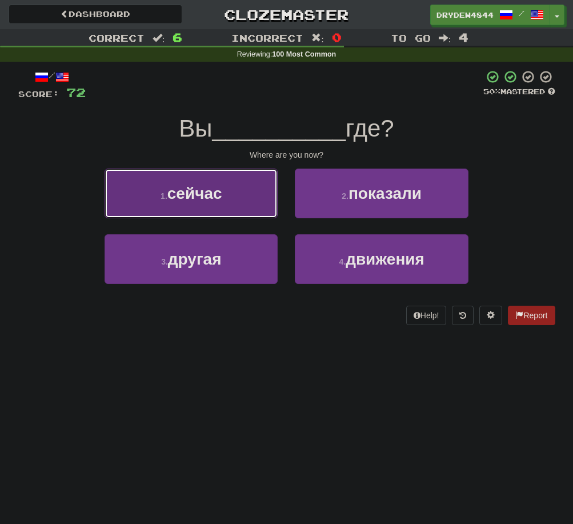
click at [230, 213] on button "1 . сейчас" at bounding box center [191, 193] width 173 height 50
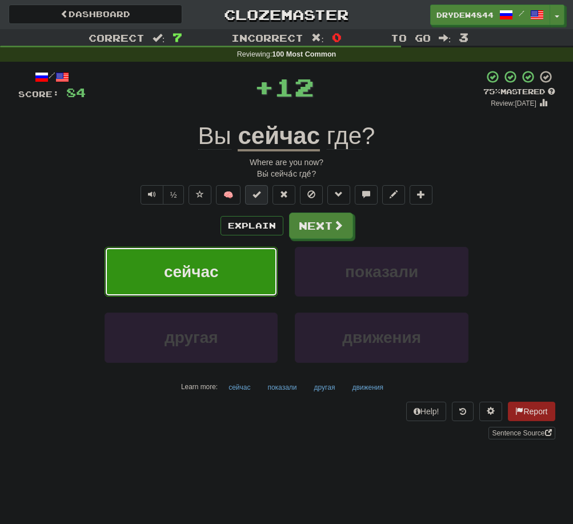
click at [254, 196] on span at bounding box center [256, 194] width 8 height 8
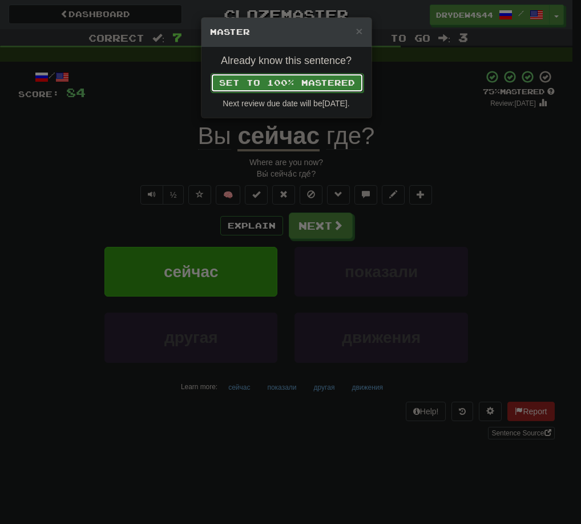
click at [323, 82] on button "Set to 100% Mastered" at bounding box center [287, 82] width 153 height 19
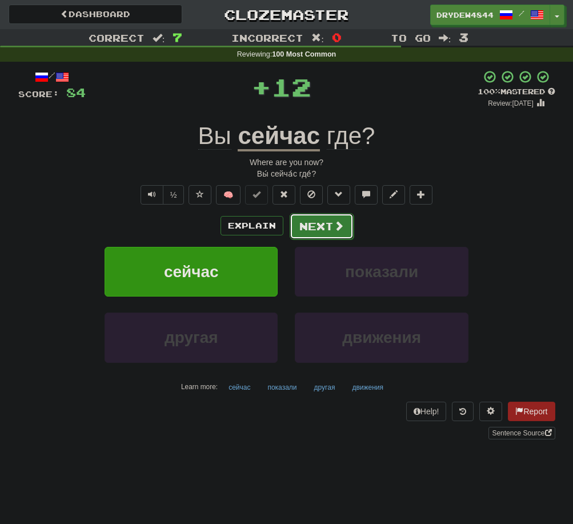
click at [316, 223] on button "Next" at bounding box center [322, 226] width 64 height 26
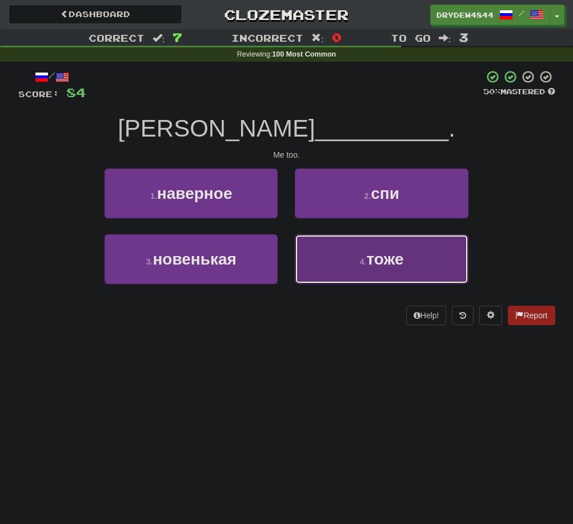
click at [312, 257] on button "4 . тоже" at bounding box center [381, 259] width 173 height 50
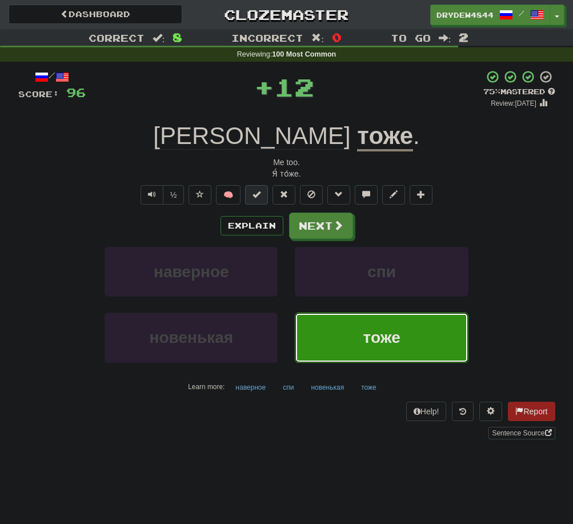
click at [260, 191] on span at bounding box center [256, 194] width 8 height 8
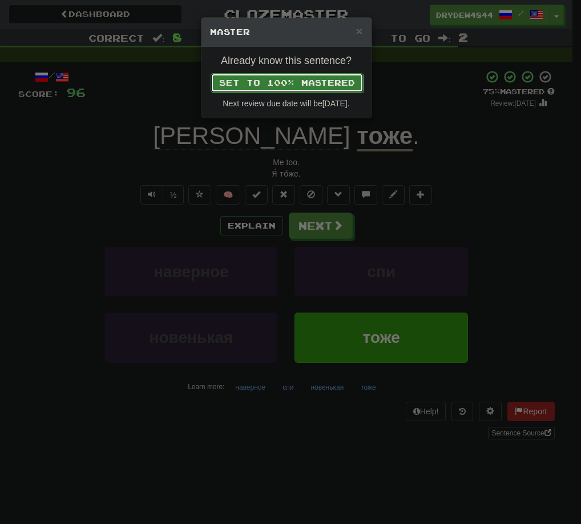
click at [336, 89] on button "Set to 100% Mastered" at bounding box center [287, 82] width 153 height 19
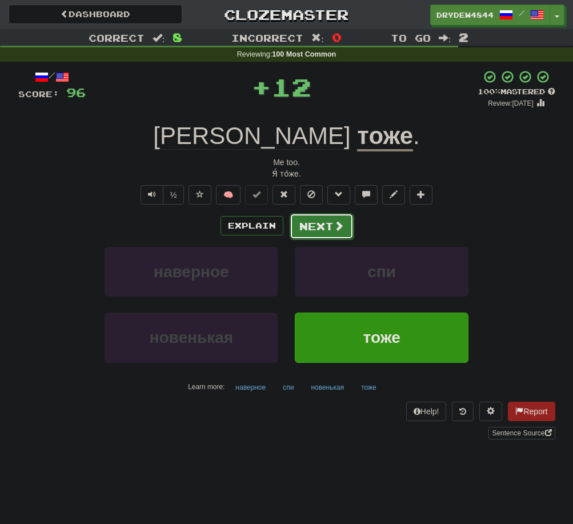
click at [333, 237] on button "Next" at bounding box center [322, 226] width 64 height 26
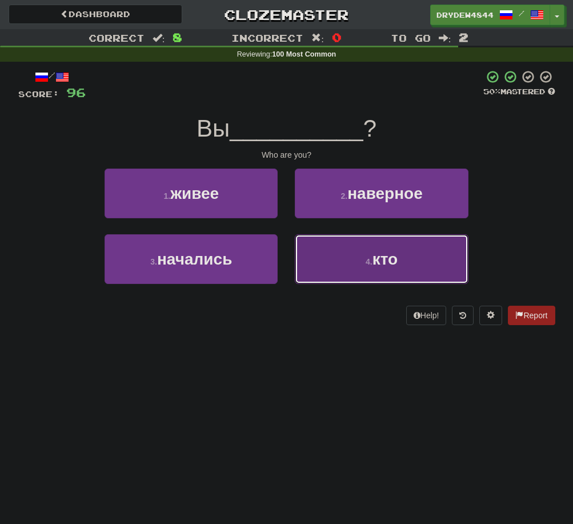
click at [333, 252] on button "4 . кто" at bounding box center [381, 259] width 173 height 50
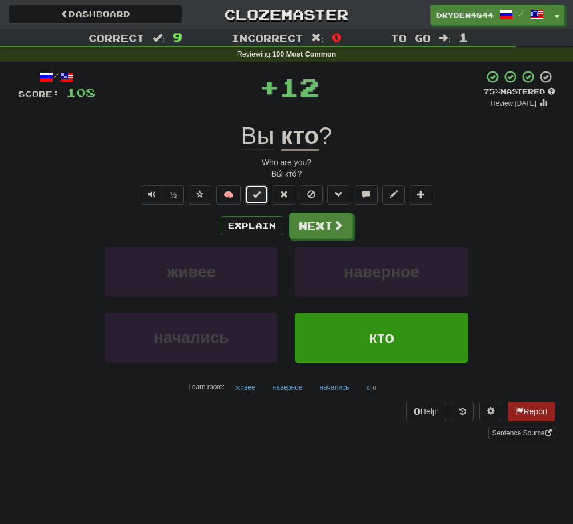
click at [259, 199] on button at bounding box center [256, 194] width 23 height 19
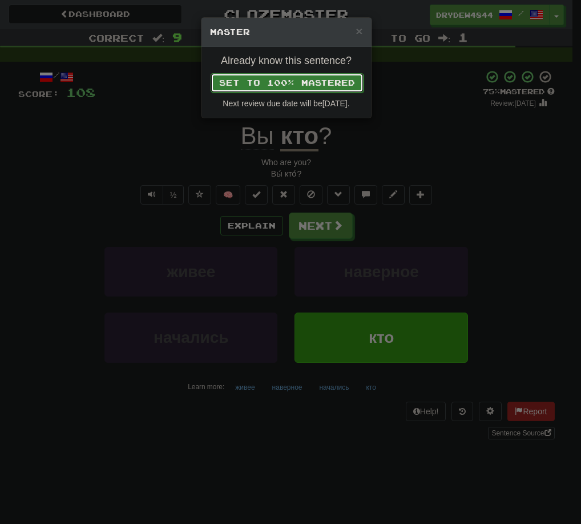
click at [336, 83] on button "Set to 100% Mastered" at bounding box center [287, 82] width 153 height 19
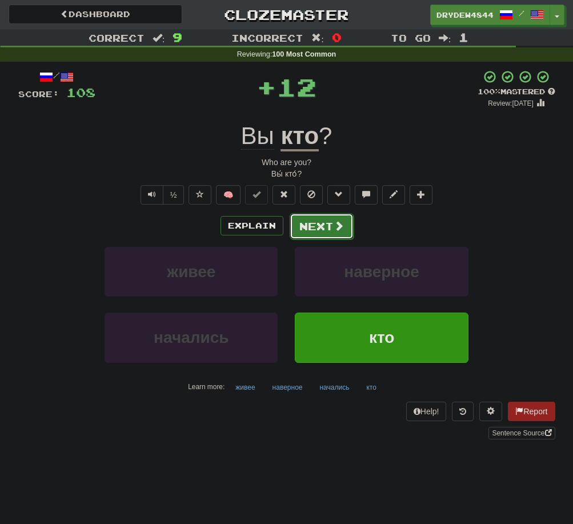
click at [336, 213] on button "Next" at bounding box center [322, 226] width 64 height 26
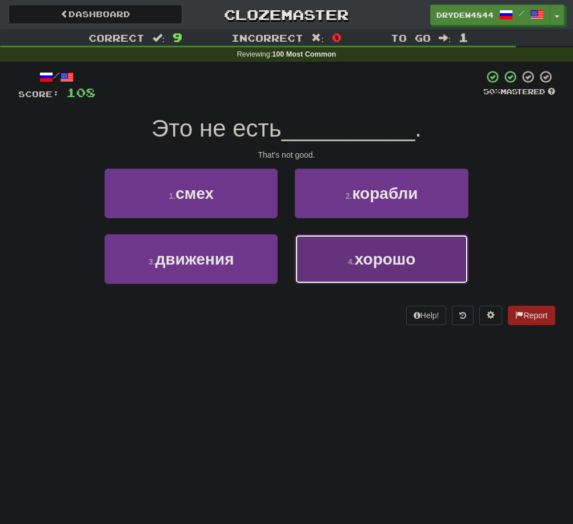
click at [336, 272] on button "4 . хорошо" at bounding box center [381, 259] width 173 height 50
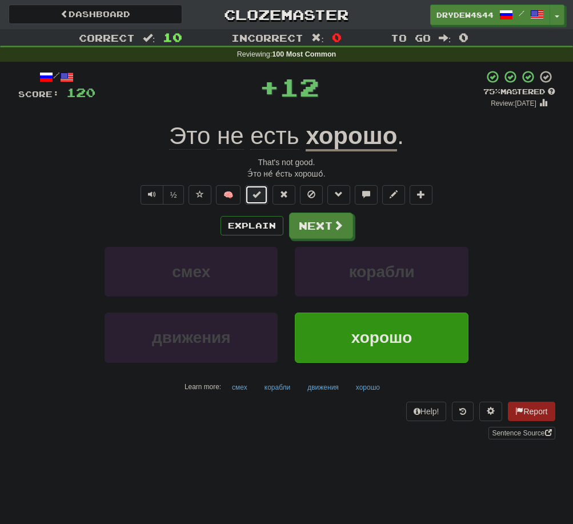
click at [263, 197] on button at bounding box center [256, 194] width 23 height 19
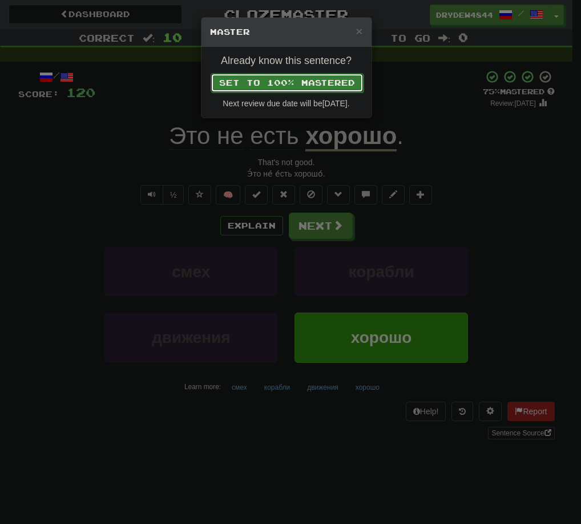
click at [346, 82] on button "Set to 100% Mastered" at bounding box center [287, 82] width 153 height 19
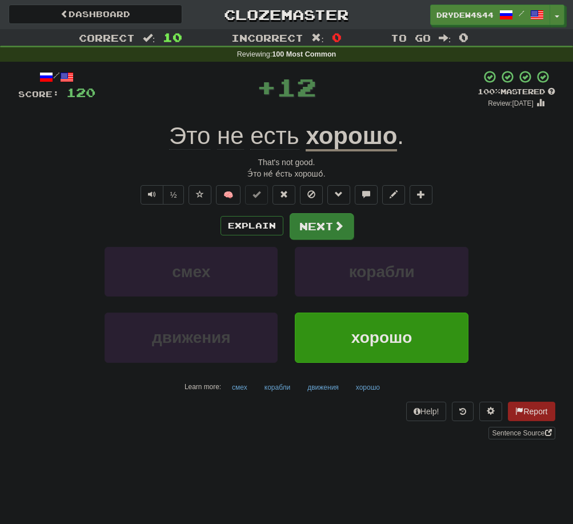
click at [334, 227] on span at bounding box center [339, 225] width 10 height 10
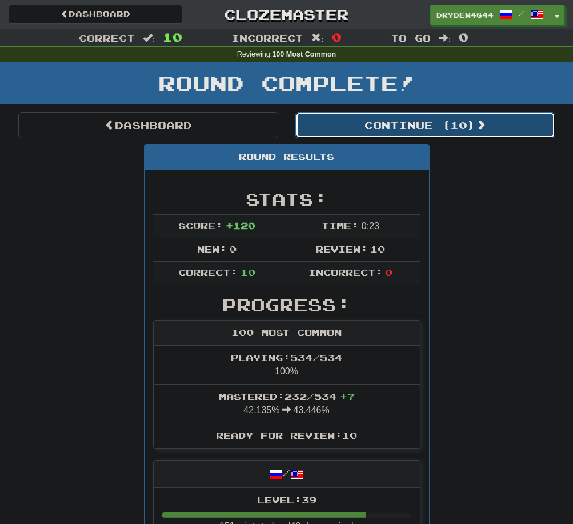
click at [446, 119] on button "Continue ( 10 )" at bounding box center [425, 125] width 260 height 26
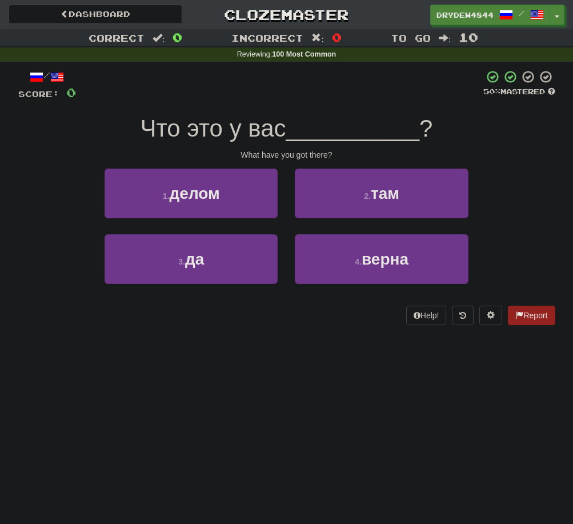
click at [365, 221] on div "2 . там" at bounding box center [381, 201] width 190 height 66
click at [367, 221] on div "2 . там" at bounding box center [381, 201] width 190 height 66
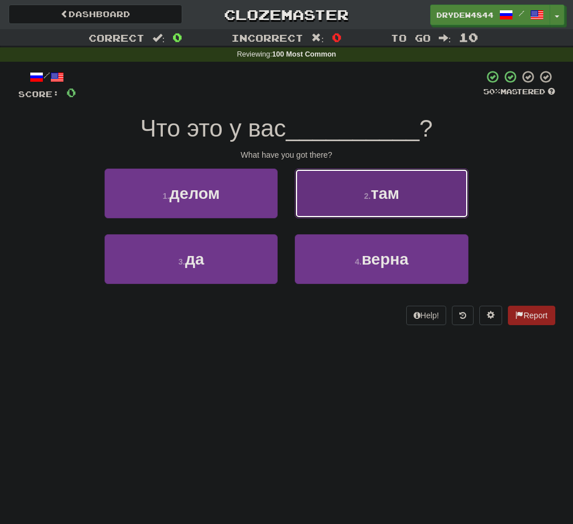
click at [374, 216] on button "2 . там" at bounding box center [381, 193] width 173 height 50
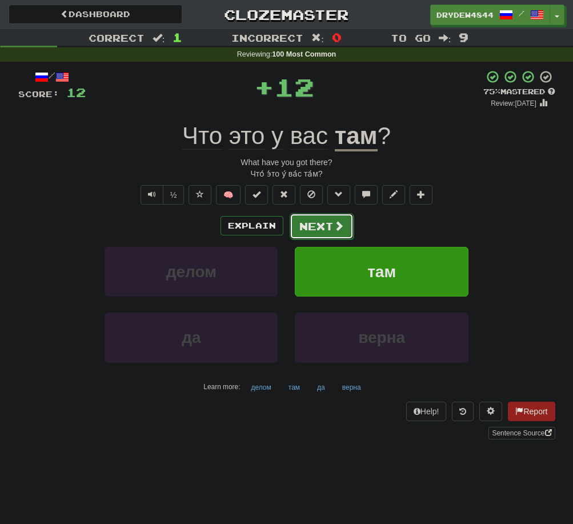
click at [330, 228] on button "Next" at bounding box center [322, 226] width 64 height 26
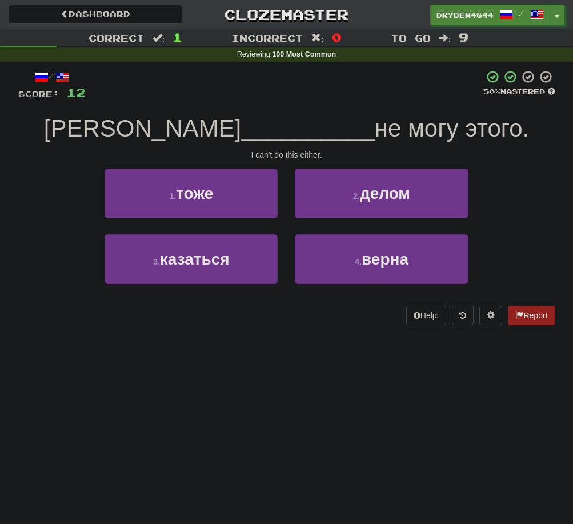
click at [208, 218] on div "1 . тоже" at bounding box center [191, 201] width 190 height 66
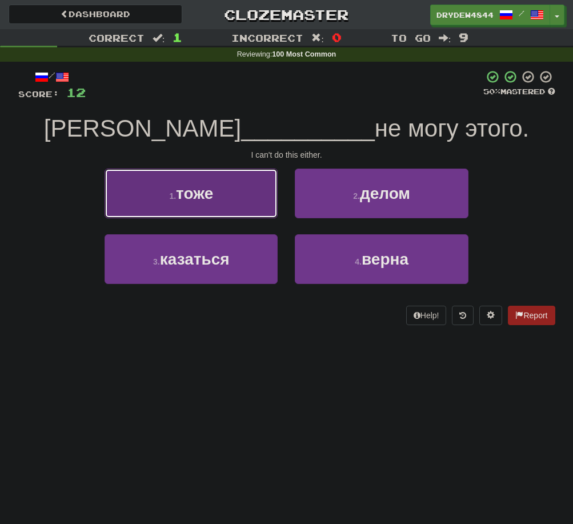
click at [234, 211] on button "1 . тоже" at bounding box center [191, 193] width 173 height 50
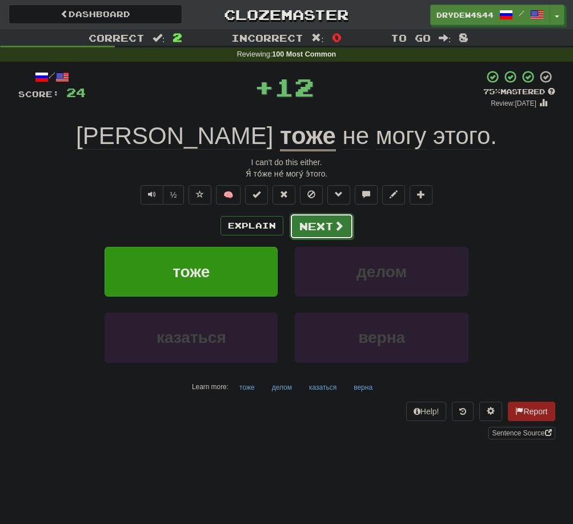
click at [318, 236] on button "Next" at bounding box center [322, 226] width 64 height 26
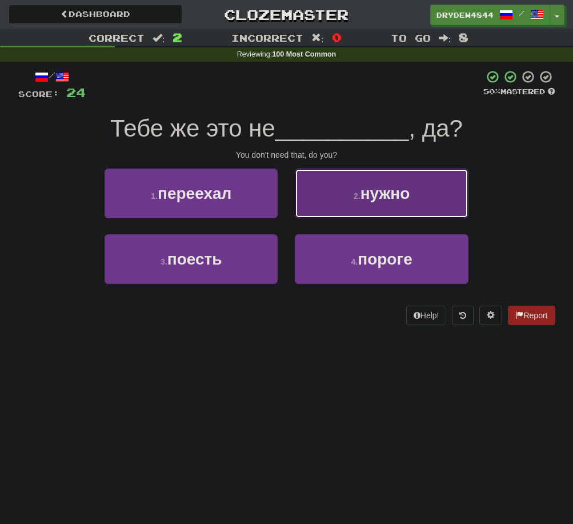
click at [378, 216] on button "2 . нужно" at bounding box center [381, 193] width 173 height 50
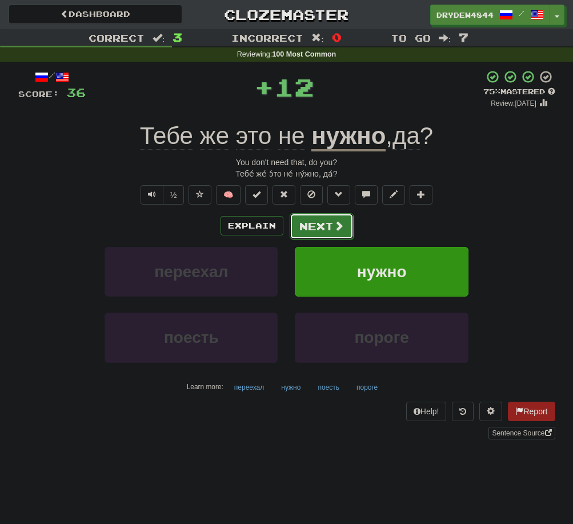
click at [345, 221] on button "Next" at bounding box center [322, 226] width 64 height 26
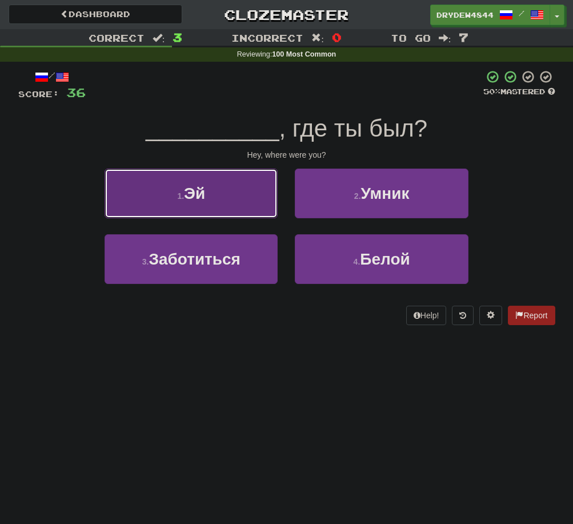
click at [256, 217] on button "1 . Эй" at bounding box center [191, 193] width 173 height 50
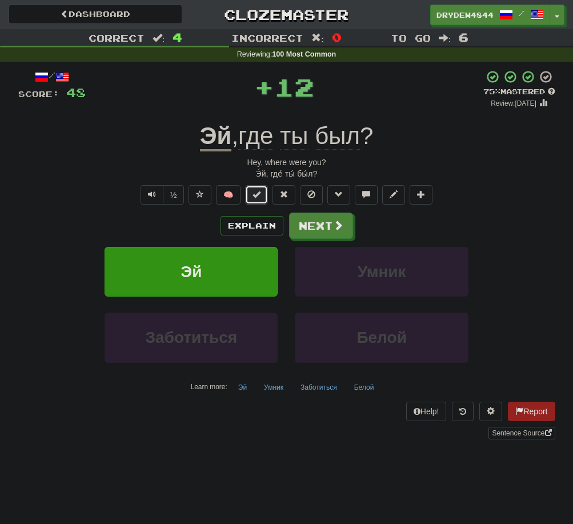
click at [267, 193] on button at bounding box center [256, 194] width 23 height 19
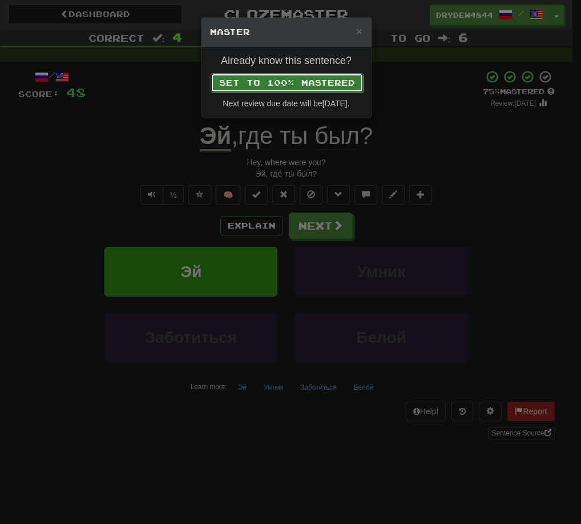
click at [349, 78] on button "Set to 100% Mastered" at bounding box center [287, 82] width 153 height 19
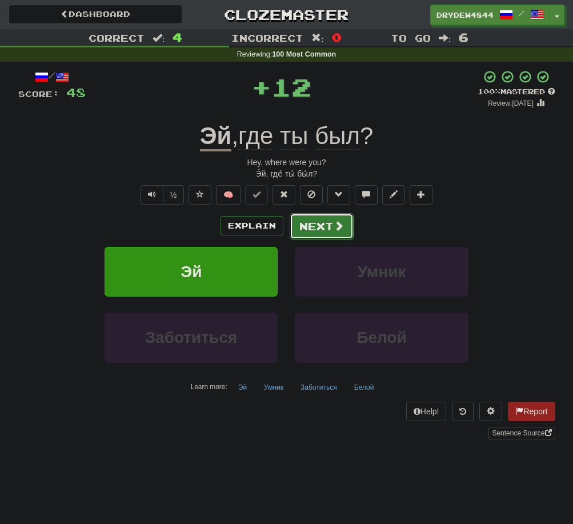
click at [347, 224] on button "Next" at bounding box center [322, 226] width 64 height 26
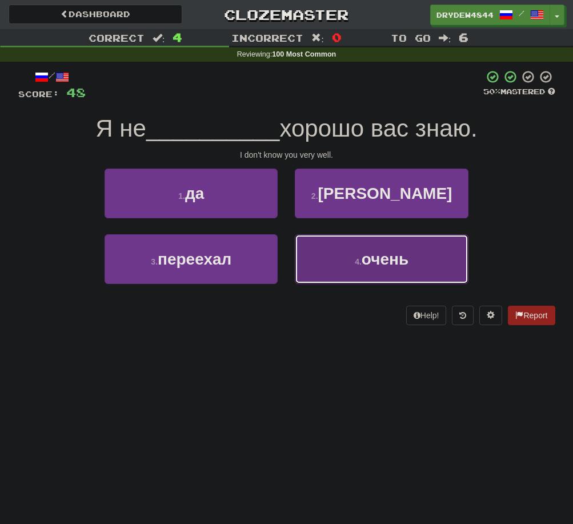
click at [348, 254] on button "4 . очень" at bounding box center [381, 259] width 173 height 50
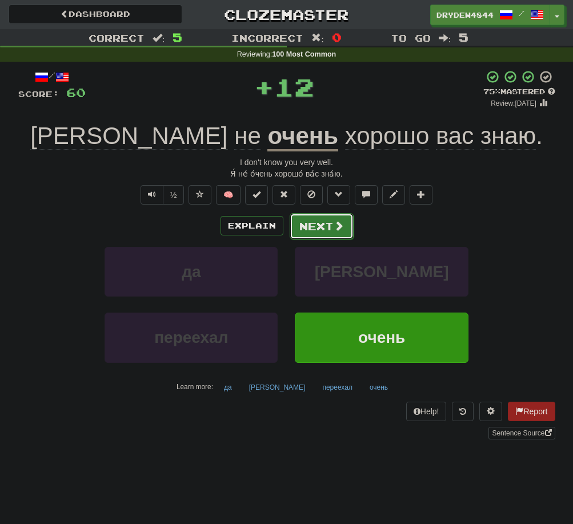
click at [338, 236] on button "Next" at bounding box center [322, 226] width 64 height 26
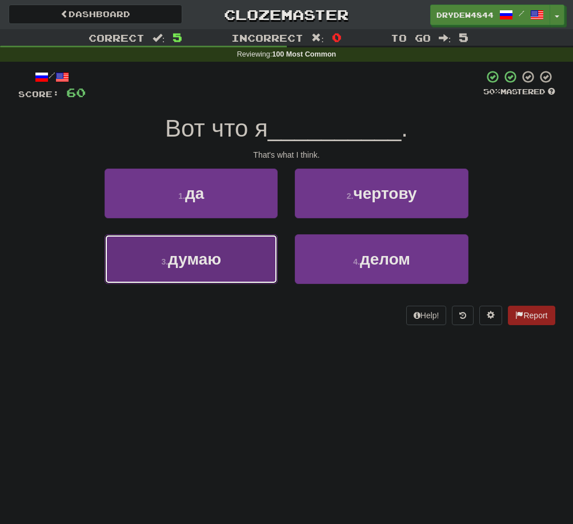
click at [258, 255] on button "3 . думаю" at bounding box center [191, 259] width 173 height 50
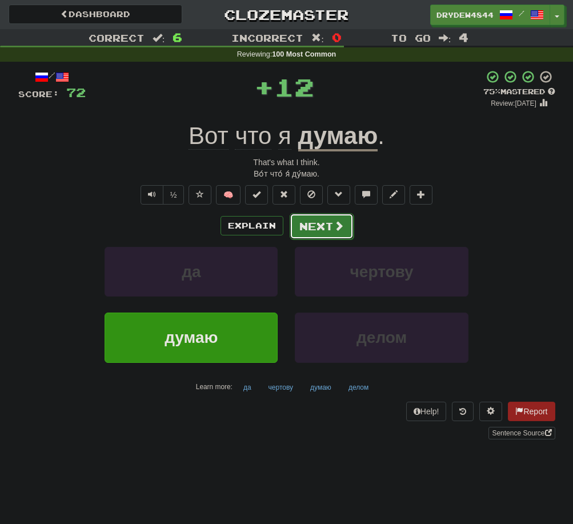
click at [324, 227] on button "Next" at bounding box center [322, 226] width 64 height 26
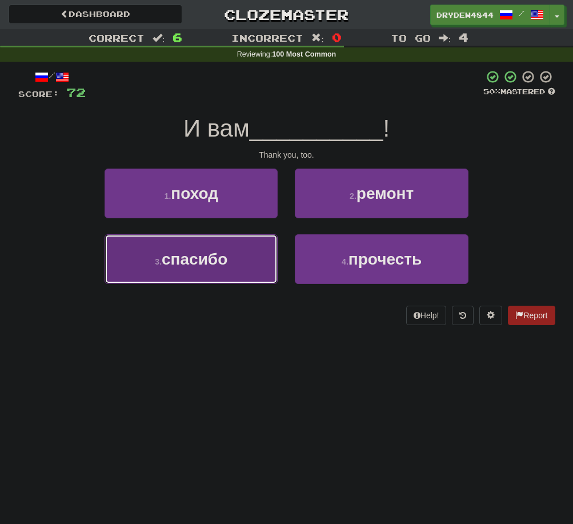
click at [187, 261] on span "спасибо" at bounding box center [195, 259] width 66 height 18
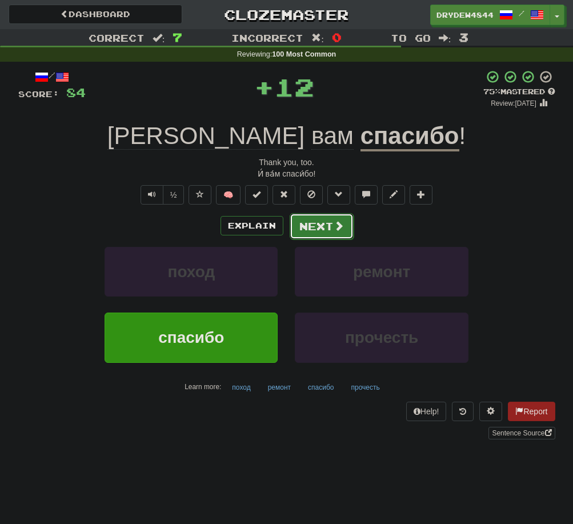
click at [330, 223] on button "Next" at bounding box center [322, 226] width 64 height 26
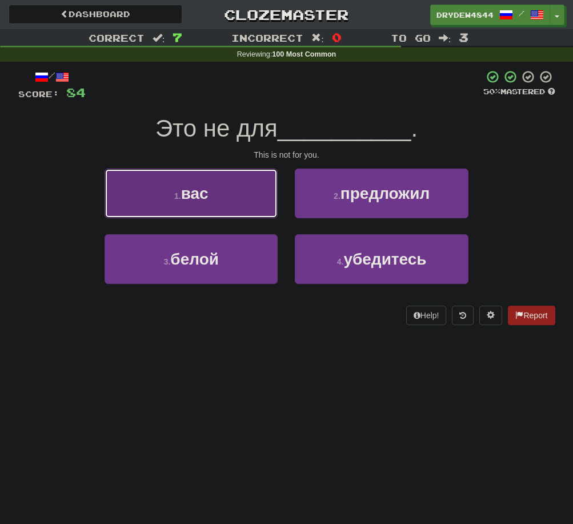
click at [231, 196] on button "1 . вас" at bounding box center [191, 193] width 173 height 50
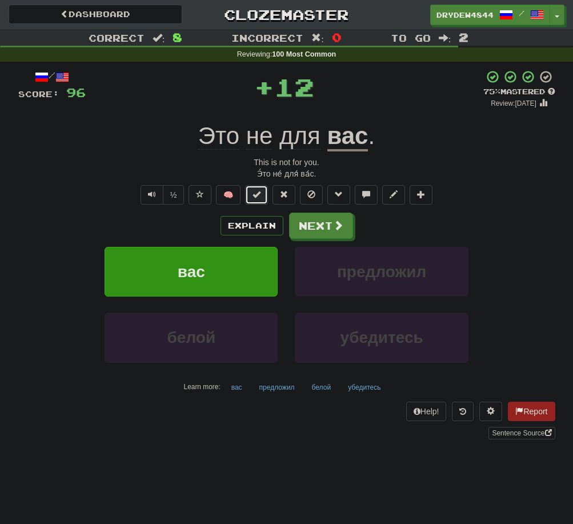
click at [259, 189] on button at bounding box center [256, 194] width 23 height 19
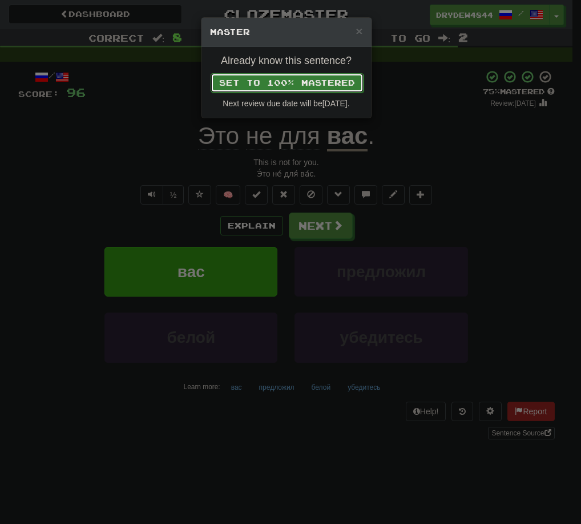
click at [332, 87] on button "Set to 100% Mastered" at bounding box center [287, 82] width 153 height 19
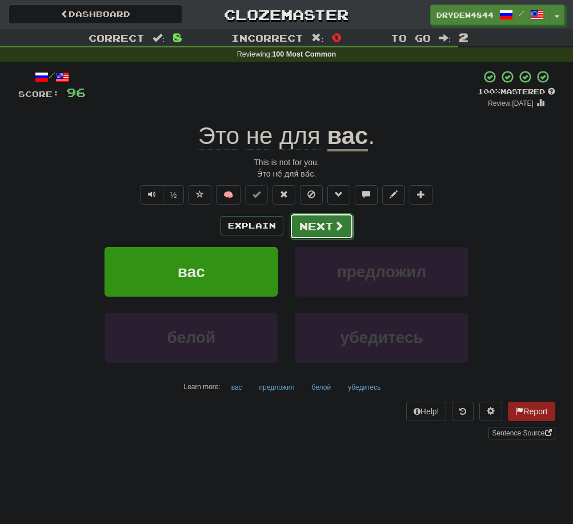
click at [346, 237] on button "Next" at bounding box center [322, 226] width 64 height 26
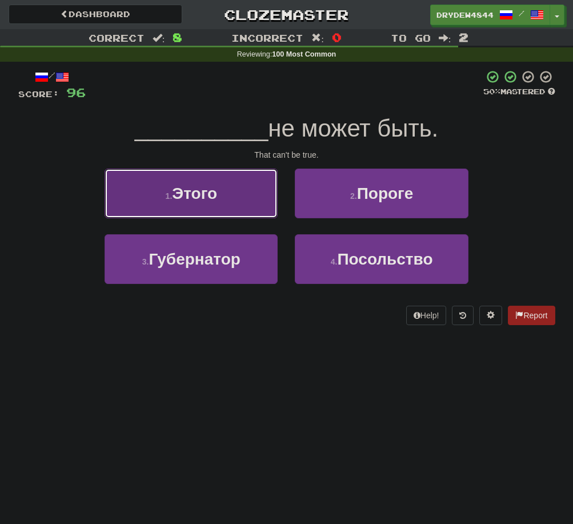
click at [146, 190] on button "1 . Этого" at bounding box center [191, 193] width 173 height 50
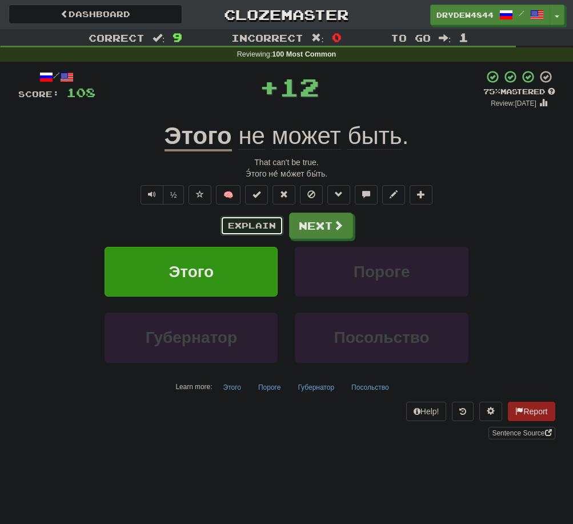
click at [254, 230] on button "Explain" at bounding box center [251, 225] width 63 height 19
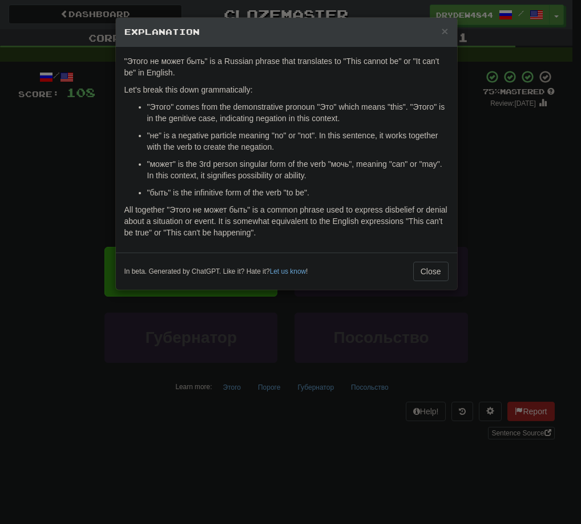
click at [66, 170] on div "× Explanation "Этого не может быть" is a Russian phrase that translates to "Thi…" at bounding box center [290, 262] width 581 height 524
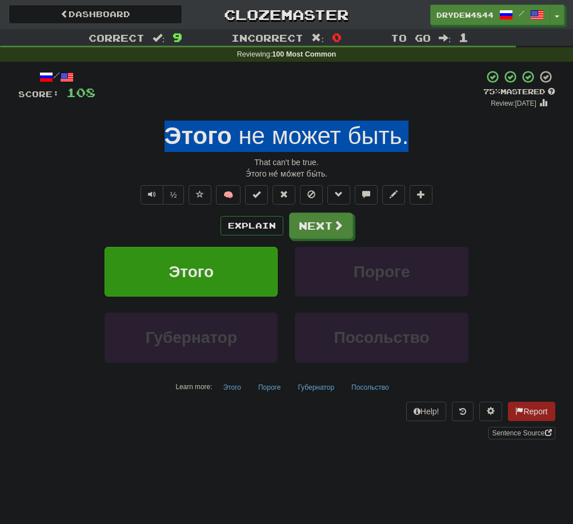
drag, startPoint x: 169, startPoint y: 137, endPoint x: 406, endPoint y: 138, distance: 237.0
click at [406, 138] on div "Этого не может быть ." at bounding box center [286, 136] width 537 height 31
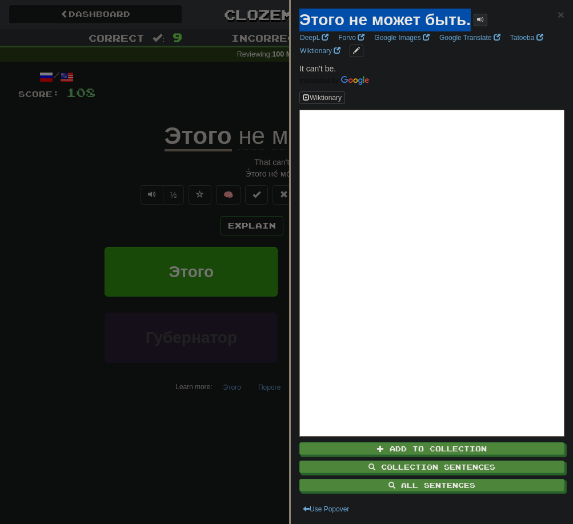
drag, startPoint x: 303, startPoint y: 11, endPoint x: 477, endPoint y: 22, distance: 173.9
click at [477, 22] on div "Этого не может быть." at bounding box center [393, 20] width 188 height 23
copy div "Этого не может быть."
